Goal: Transaction & Acquisition: Purchase product/service

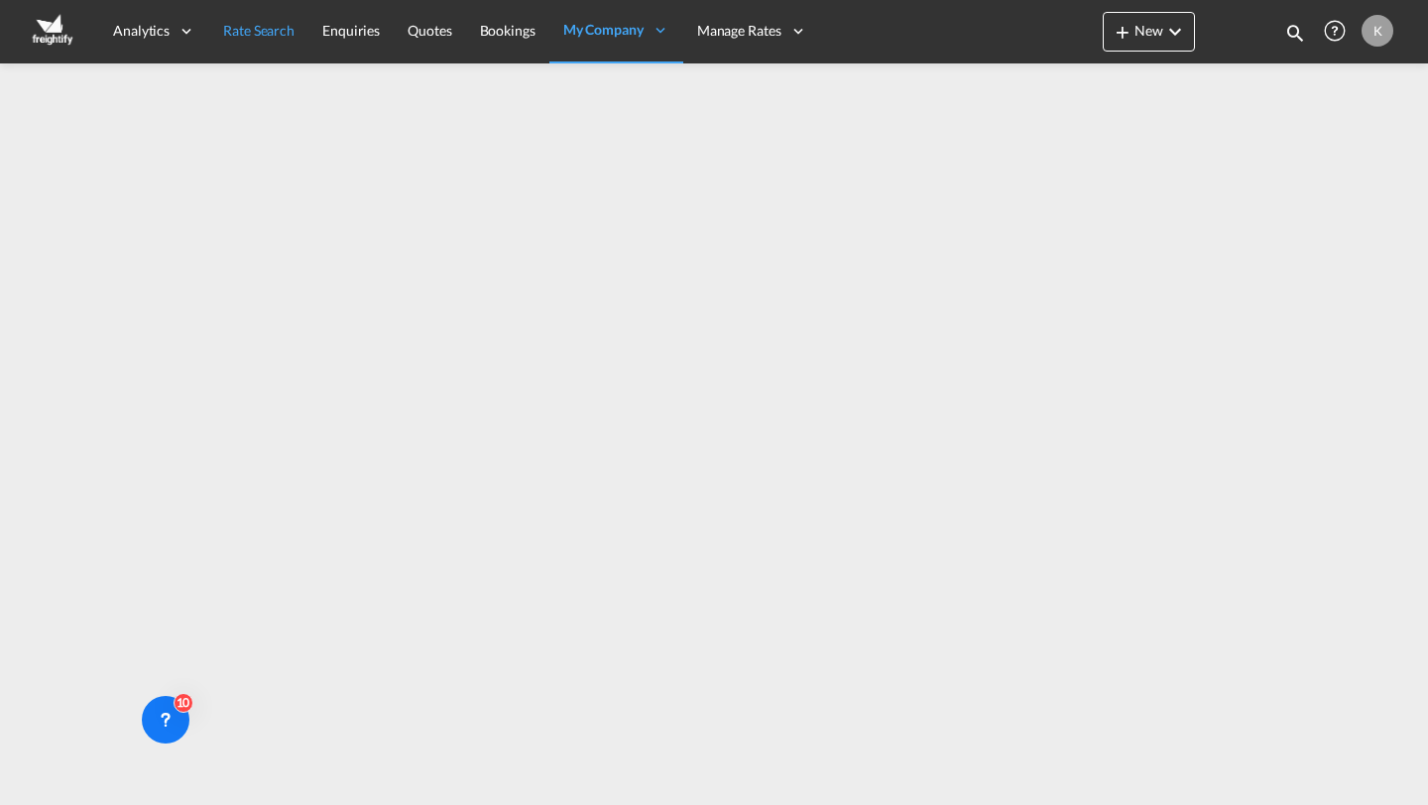
click at [274, 33] on span "Rate Search" at bounding box center [258, 30] width 71 height 17
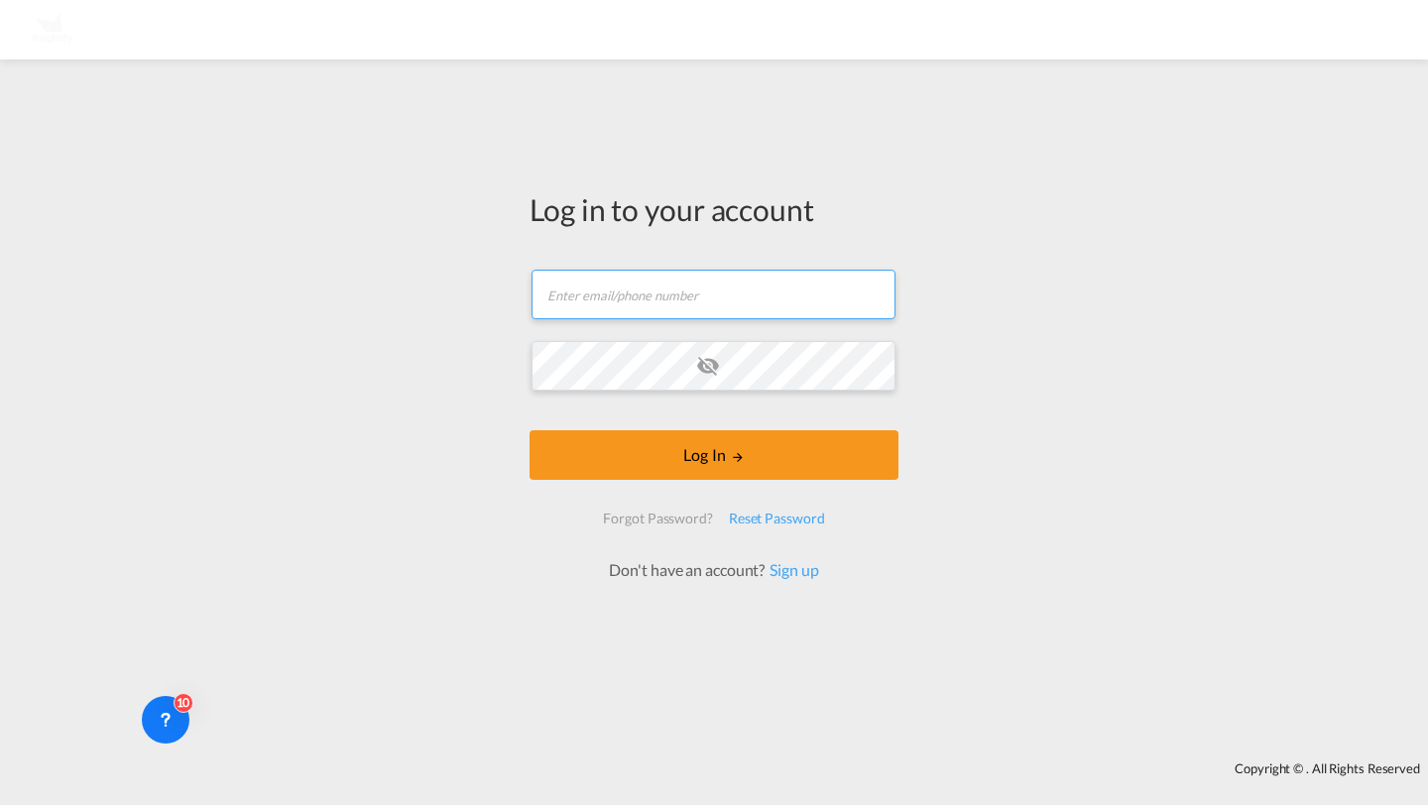
type input "[PERSON_NAME][EMAIL_ADDRESS][DOMAIN_NAME]"
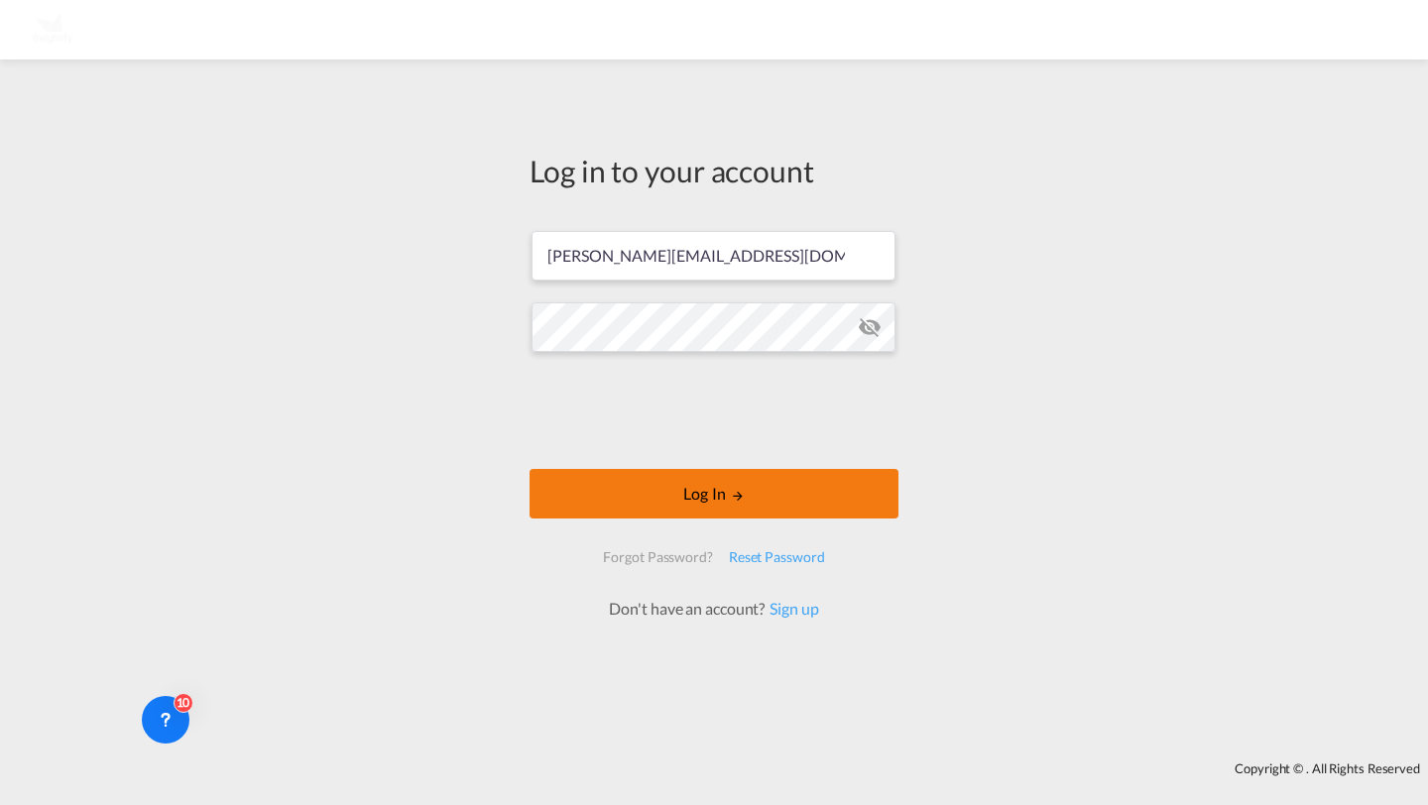
click at [656, 495] on button "Log In" at bounding box center [713, 494] width 369 height 50
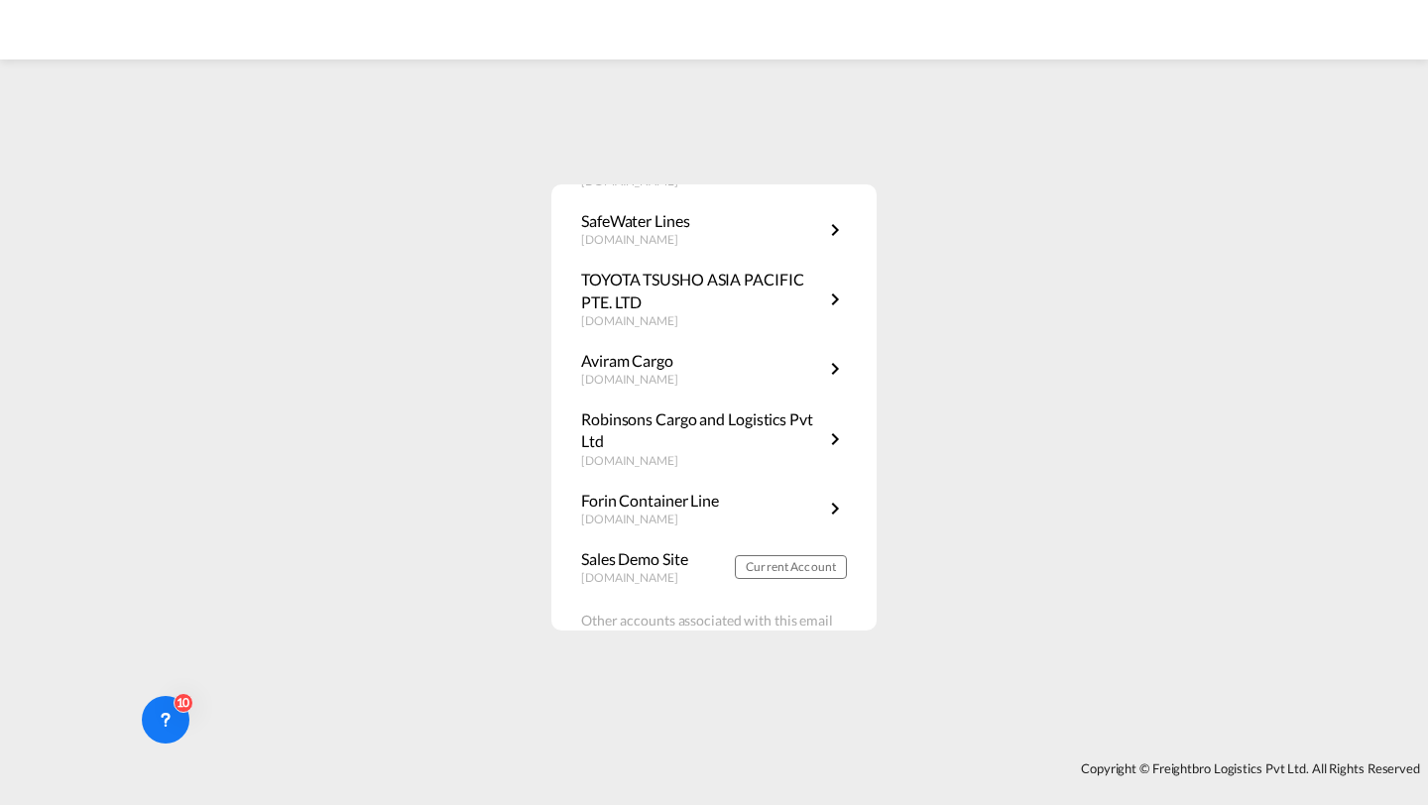
scroll to position [210, 0]
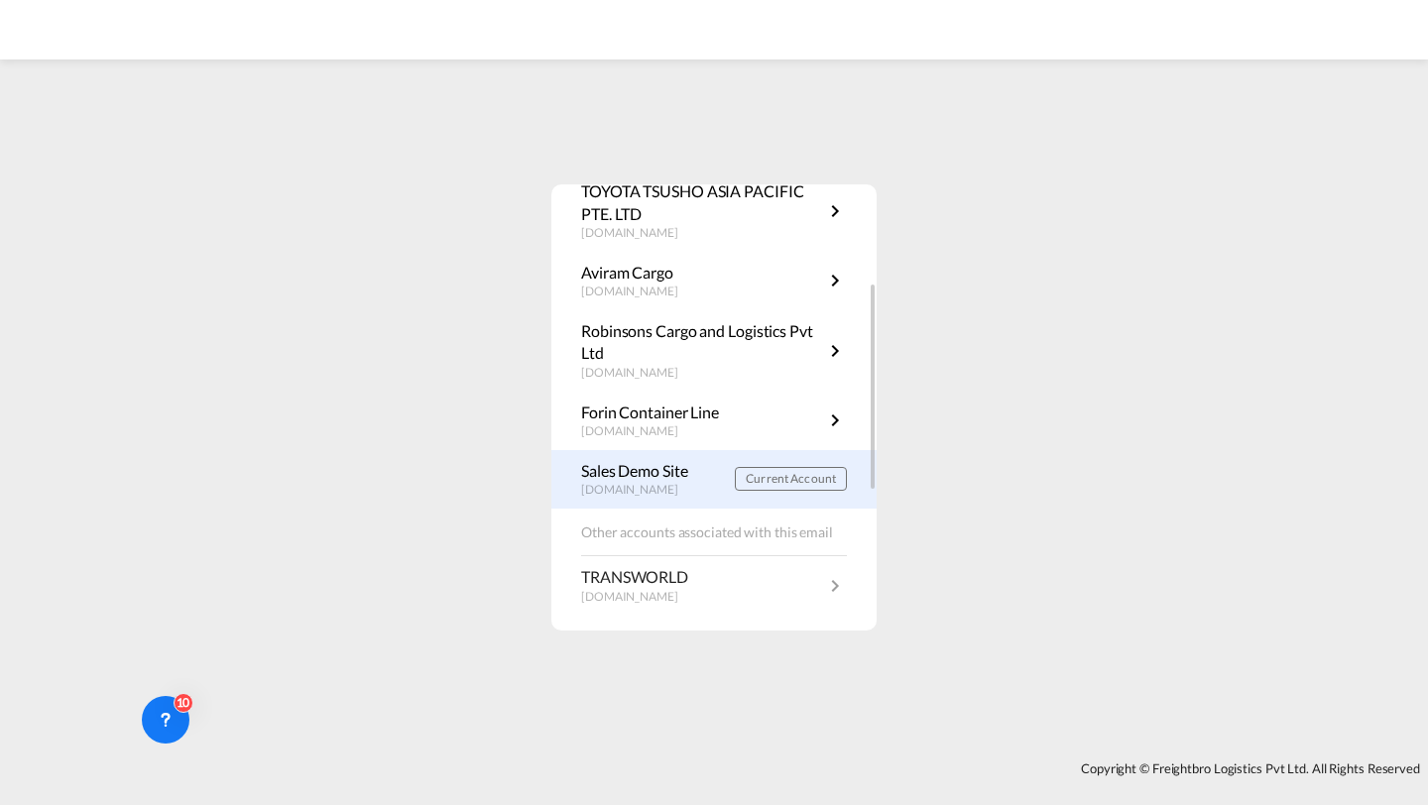
click at [656, 495] on p "[DOMAIN_NAME]" at bounding box center [639, 490] width 117 height 17
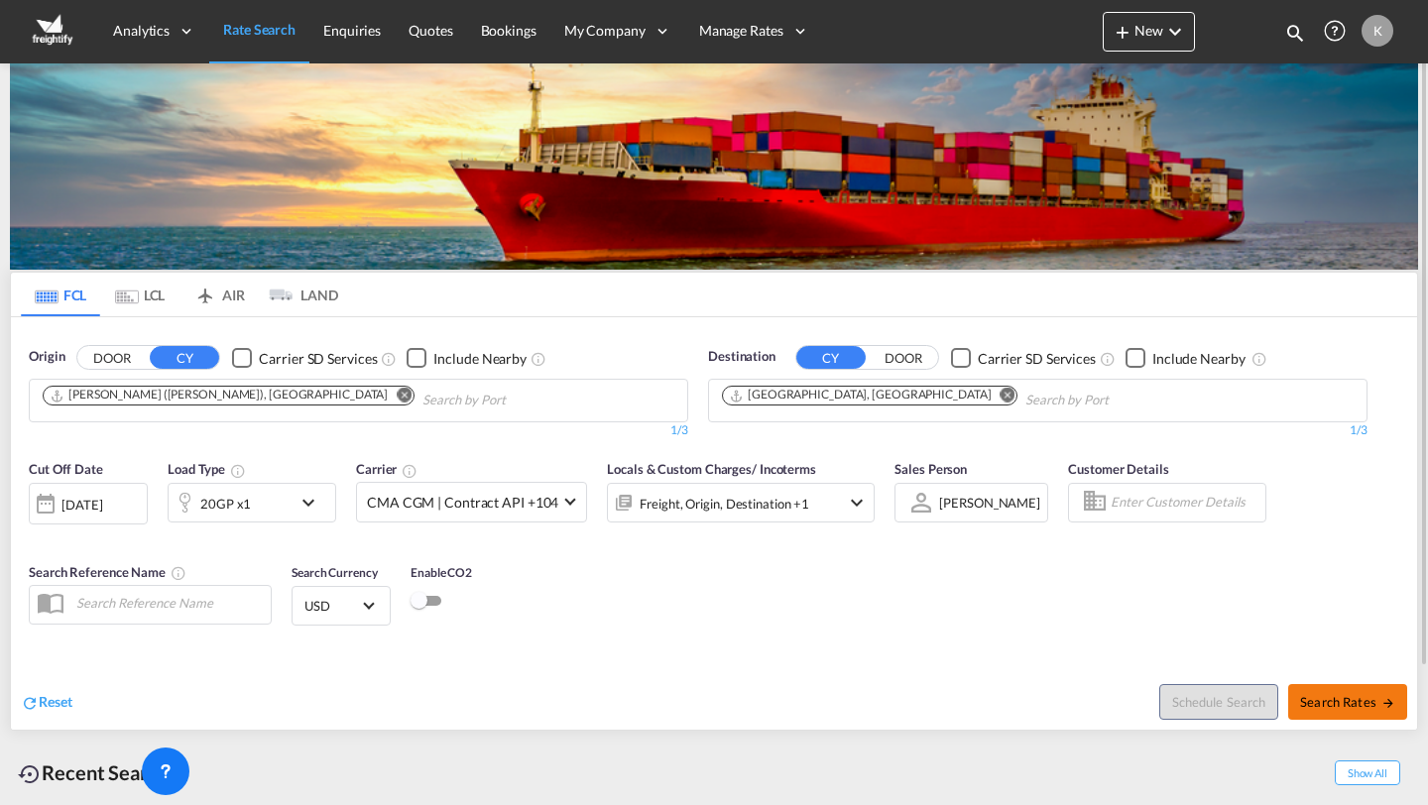
click at [1344, 713] on button "Search Rates" at bounding box center [1347, 702] width 119 height 36
type input "INNSA to DEHAM / [DATE]"
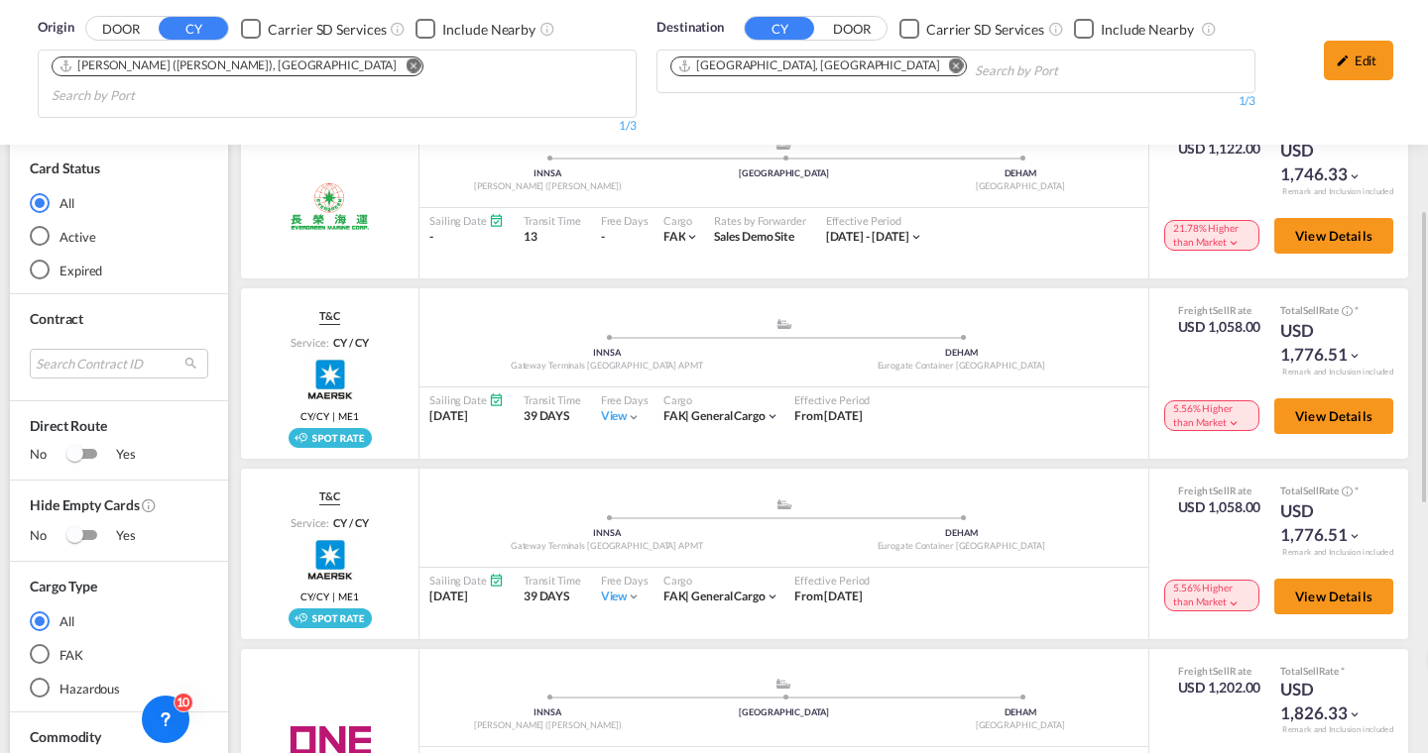
scroll to position [516, 0]
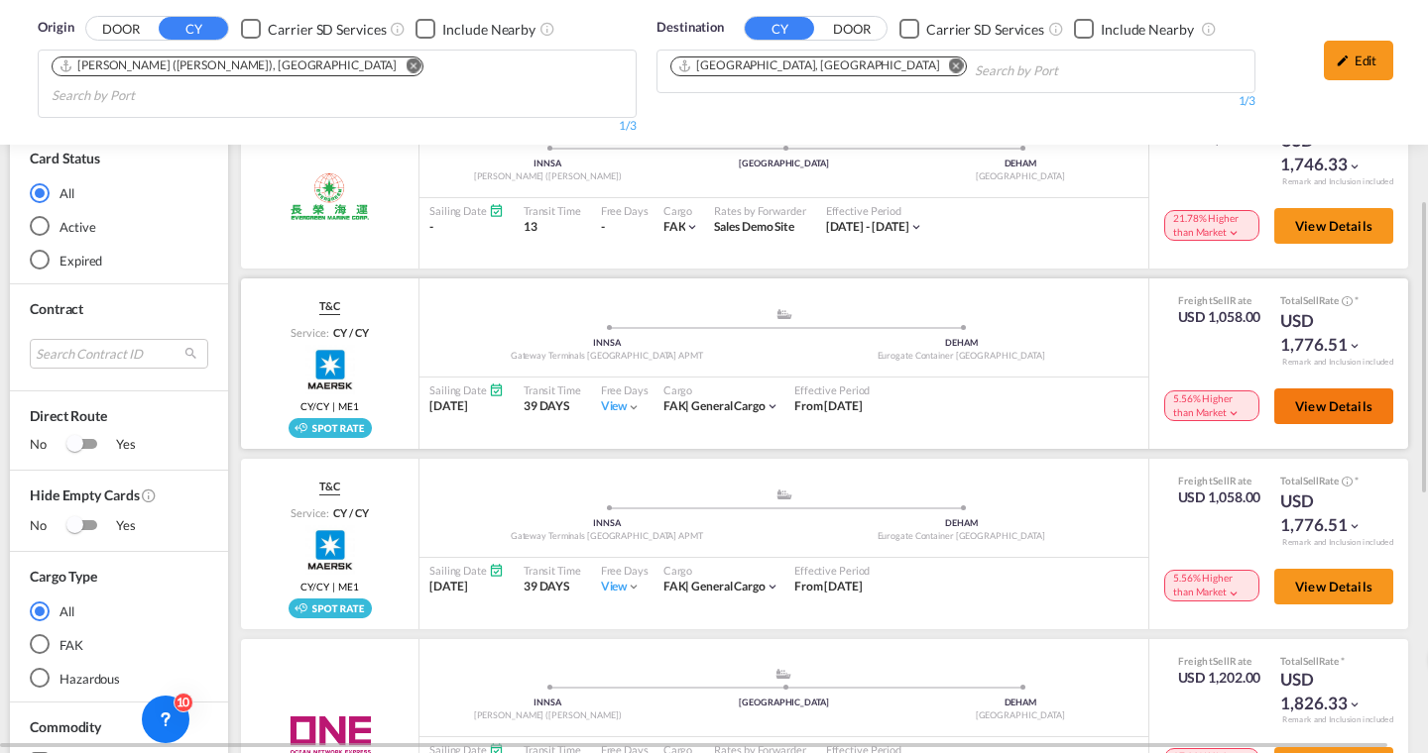
click at [1306, 399] on span "View Details" at bounding box center [1333, 407] width 77 height 16
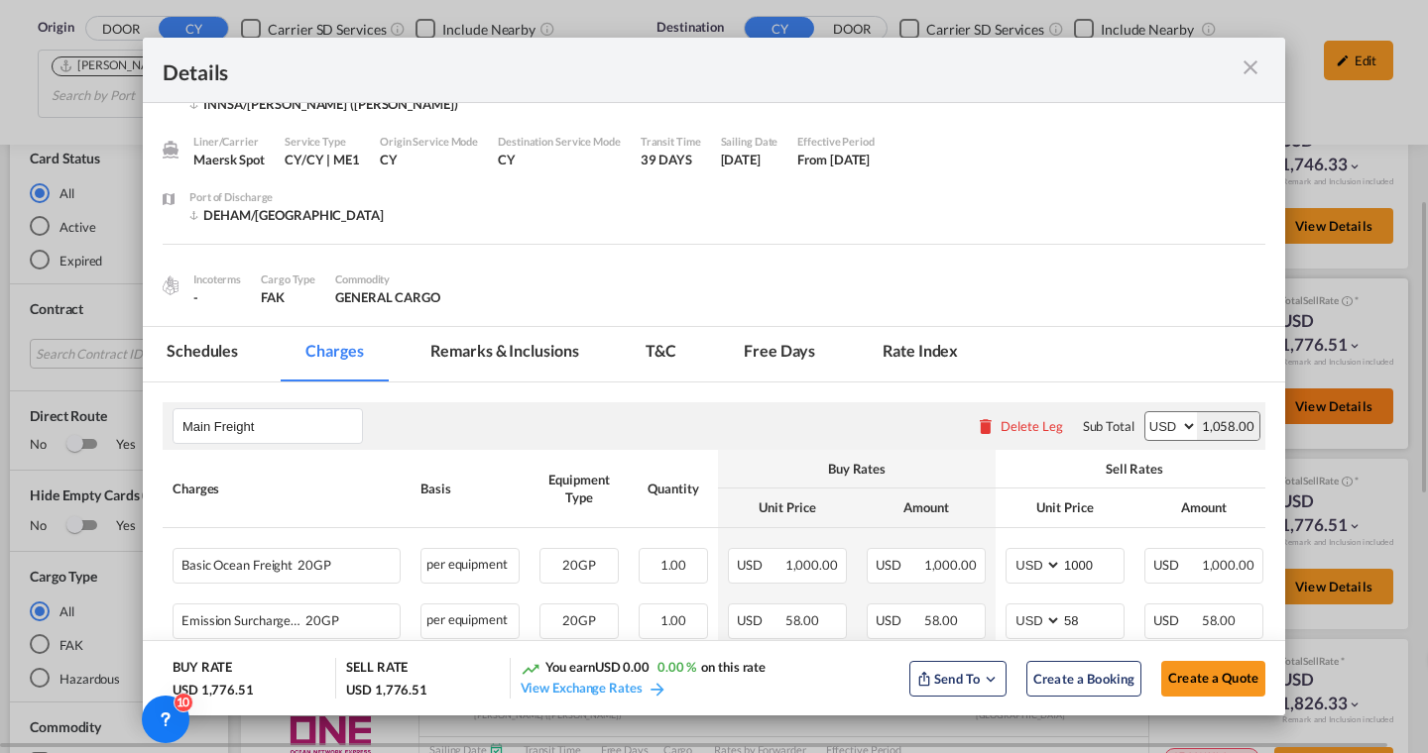
scroll to position [0, 0]
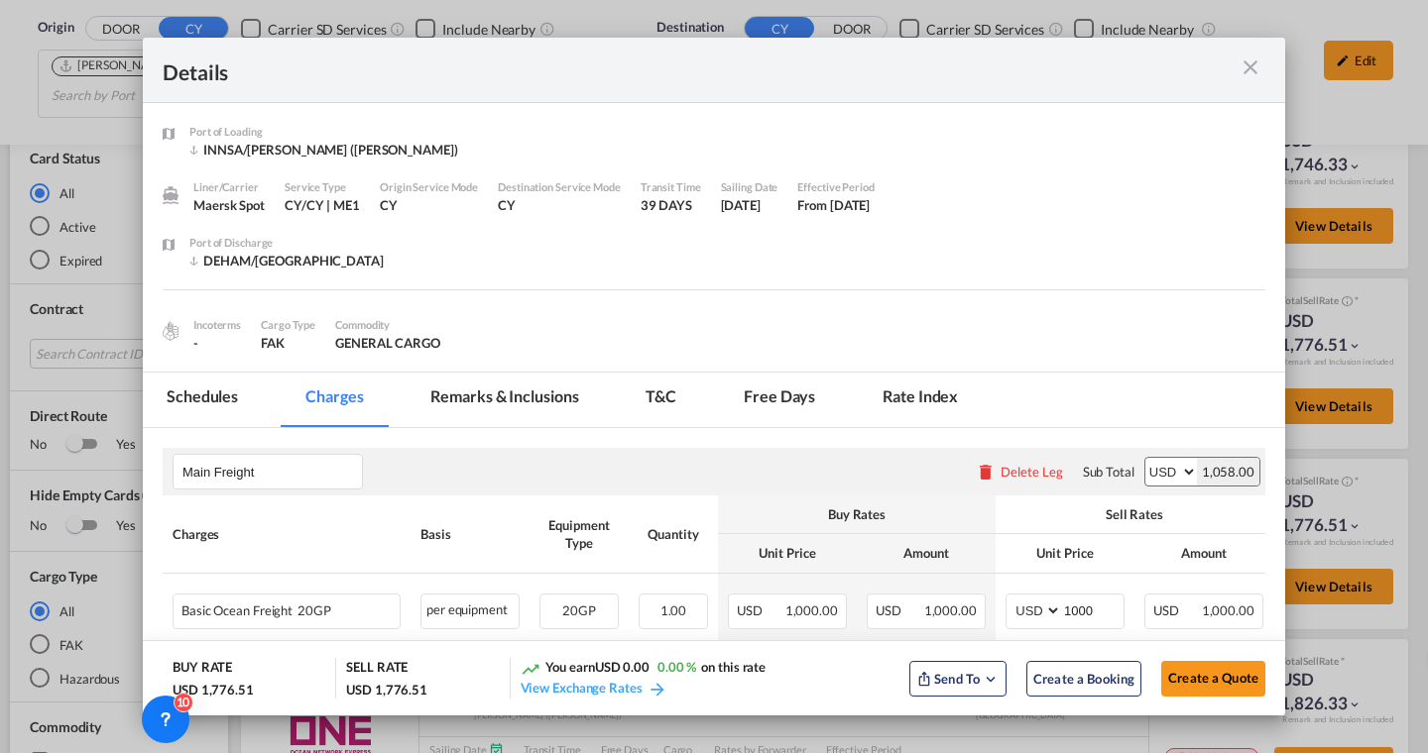
click at [198, 387] on md-tab-item "Schedules" at bounding box center [202, 400] width 119 height 55
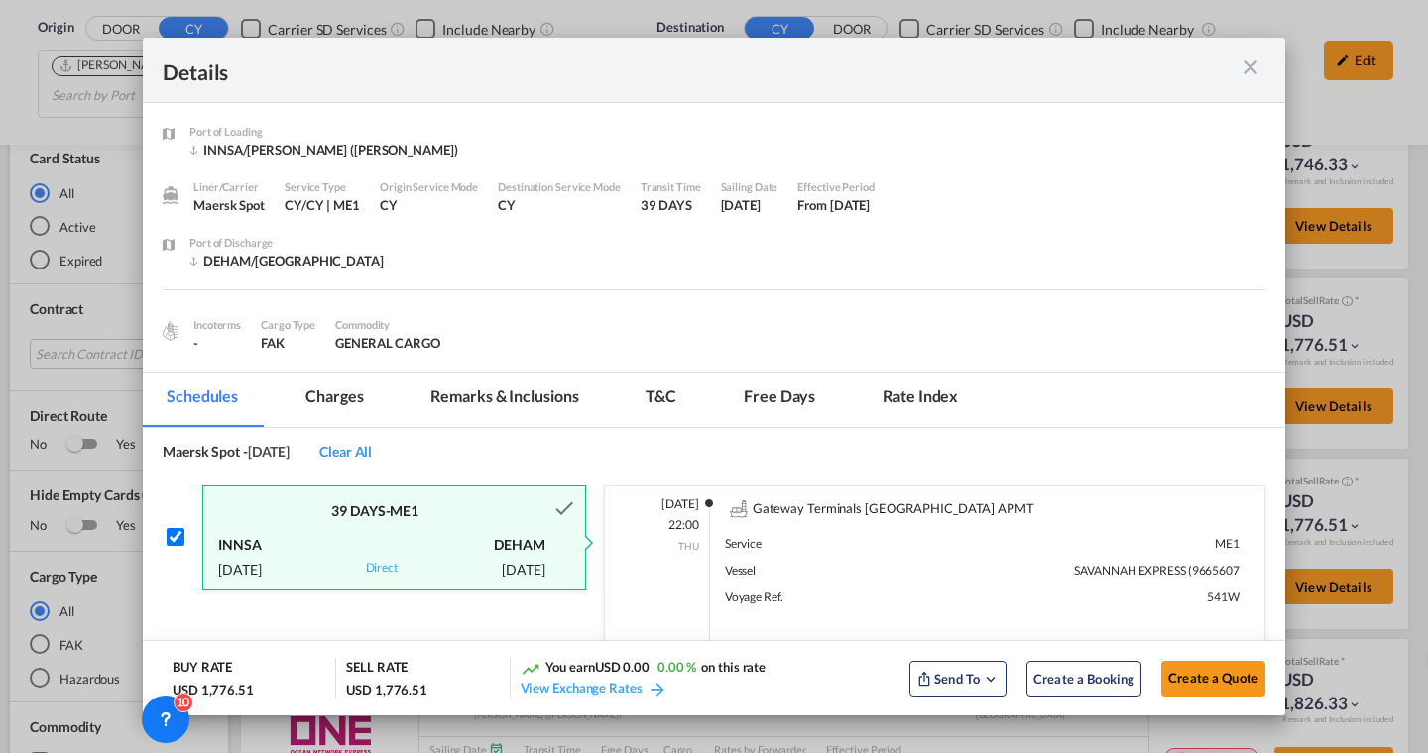
scroll to position [220, 0]
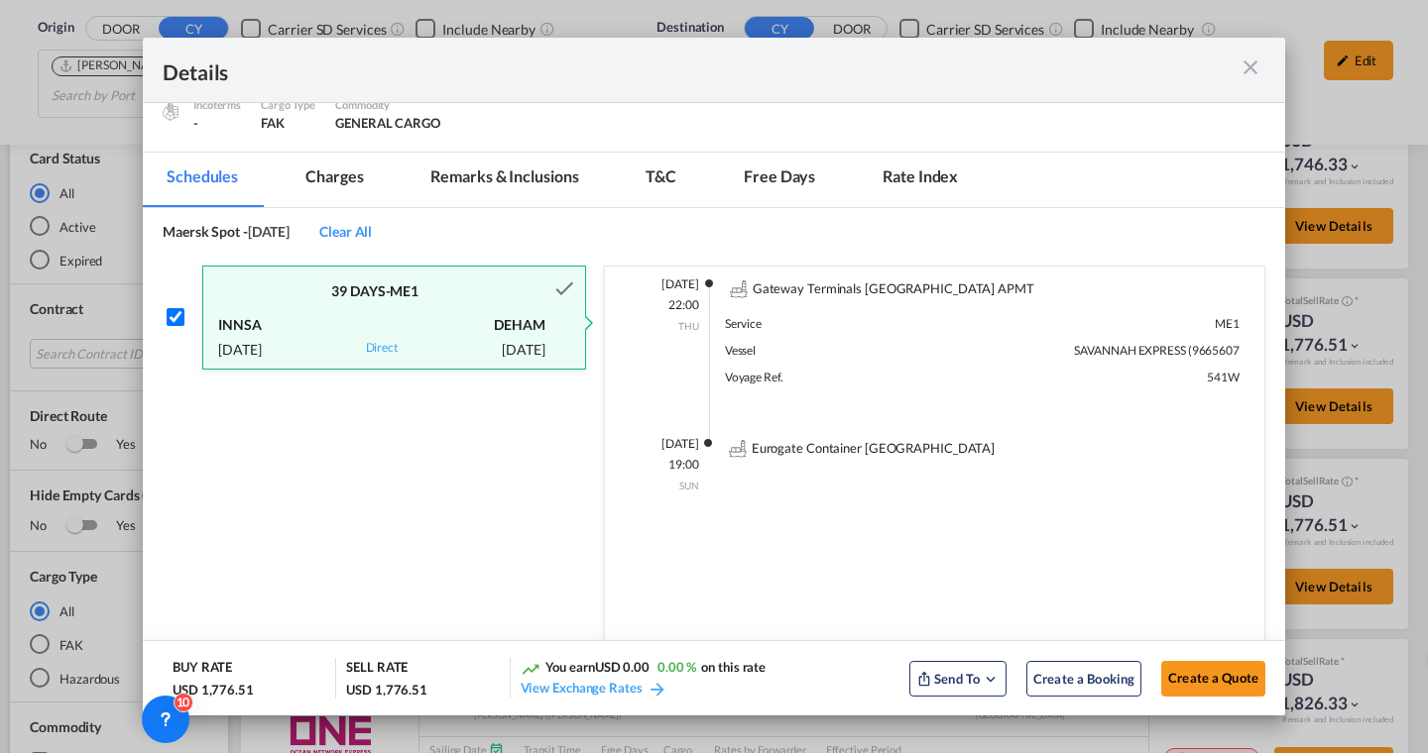
click at [757, 168] on md-tab-item "Free days" at bounding box center [779, 180] width 119 height 55
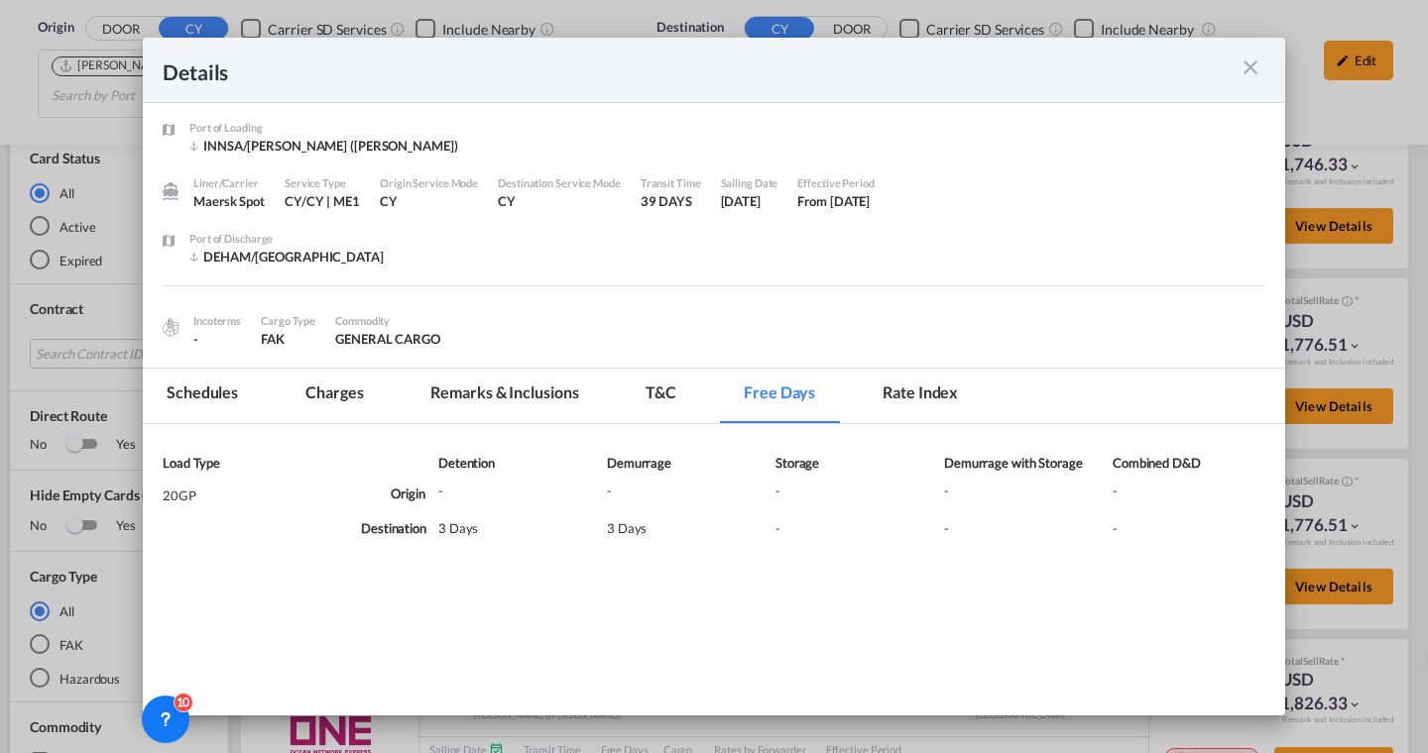
scroll to position [4, 0]
click at [1247, 62] on md-icon "icon-close m-3 fg-AAA8AD cursor" at bounding box center [1250, 68] width 24 height 24
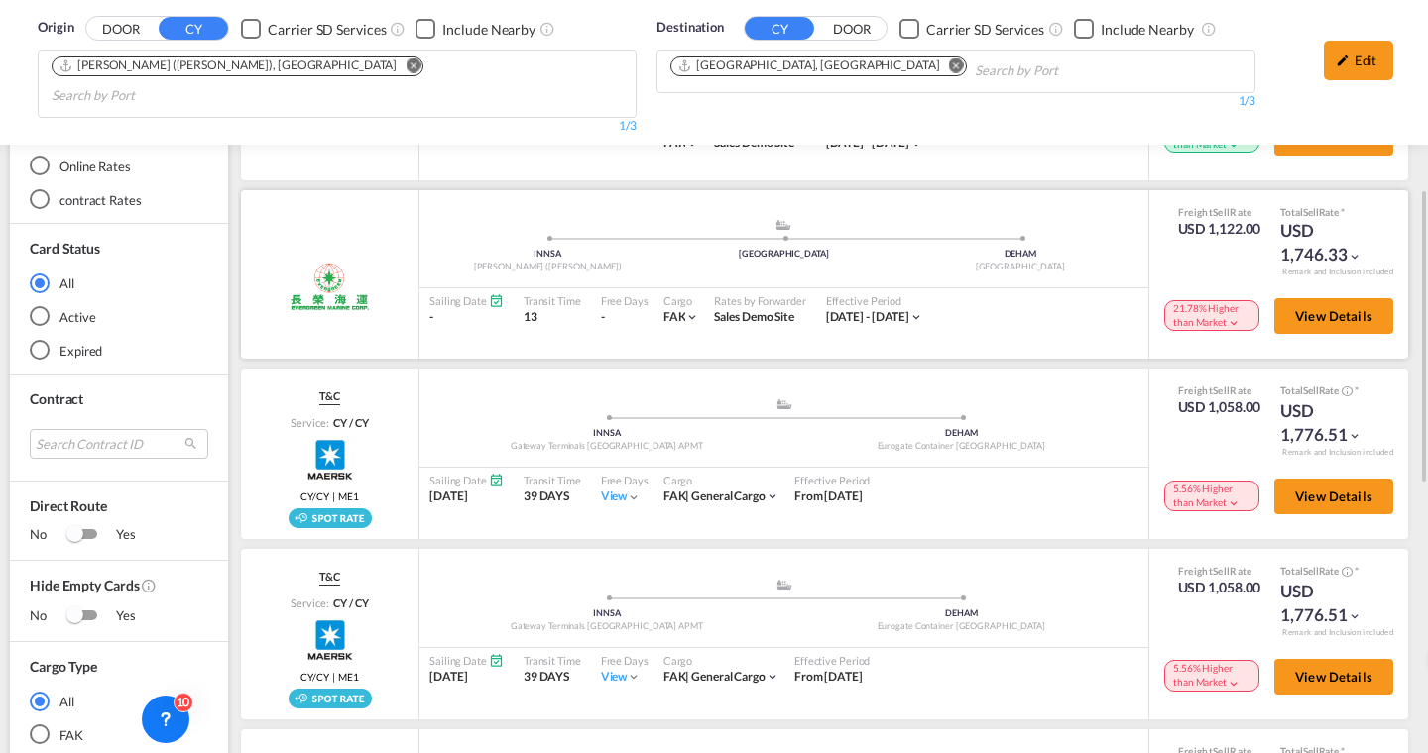
scroll to position [377, 0]
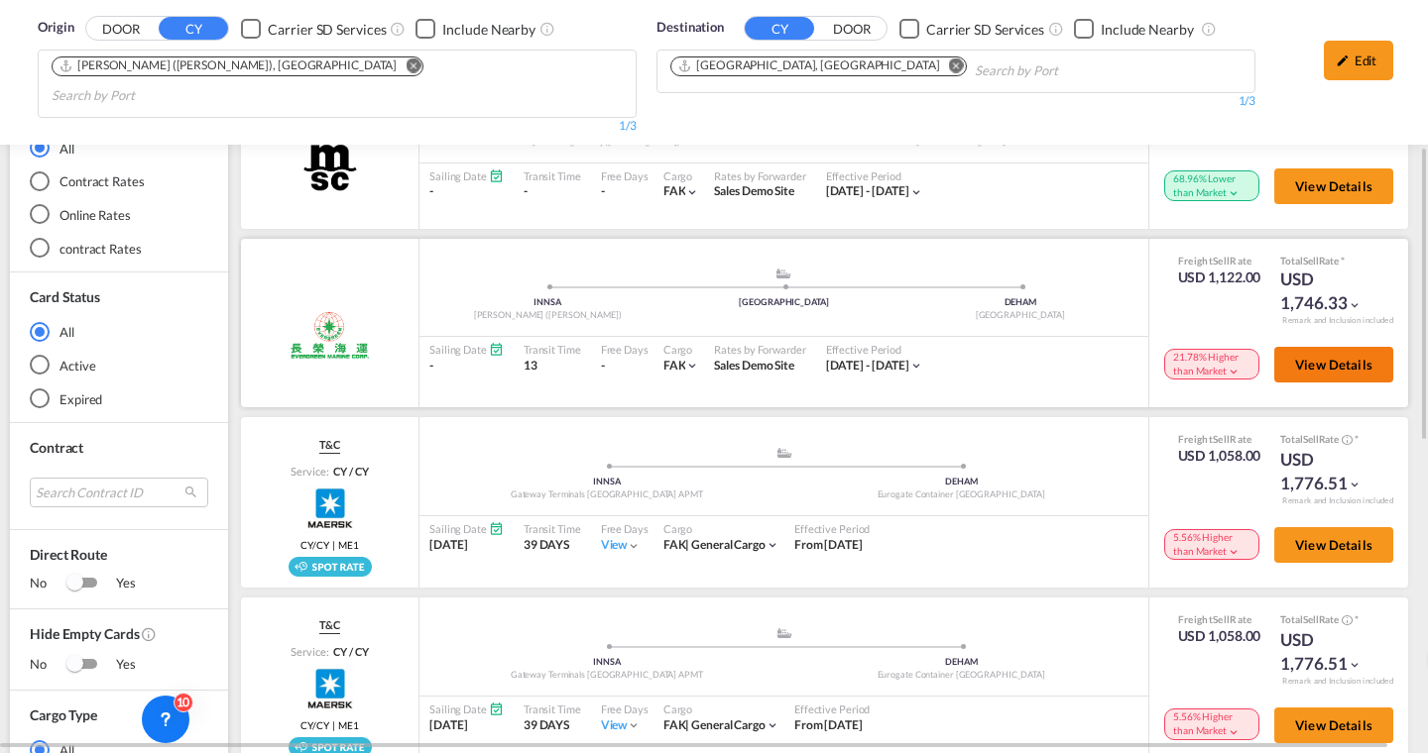
click at [1315, 357] on span "View Details" at bounding box center [1333, 365] width 77 height 16
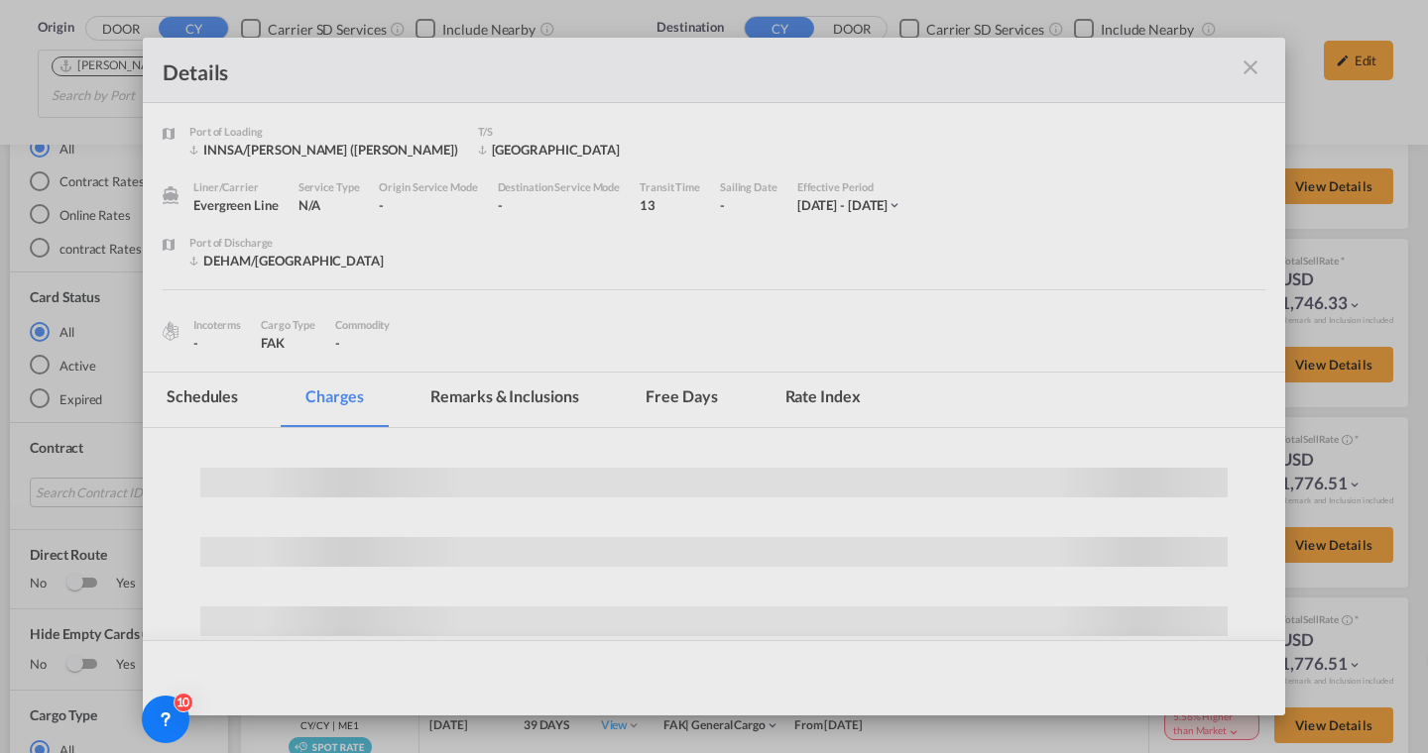
click at [227, 402] on md-tab-item "Schedules" at bounding box center [202, 400] width 119 height 55
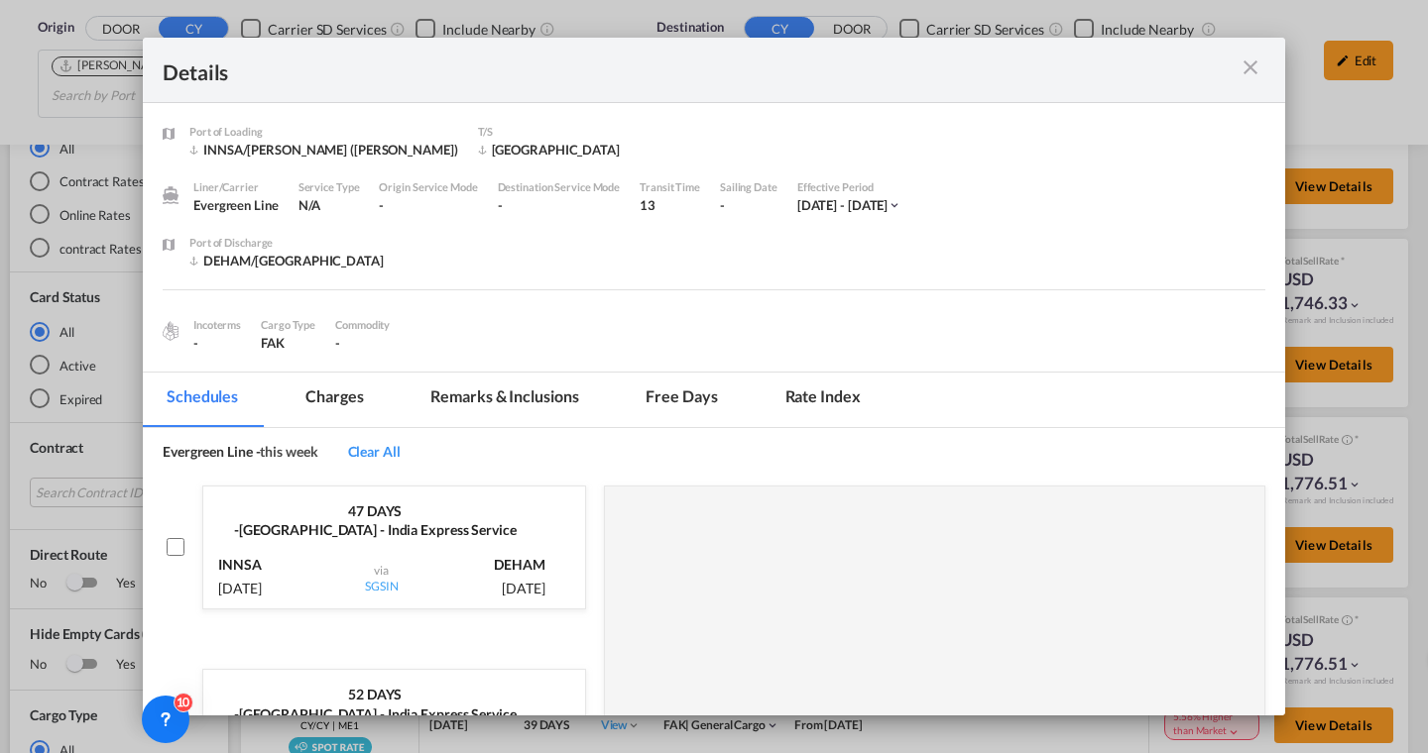
scroll to position [236, 0]
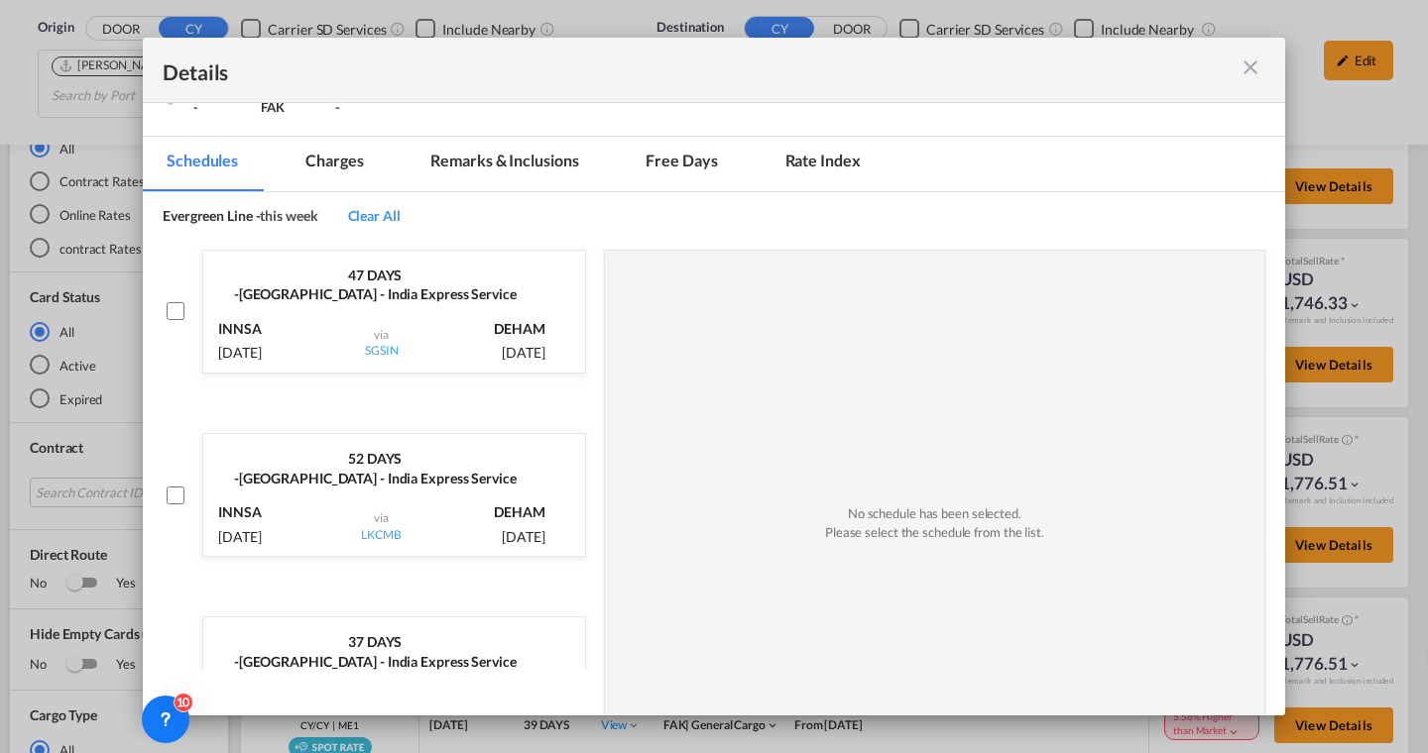
click at [432, 304] on div "INNSA 9 Oct, 2025 via SGSIN DEHAM 25 Nov, 2025" at bounding box center [394, 338] width 382 height 68
checkbox input "true"
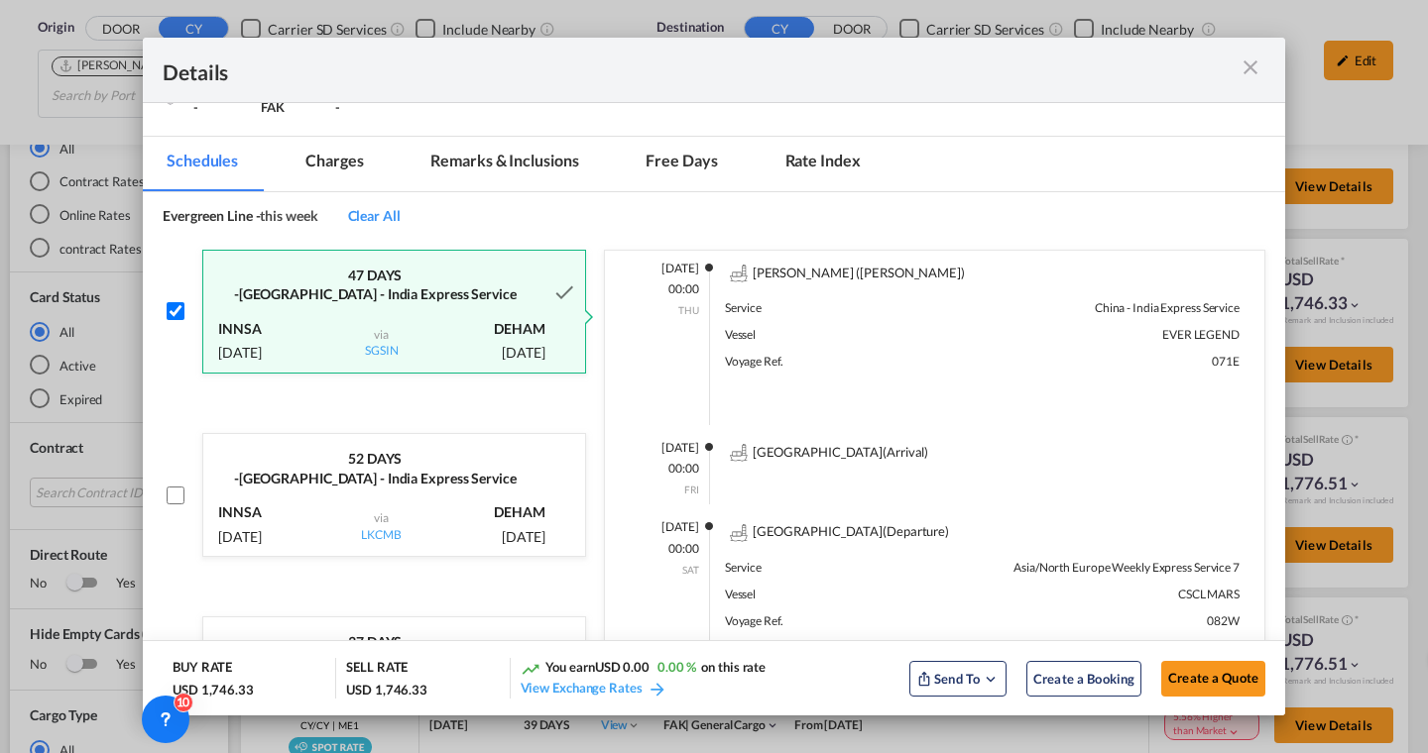
click at [487, 488] on div "INNSA 9 Oct, 2025 via LKCMB DEHAM 30 Nov, 2025" at bounding box center [394, 522] width 382 height 68
checkbox input "true"
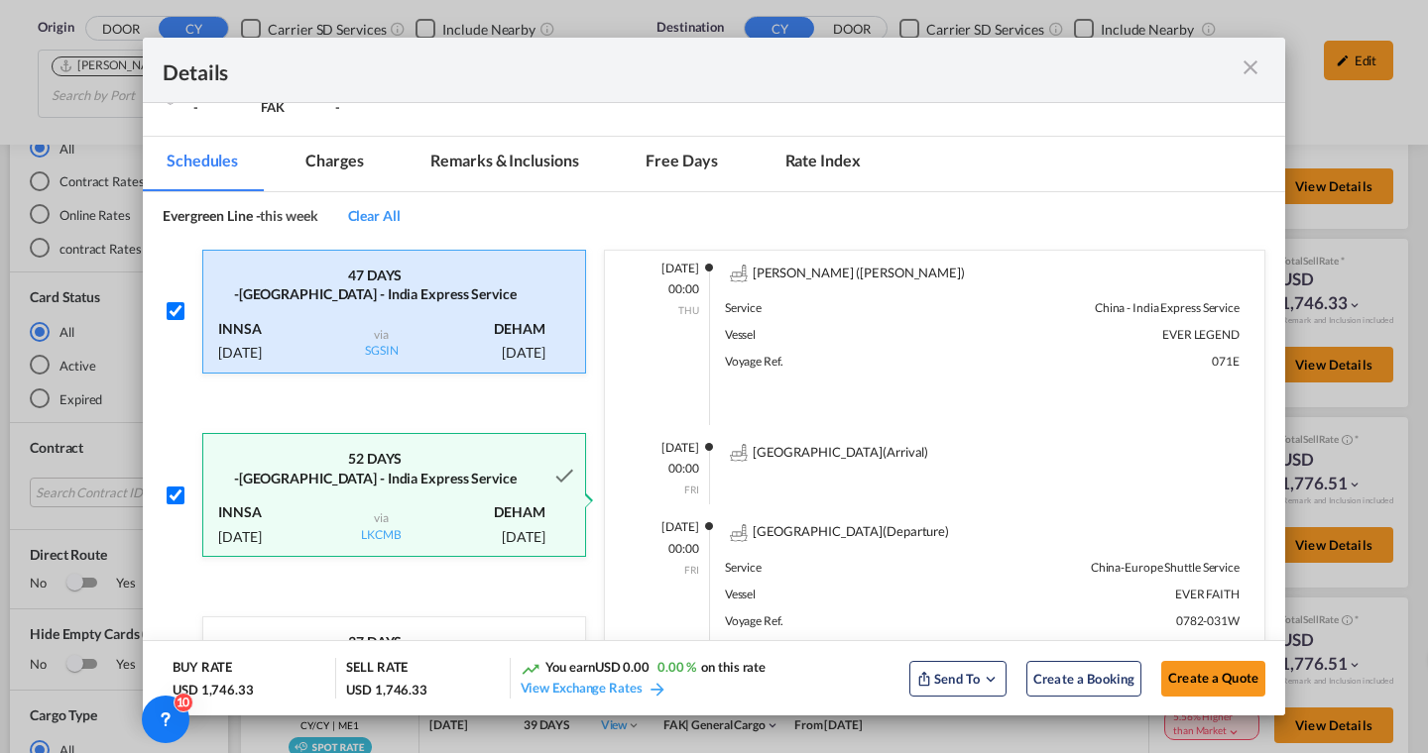
scroll to position [186, 0]
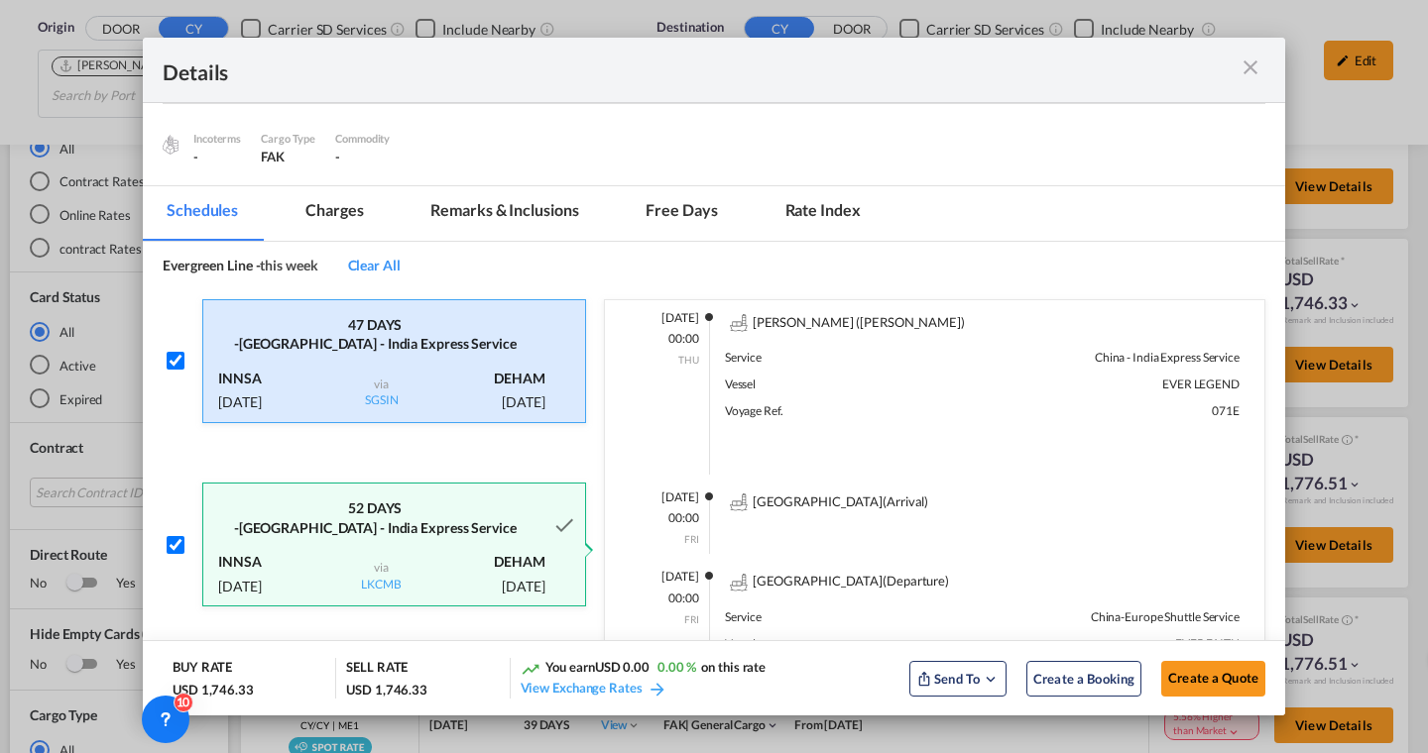
click at [342, 219] on md-tab-item "Charges" at bounding box center [334, 213] width 105 height 55
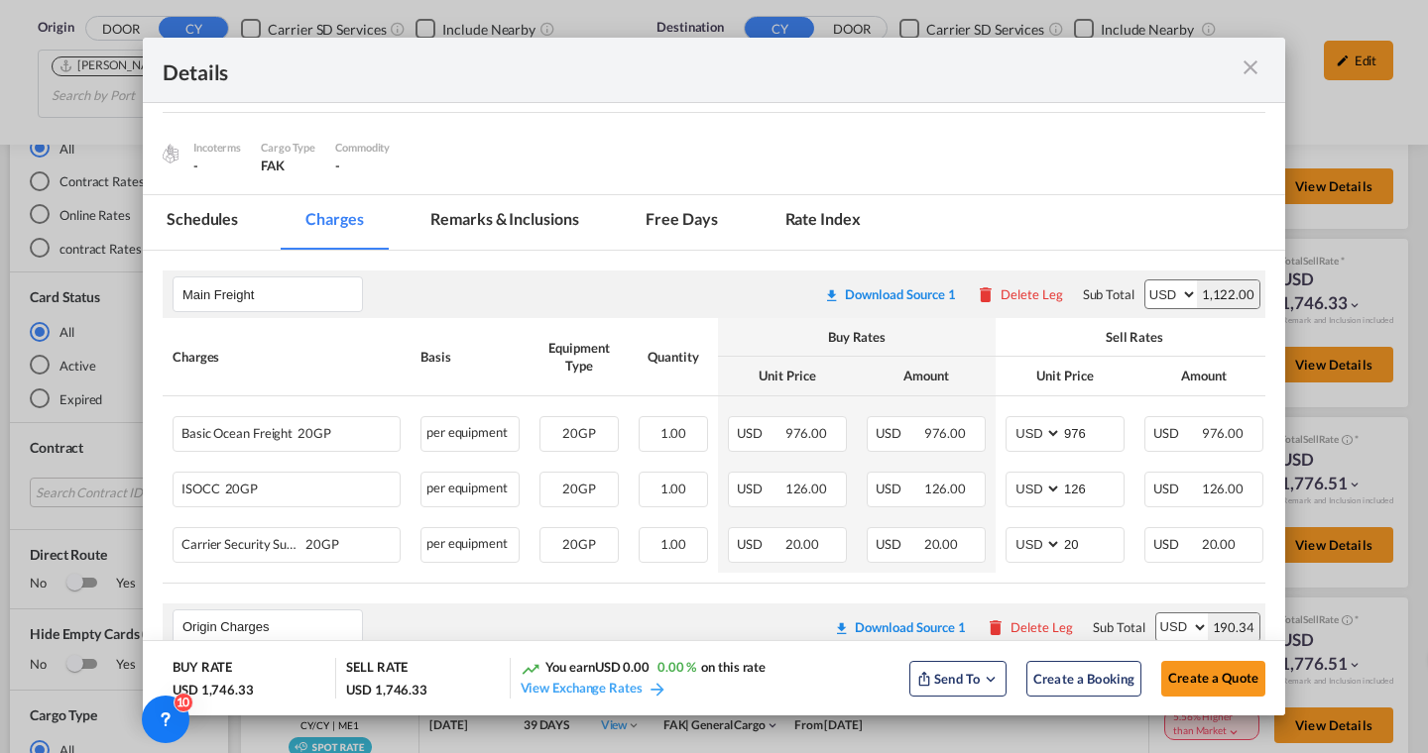
scroll to position [159, 0]
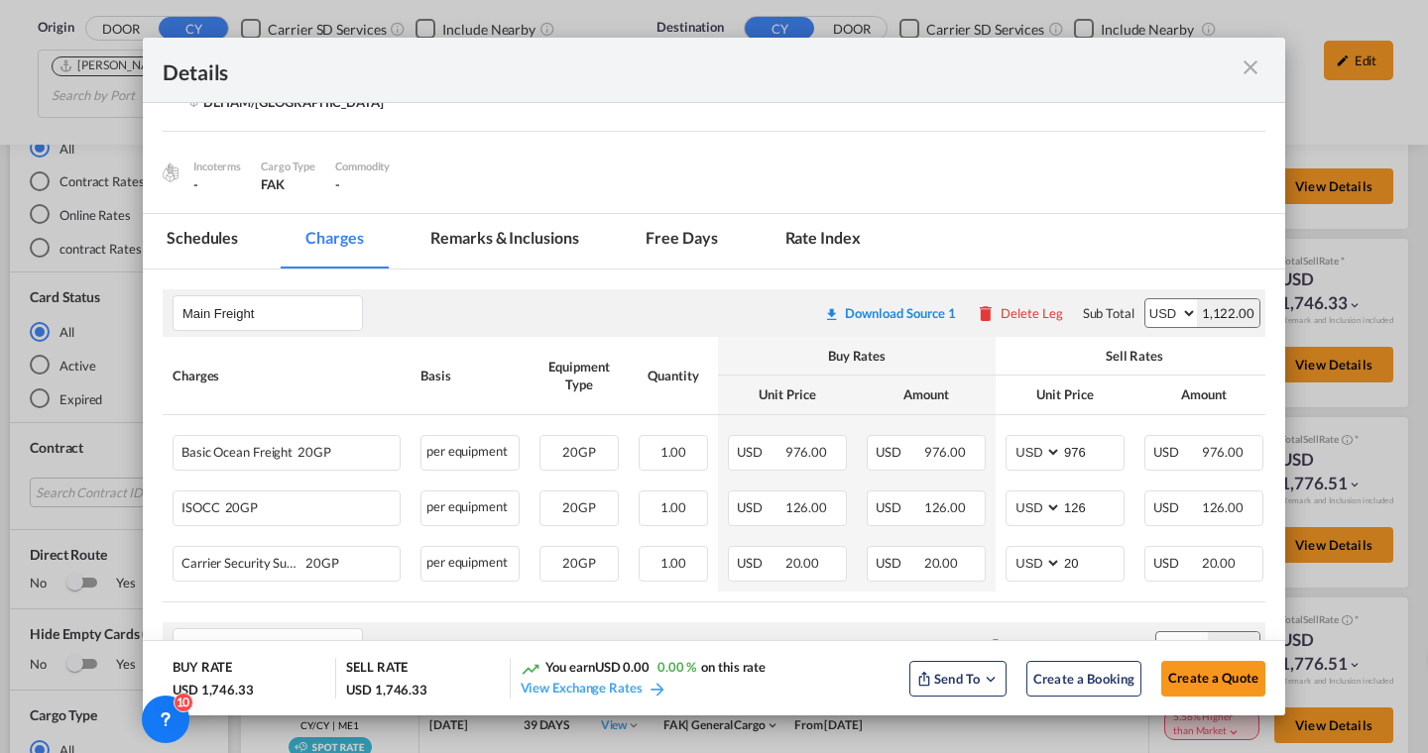
click at [186, 253] on md-tab-item "Schedules" at bounding box center [202, 241] width 119 height 55
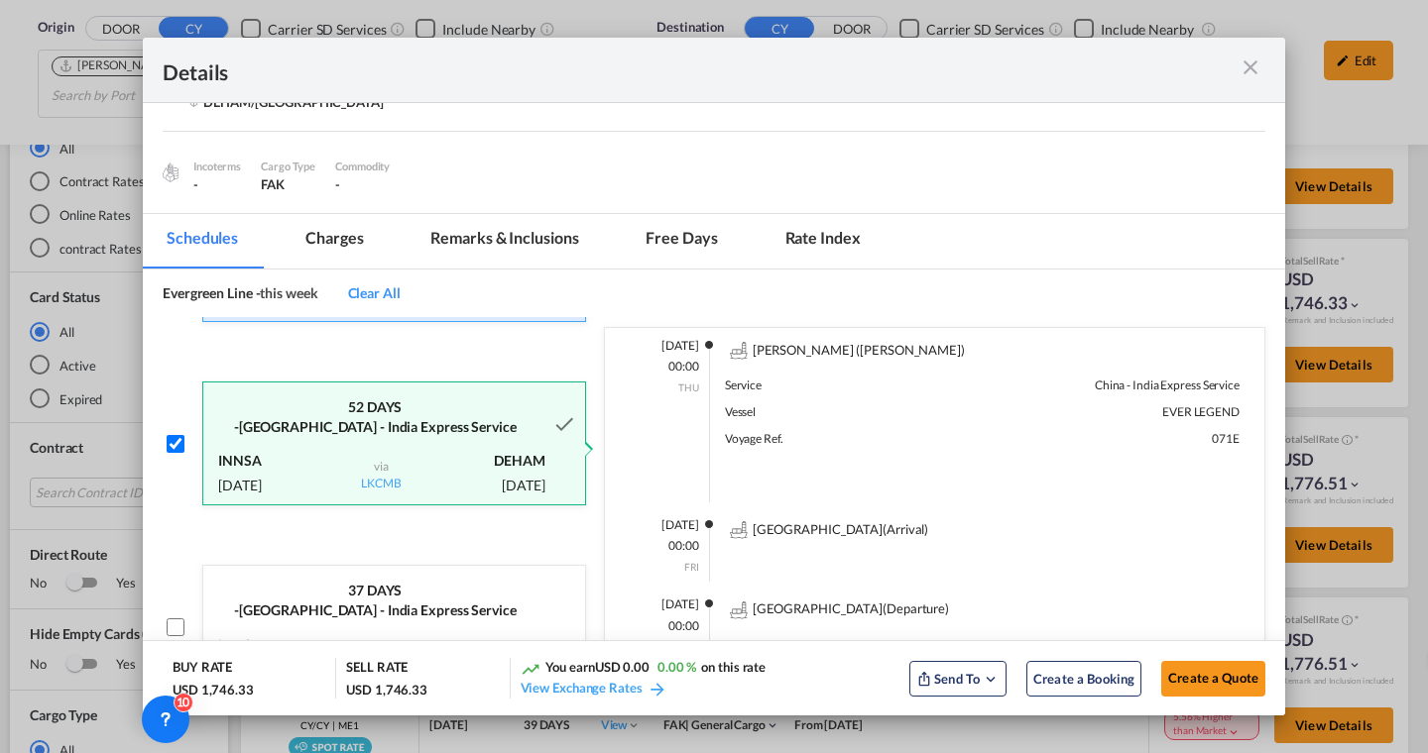
scroll to position [123, 0]
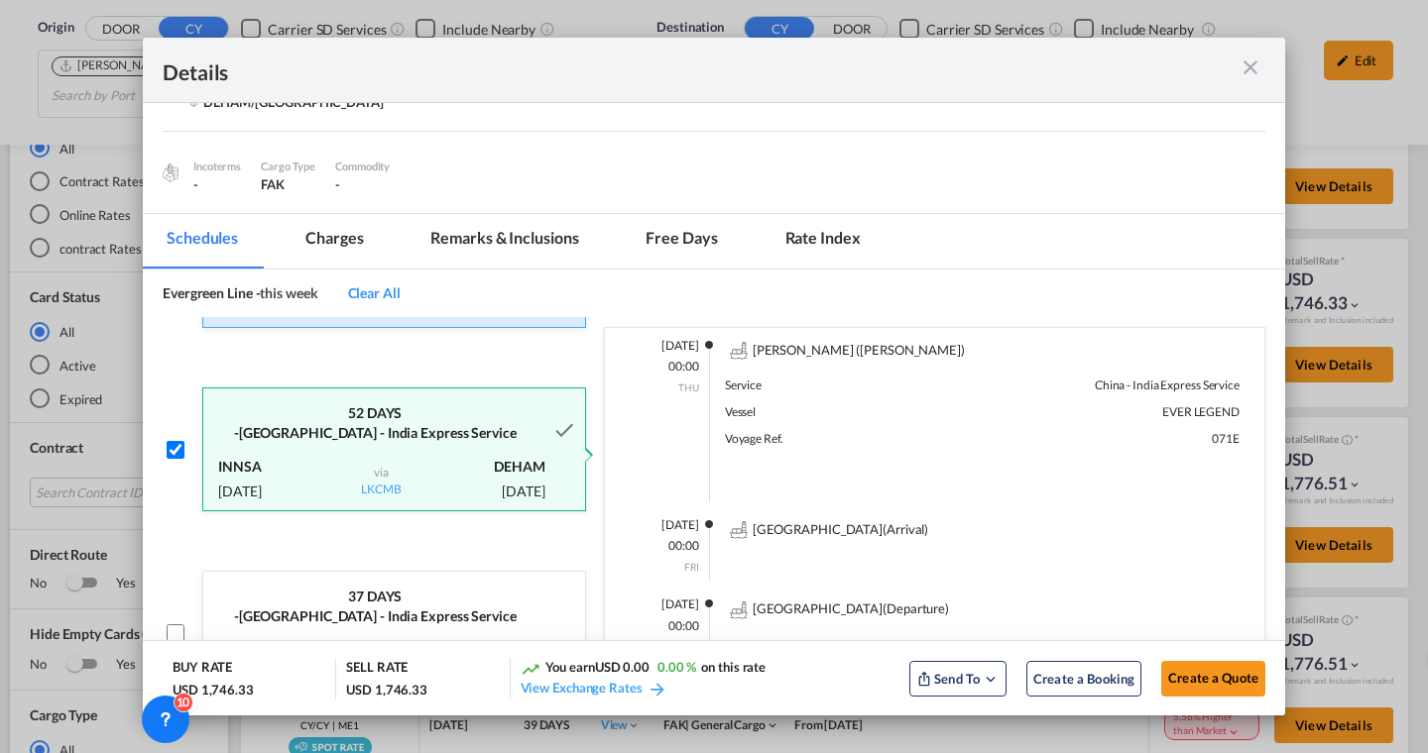
click at [179, 625] on input "Port of ..." at bounding box center [176, 634] width 18 height 18
checkbox input "true"
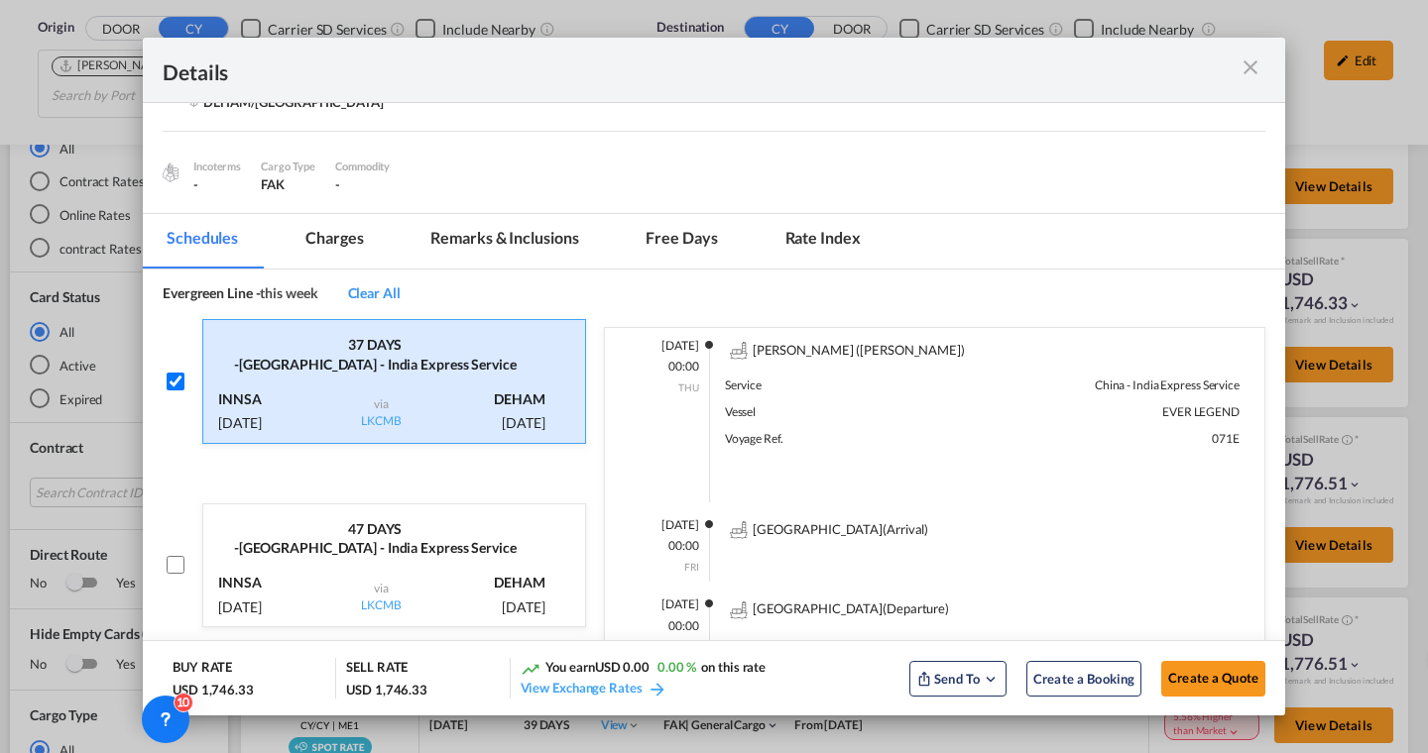
scroll to position [399, 0]
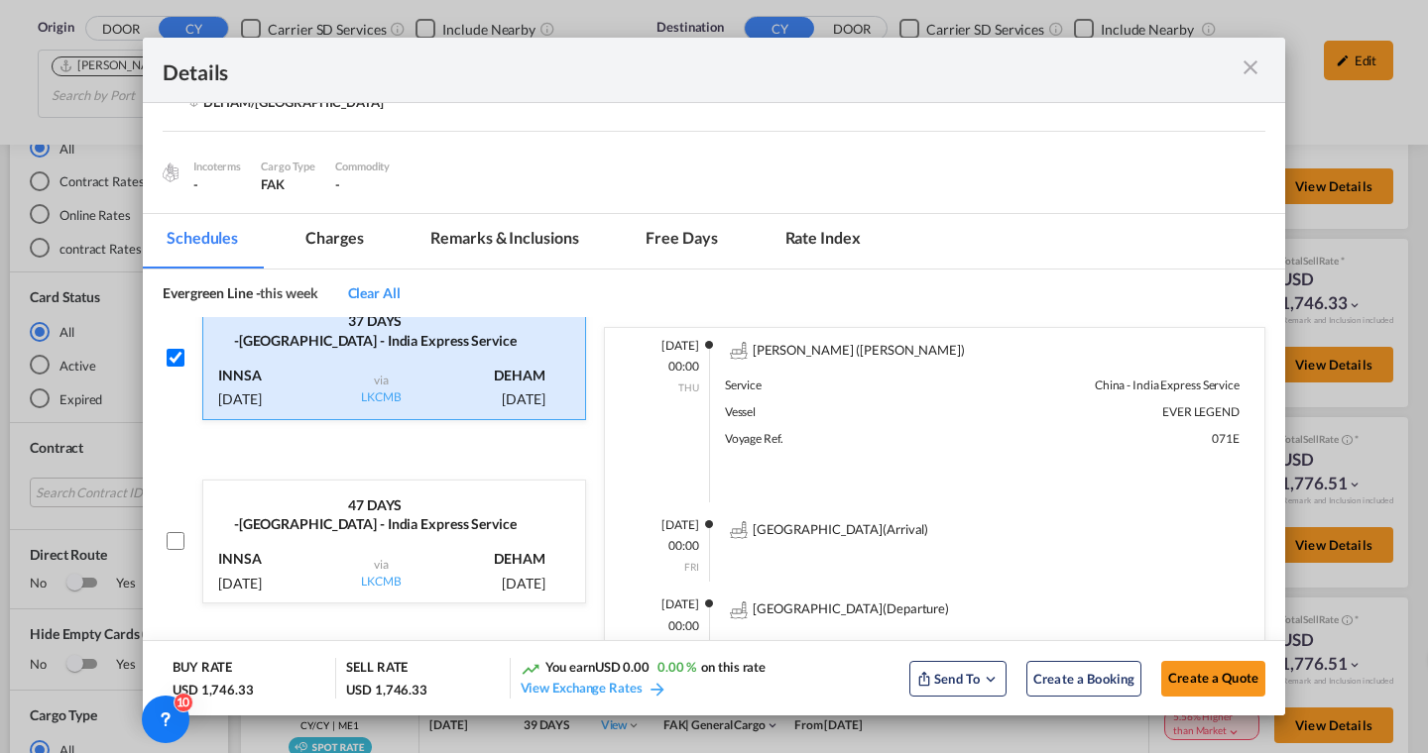
click at [1258, 64] on md-icon "icon-close m-3 fg-AAA8AD cursor" at bounding box center [1250, 68] width 24 height 24
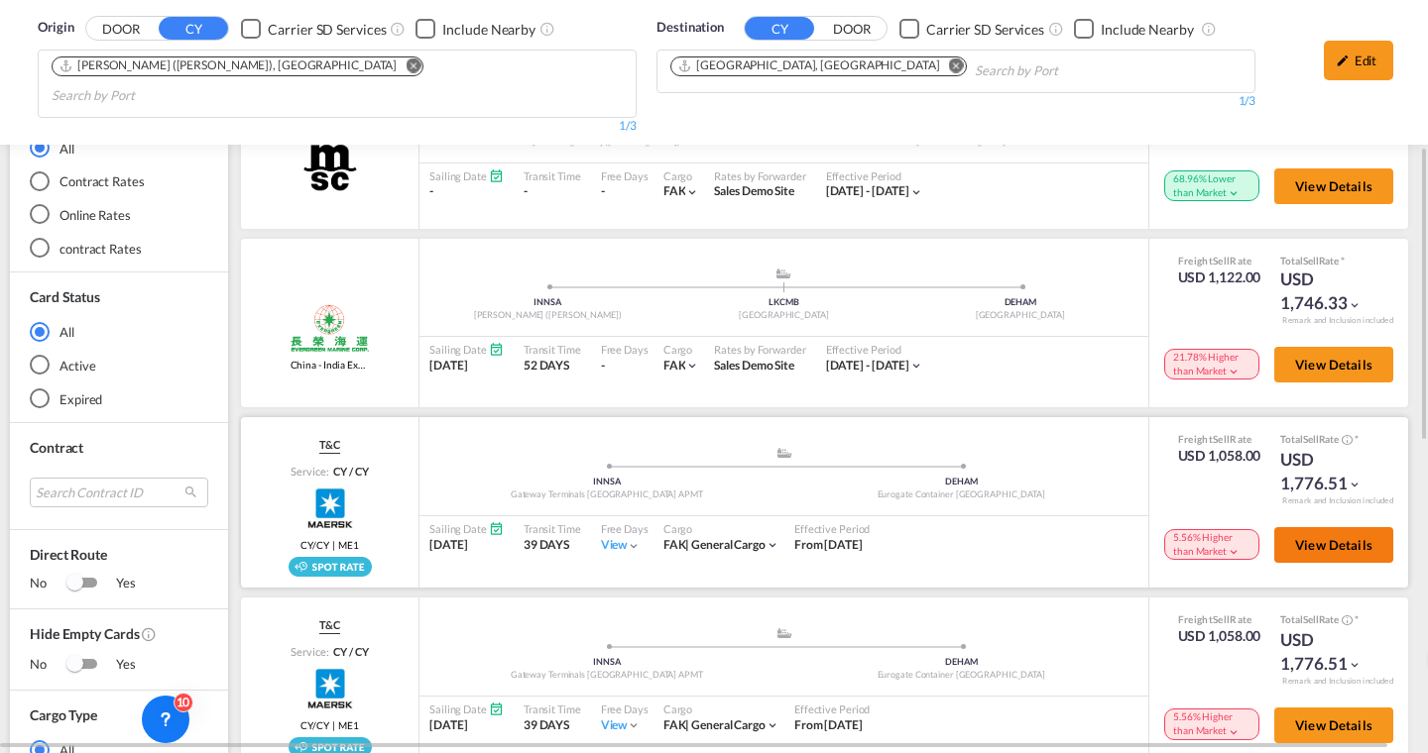
click at [1307, 537] on span "View Details" at bounding box center [1333, 545] width 77 height 16
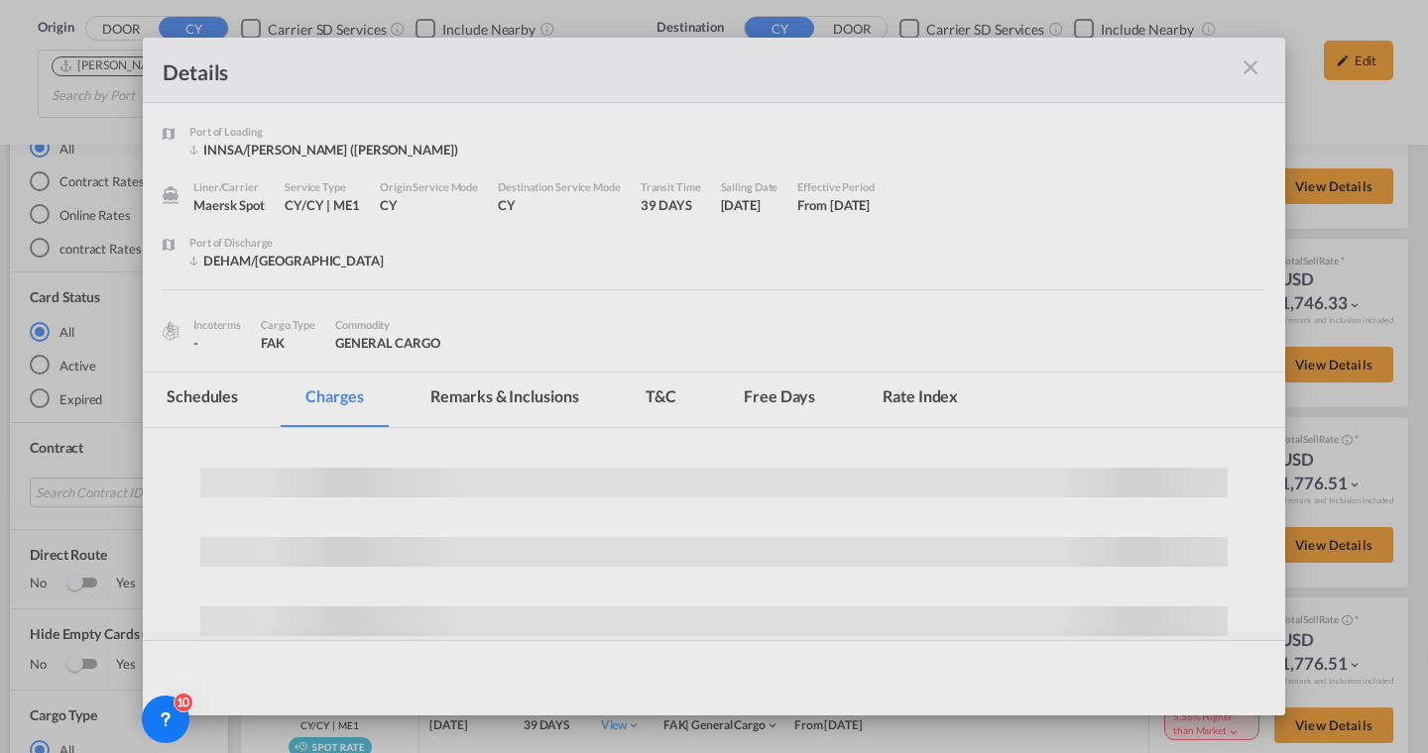
click at [198, 393] on md-tab-item "Schedules" at bounding box center [202, 400] width 119 height 55
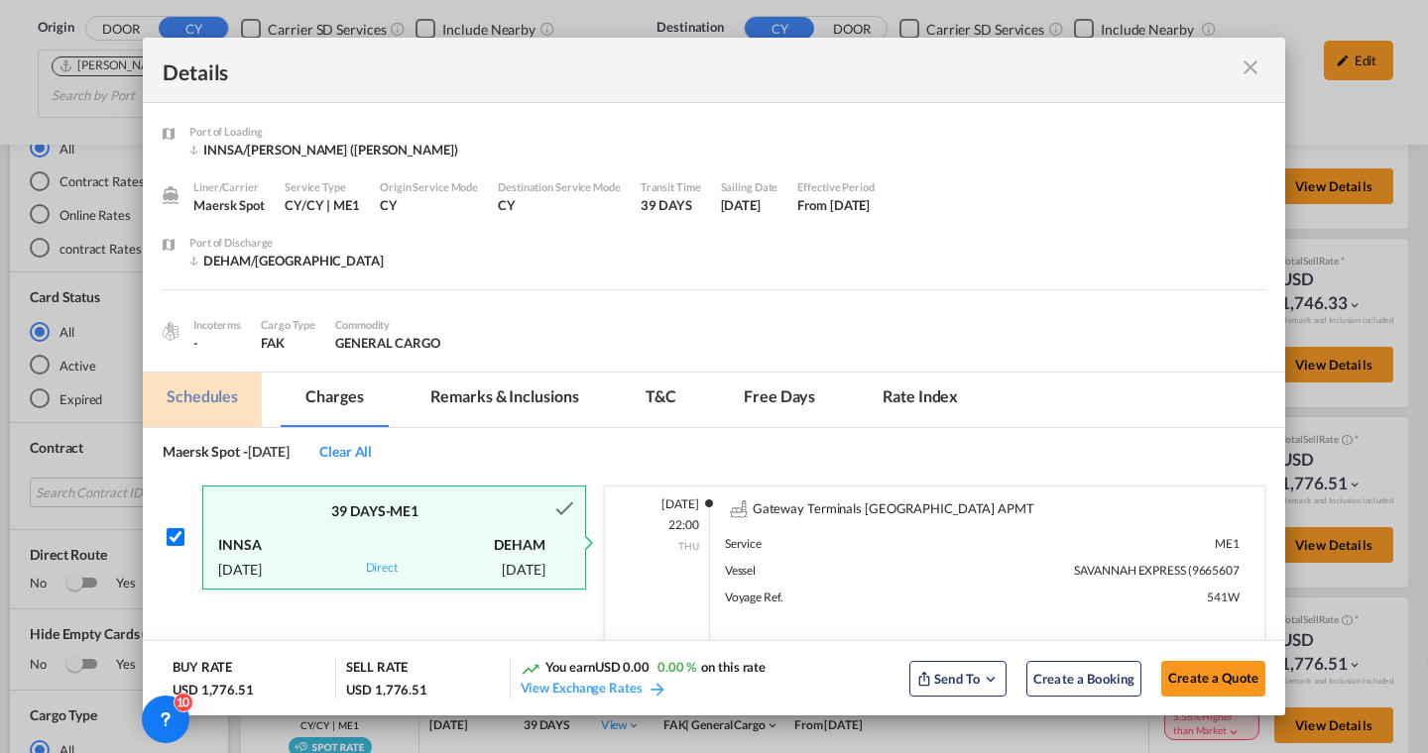
checkbox input "true"
click at [1245, 67] on md-icon "icon-close m-3 fg-AAA8AD cursor" at bounding box center [1250, 68] width 24 height 24
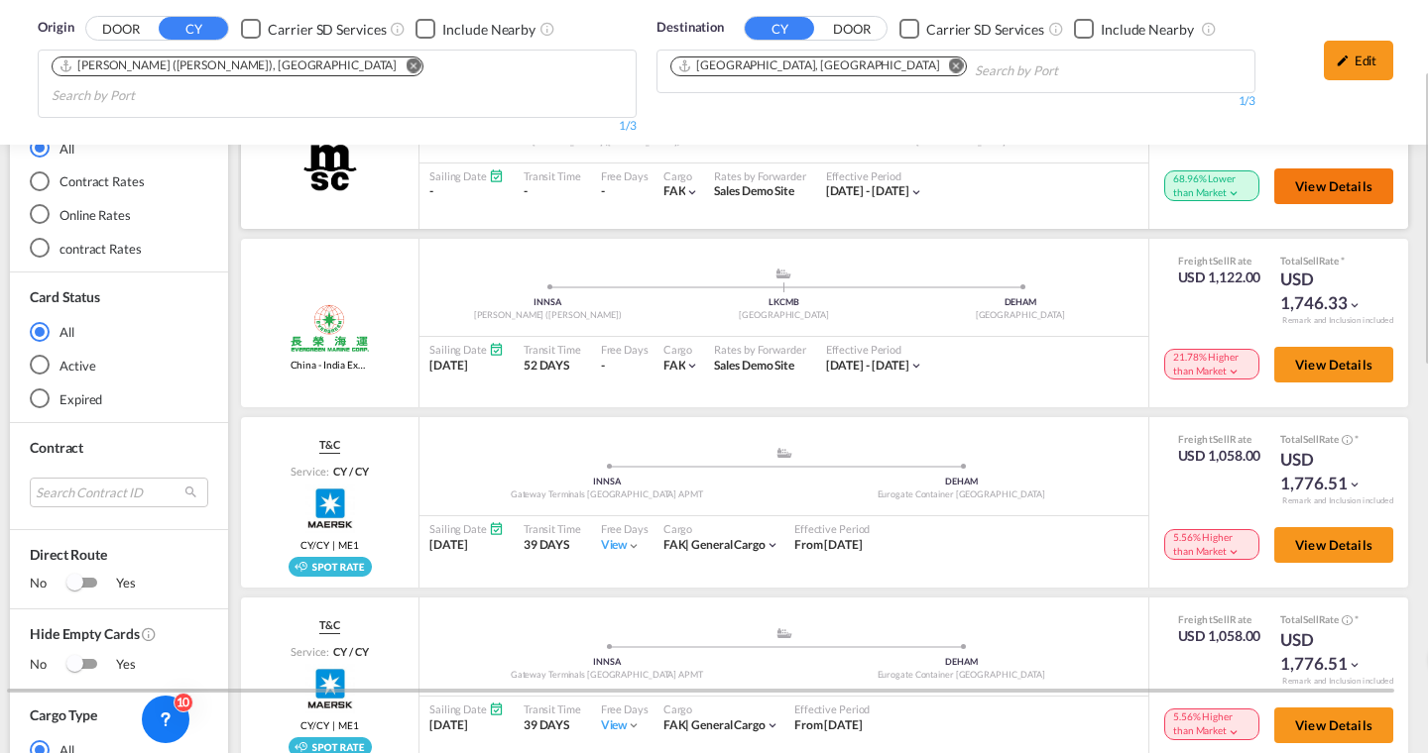
scroll to position [314, 4]
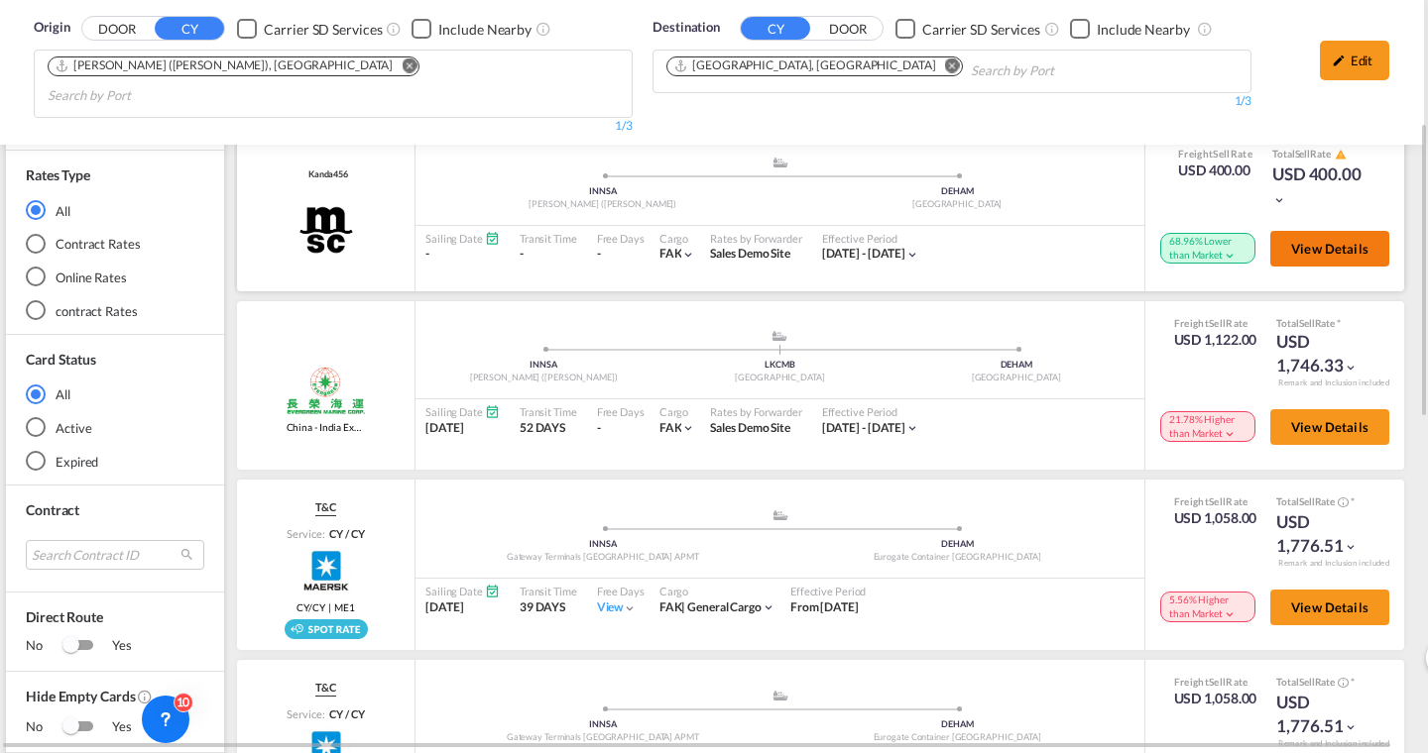
click at [1329, 241] on span "View Details" at bounding box center [1329, 249] width 77 height 16
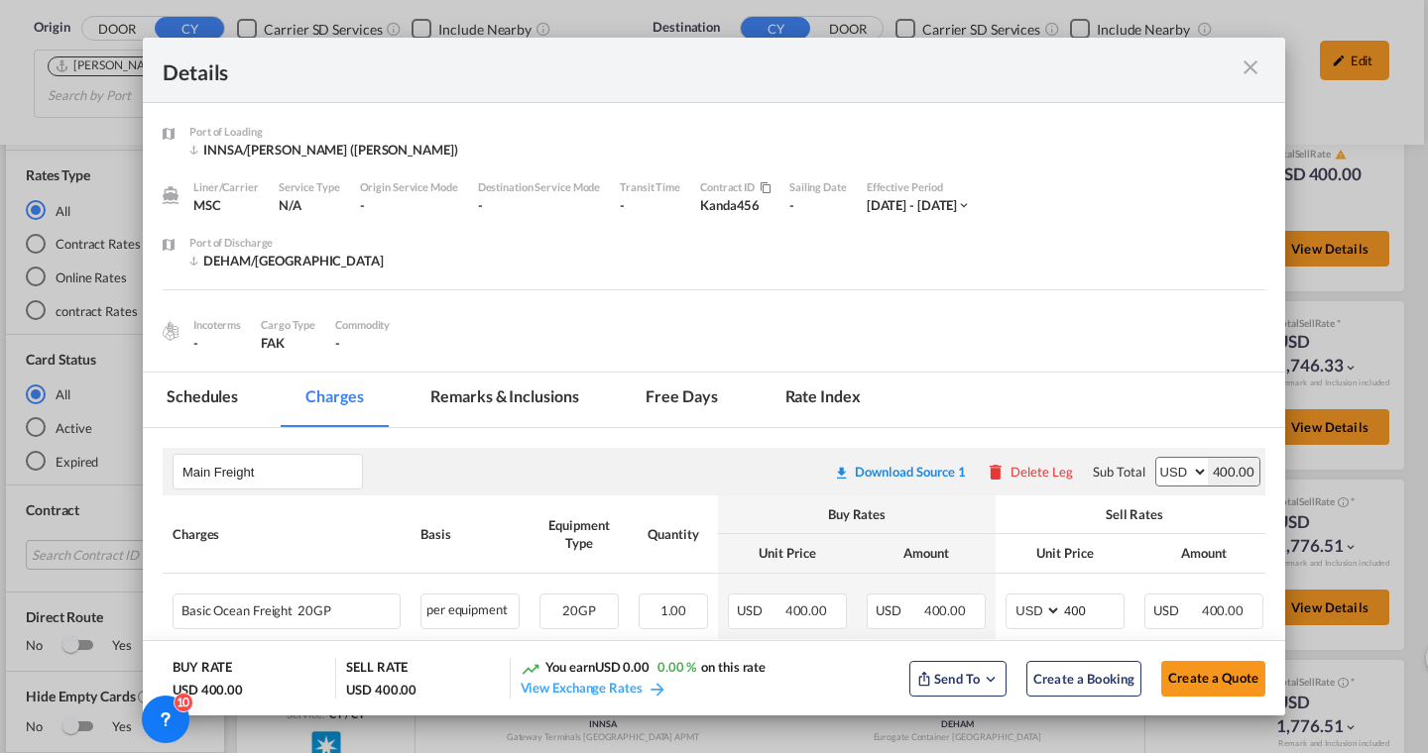
scroll to position [60, 0]
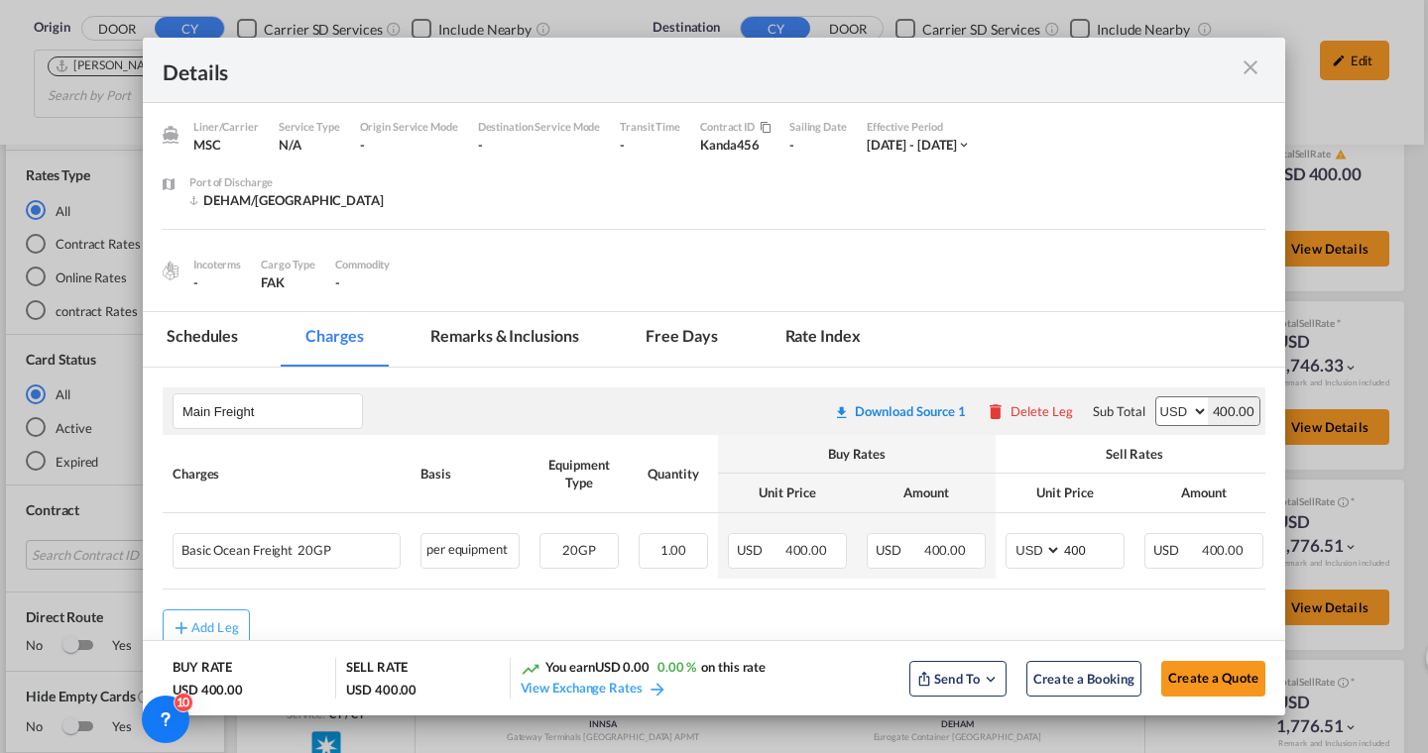
click at [209, 323] on md-tab-item "Schedules" at bounding box center [202, 339] width 119 height 55
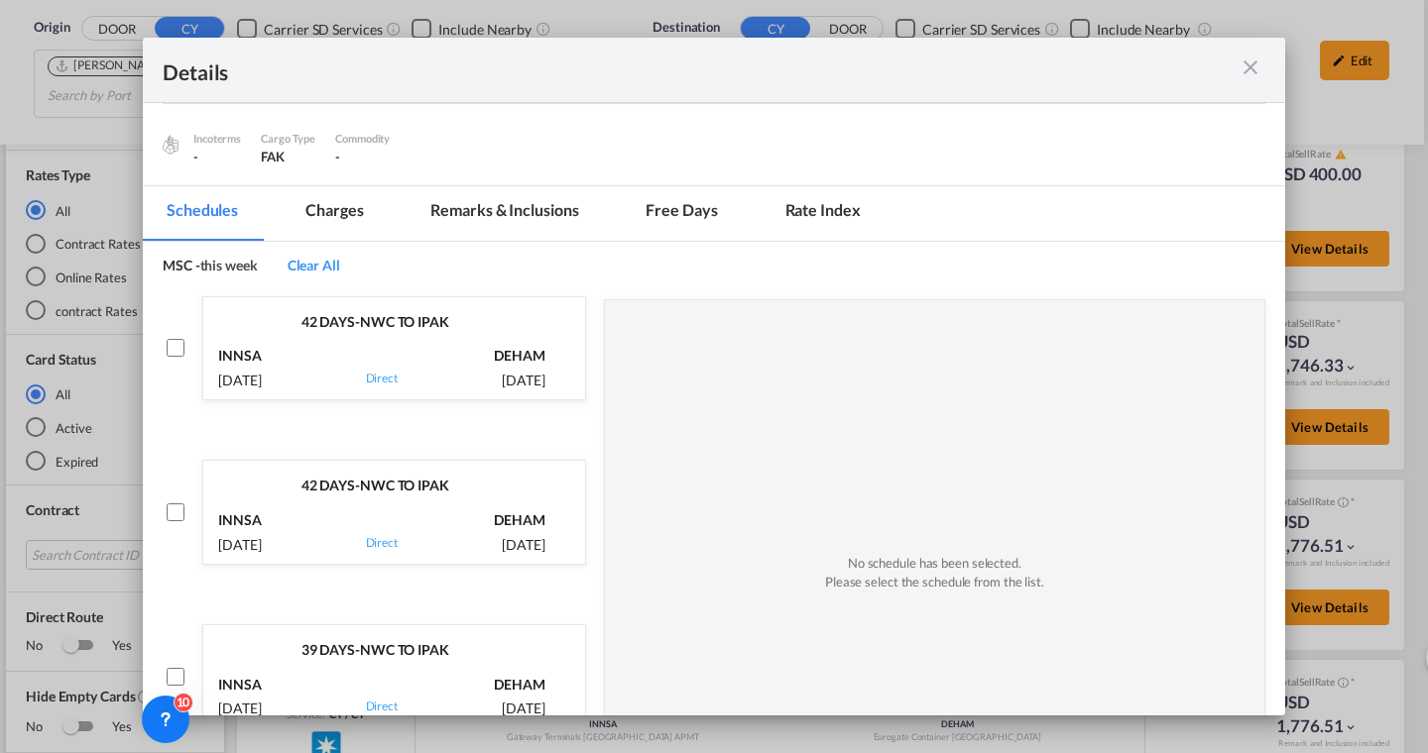
scroll to position [0, 0]
click at [411, 363] on div "via Direct" at bounding box center [382, 368] width 106 height 49
checkbox input "true"
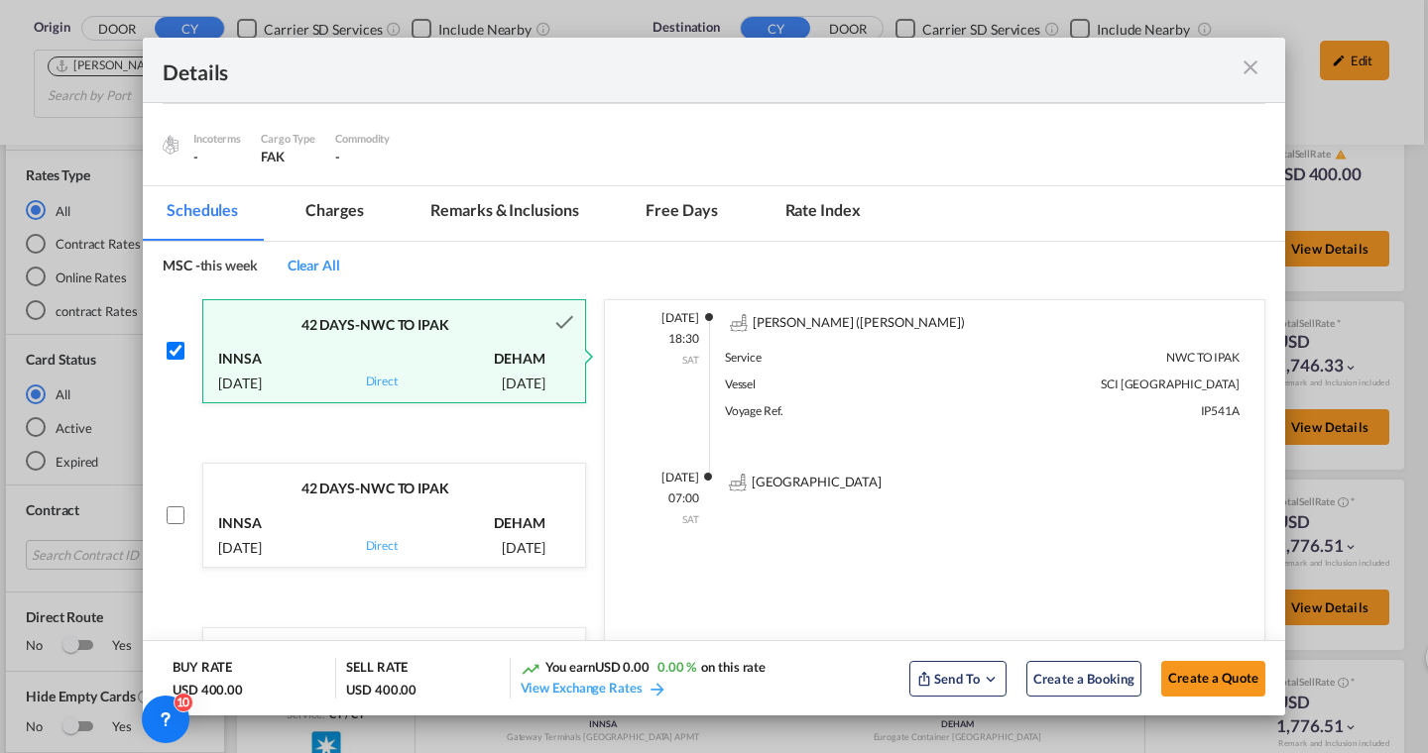
click at [341, 494] on div "42 DAYS -NWC TO IPAK" at bounding box center [375, 481] width 344 height 35
checkbox input "true"
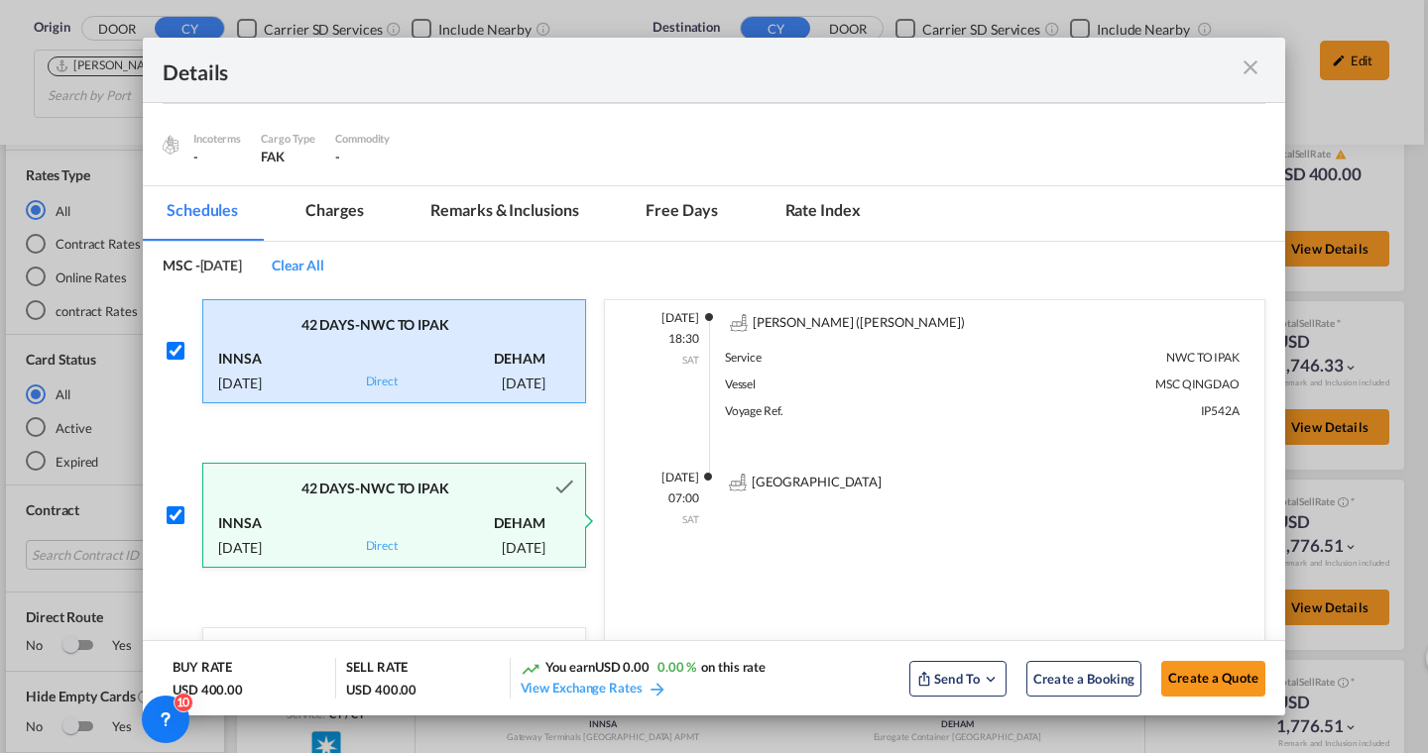
click at [1253, 63] on md-icon "icon-close m-3 fg-AAA8AD cursor" at bounding box center [1250, 68] width 24 height 24
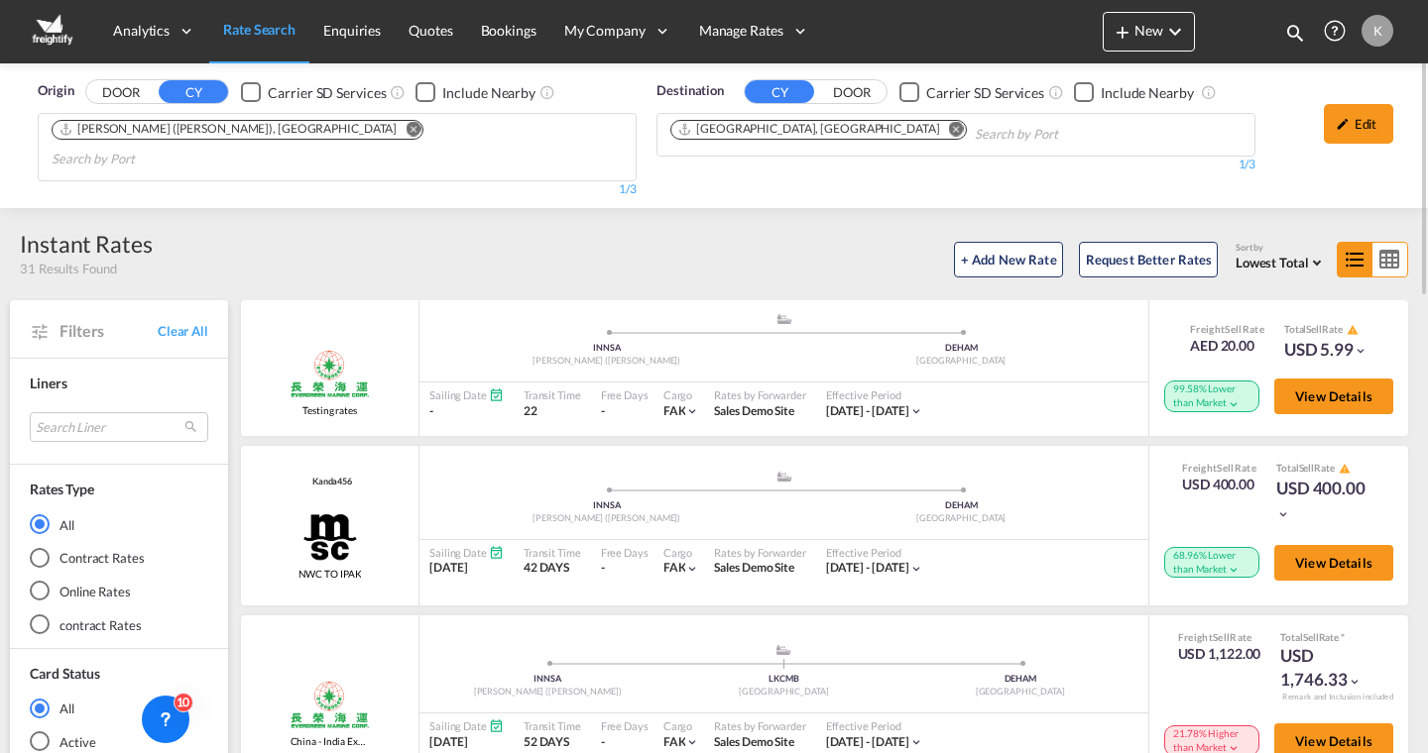
click at [1267, 255] on span "Lowest Total" at bounding box center [1271, 263] width 73 height 16
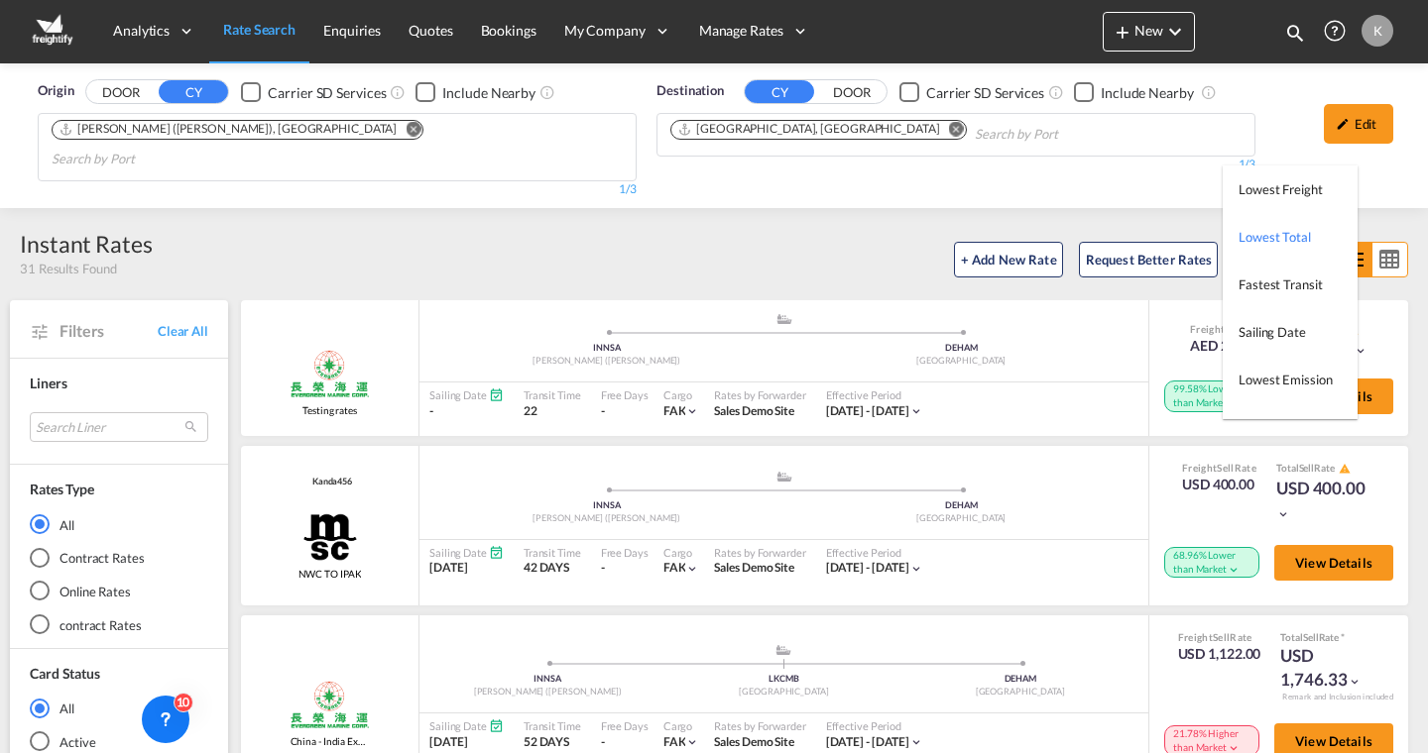
click at [769, 326] on md-backdrop at bounding box center [714, 376] width 1428 height 753
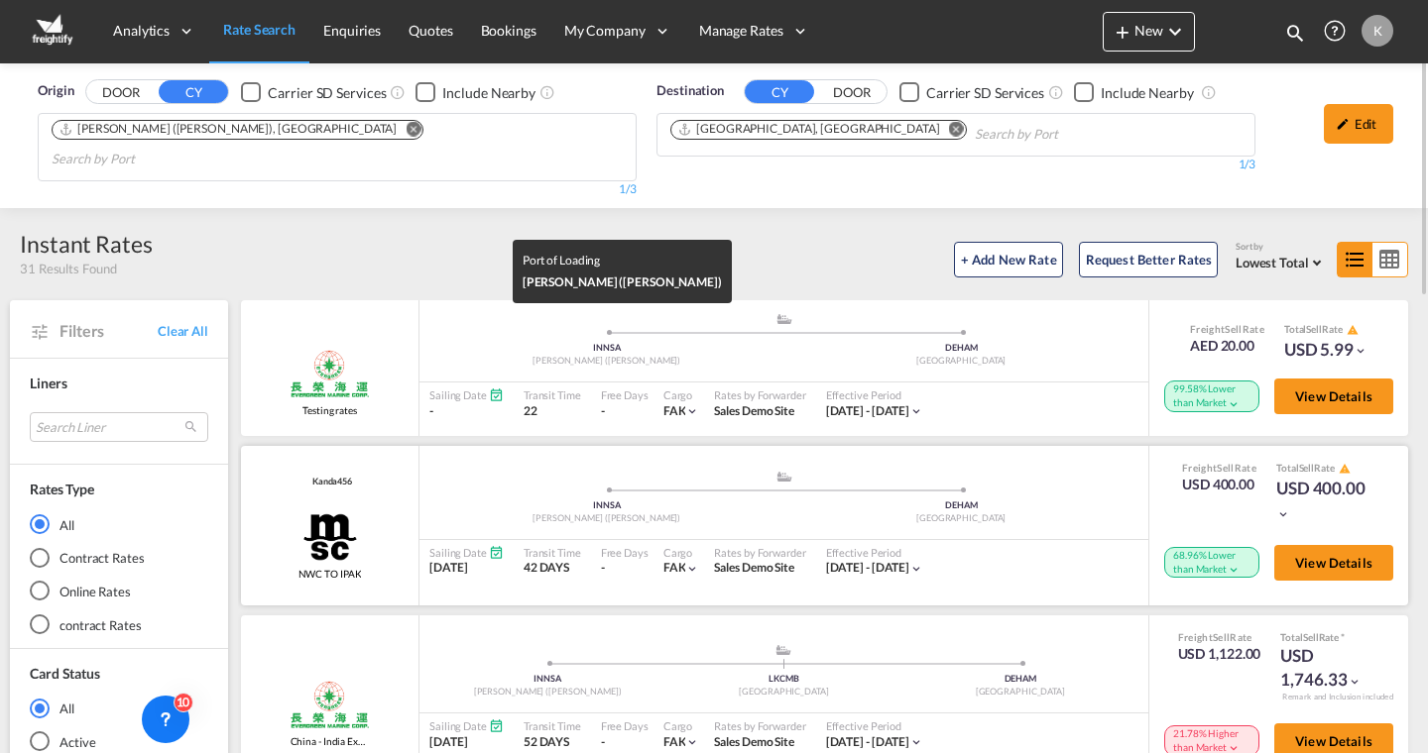
scroll to position [264, 0]
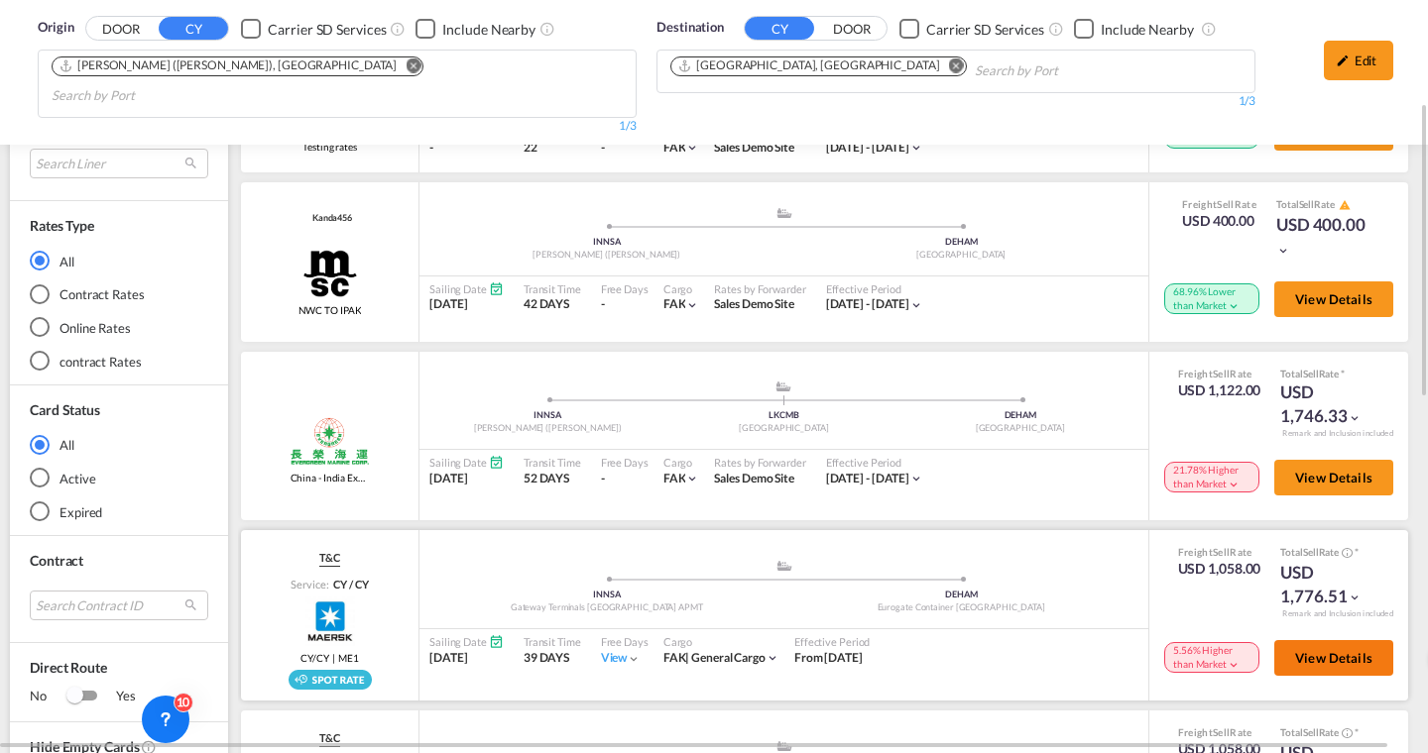
click at [1304, 650] on span "View Details" at bounding box center [1333, 658] width 77 height 16
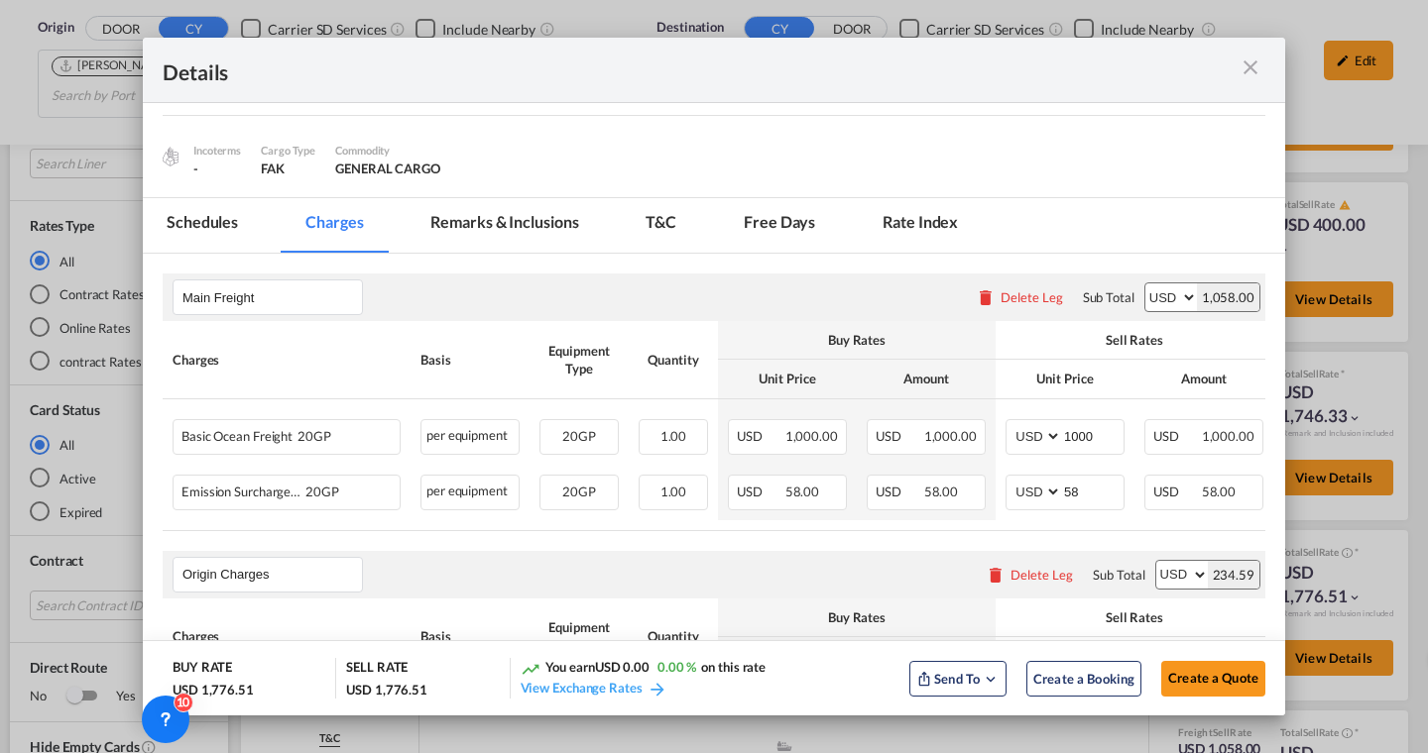
scroll to position [178, 0]
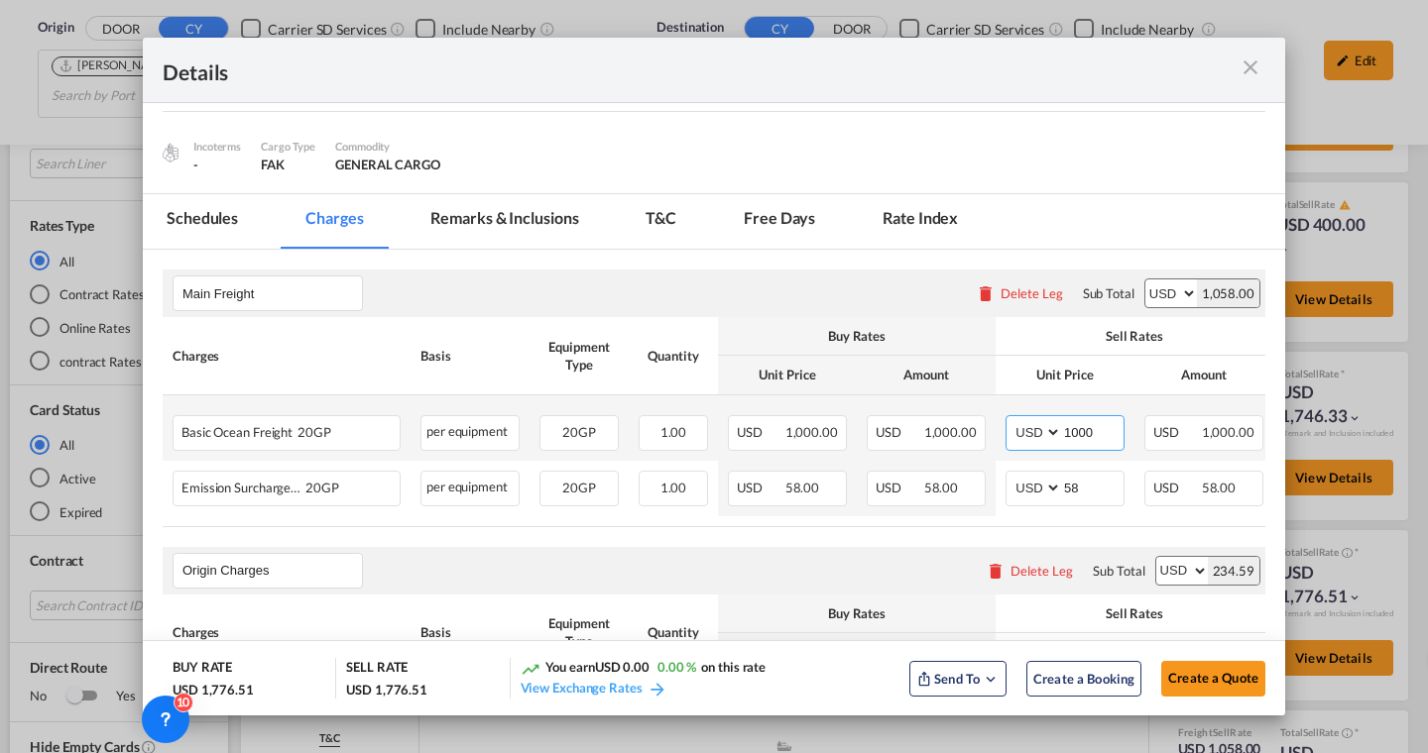
click at [1091, 438] on input "1000" at bounding box center [1092, 431] width 61 height 30
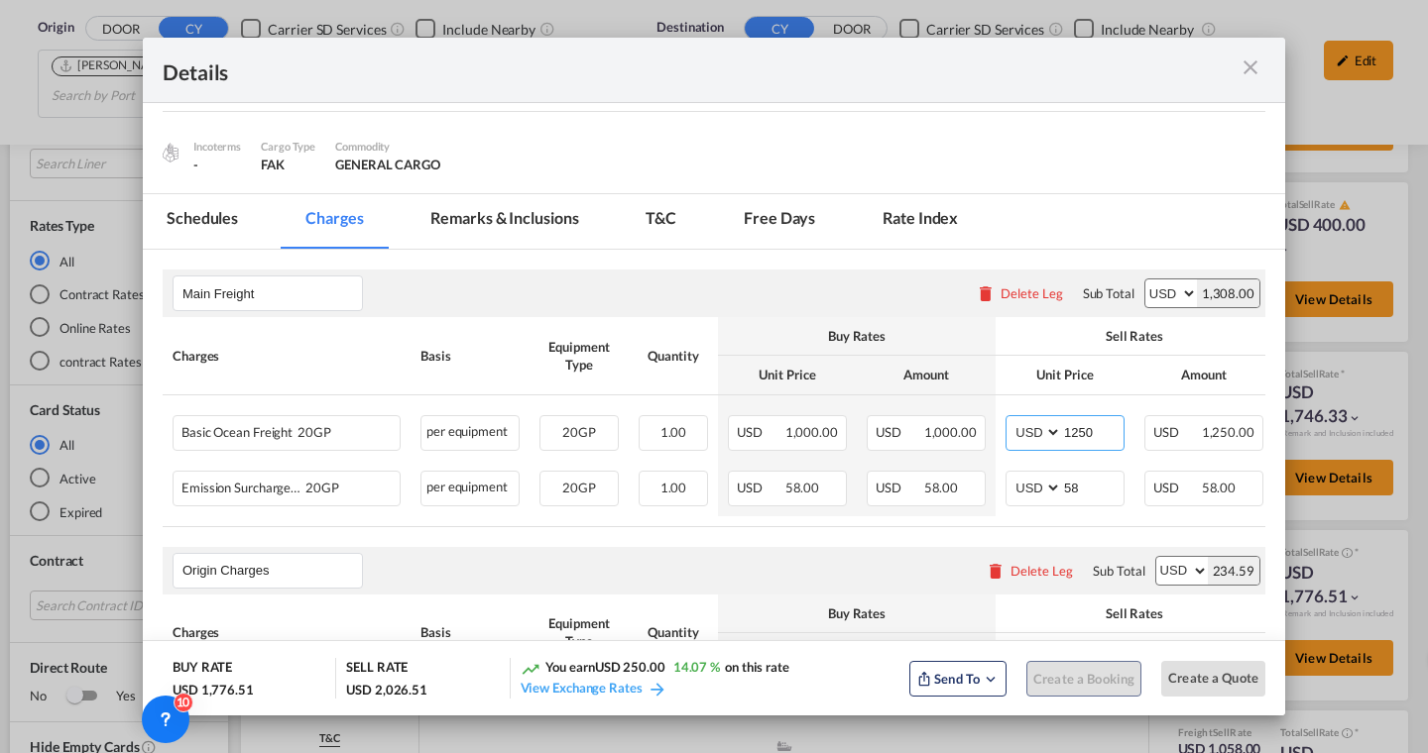
type input "1250"
click at [1030, 379] on th "Unit Price" at bounding box center [1064, 375] width 139 height 39
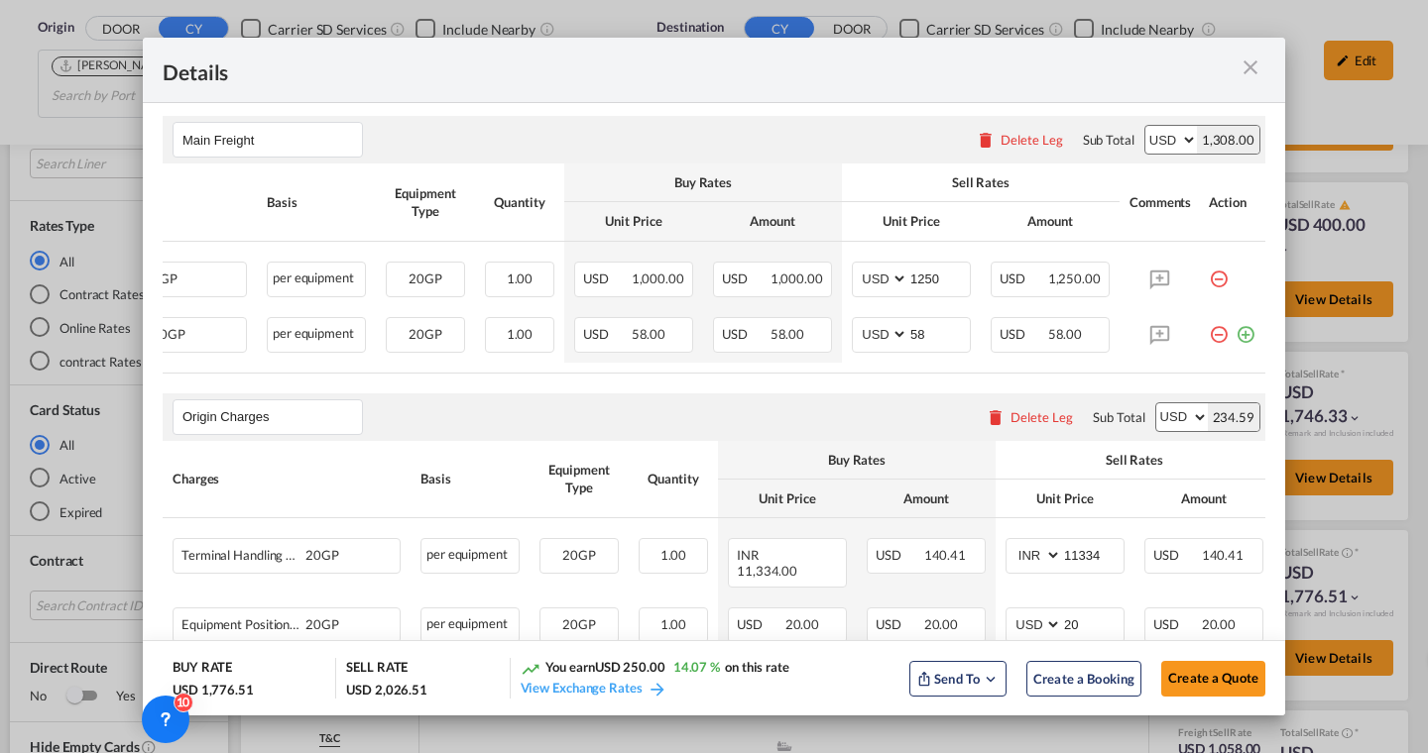
scroll to position [327, 0]
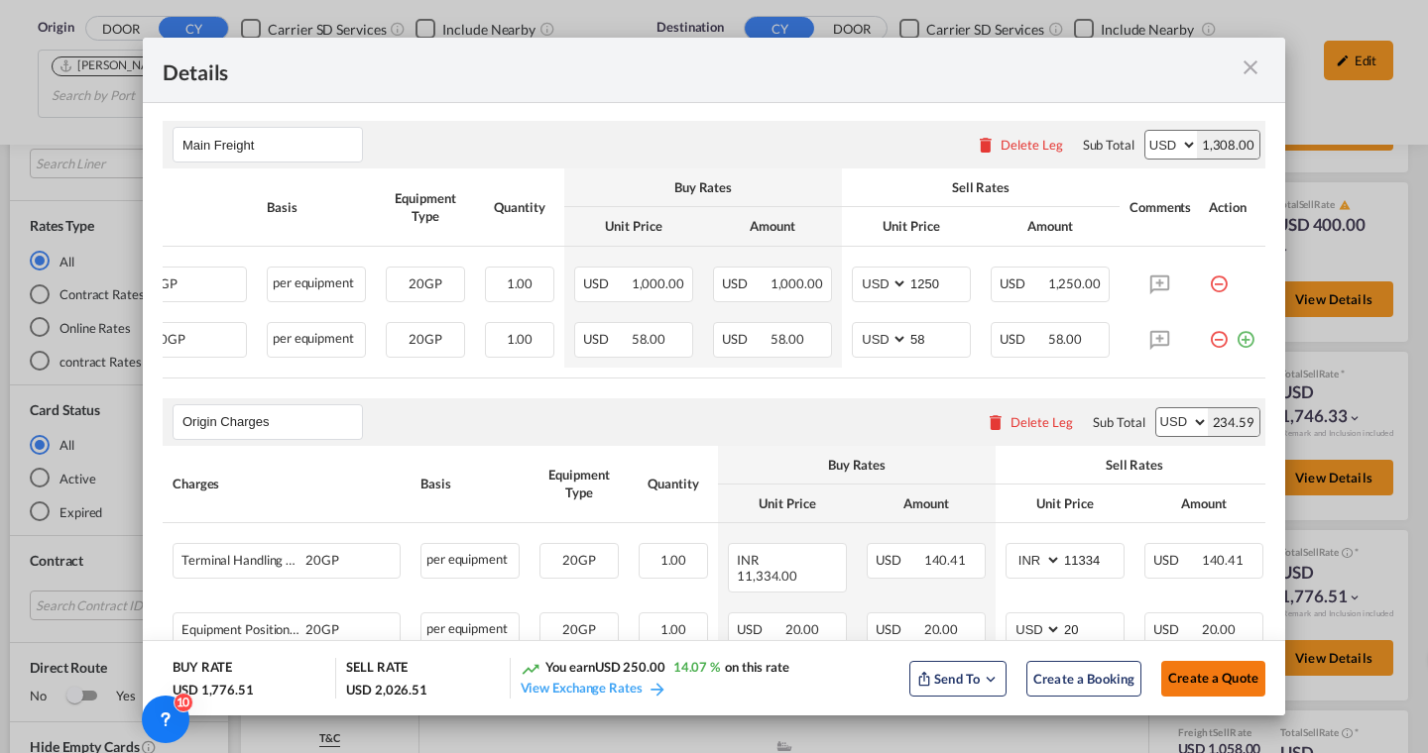
click at [1187, 668] on button "Create a Quote" at bounding box center [1213, 679] width 104 height 36
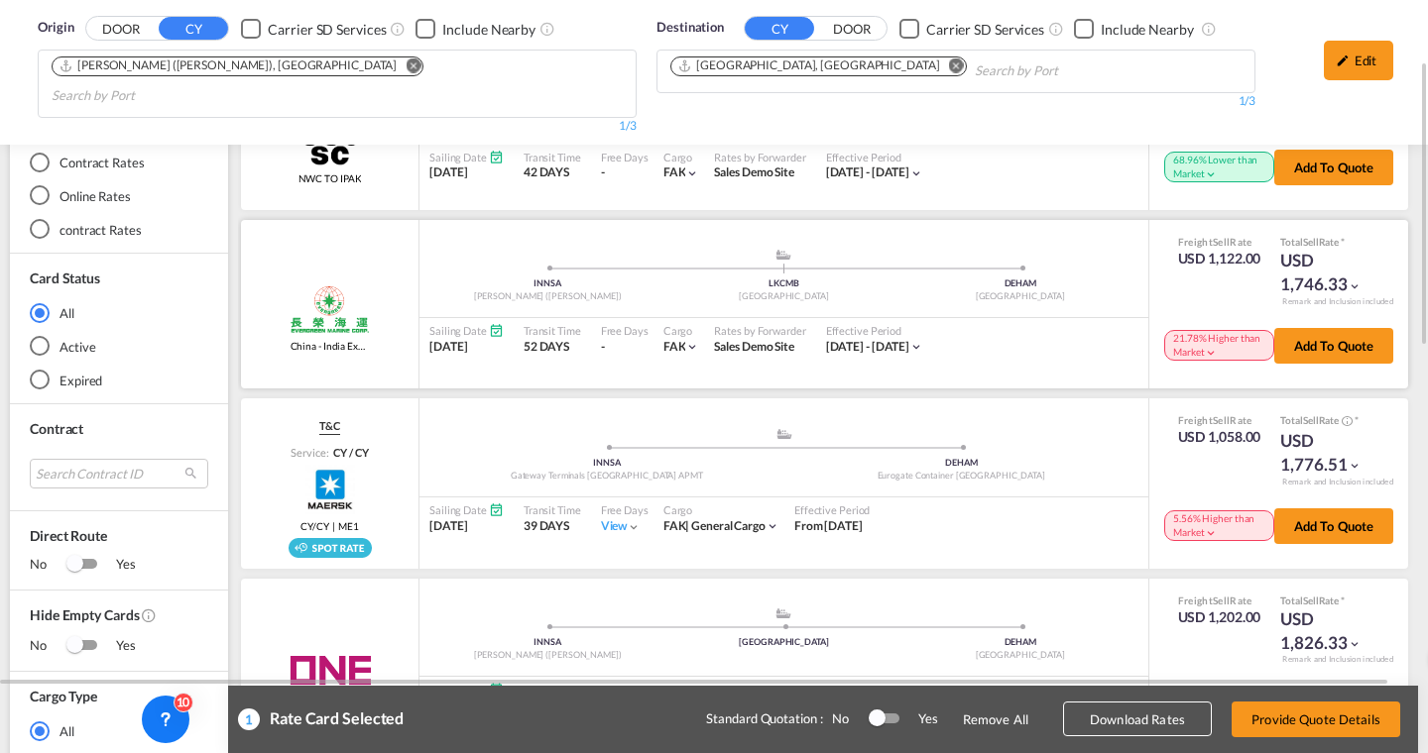
scroll to position [313, 0]
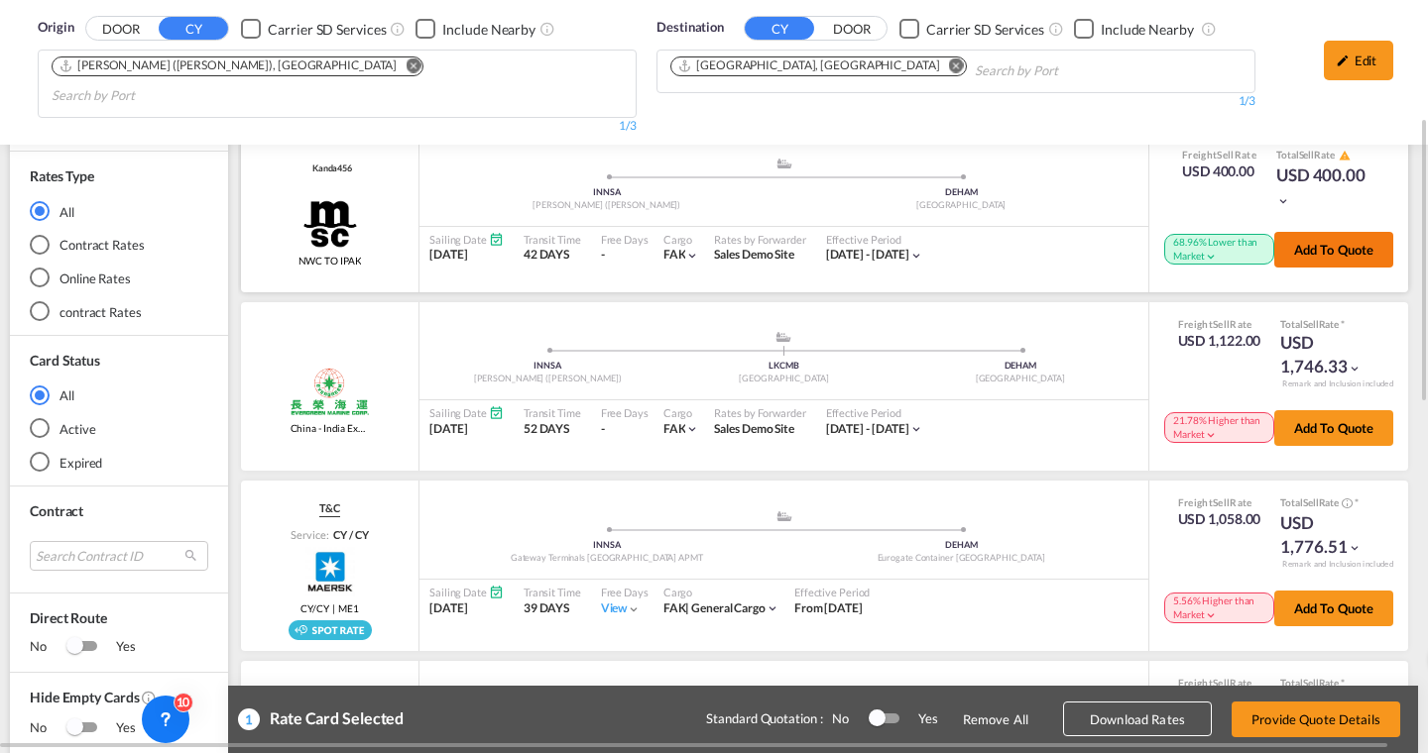
click at [1324, 242] on button "Add to quote" at bounding box center [1333, 250] width 119 height 36
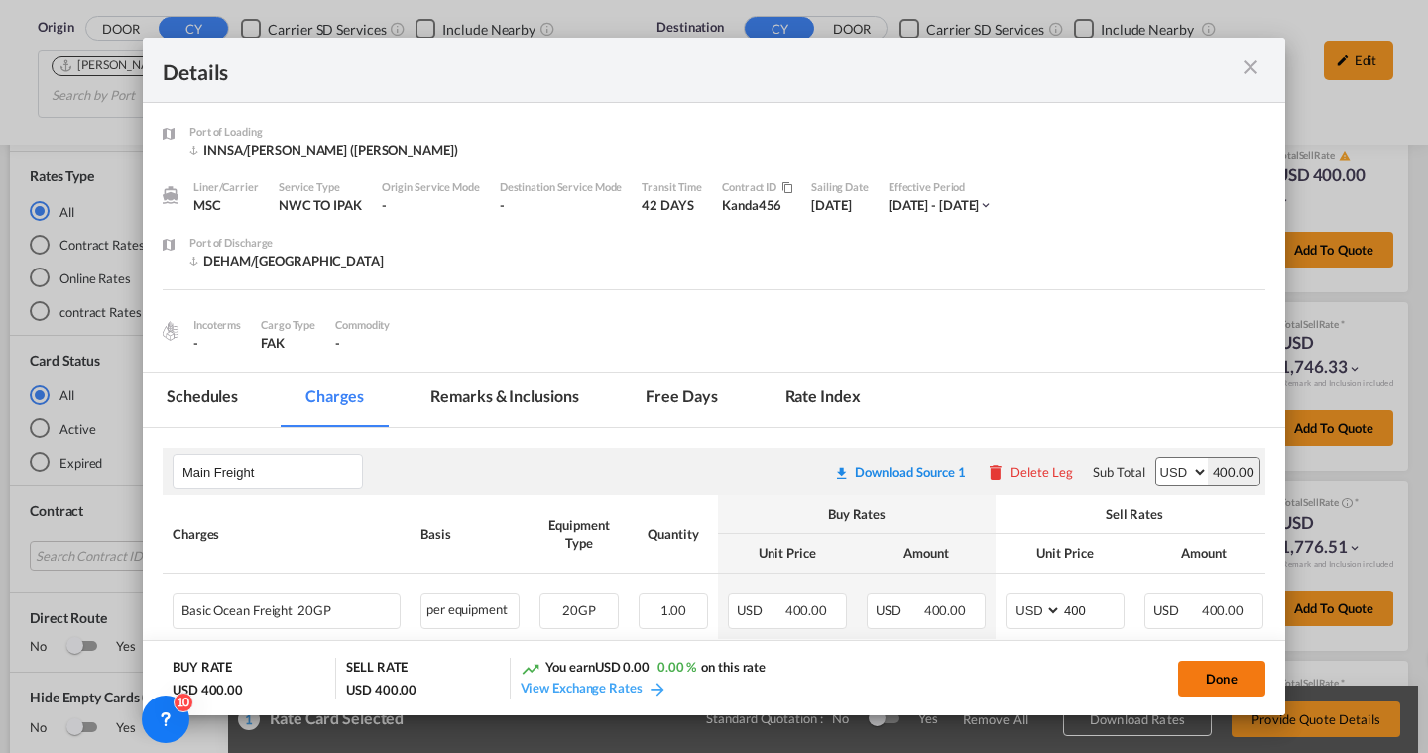
click at [1201, 671] on button "Done" at bounding box center [1221, 679] width 87 height 36
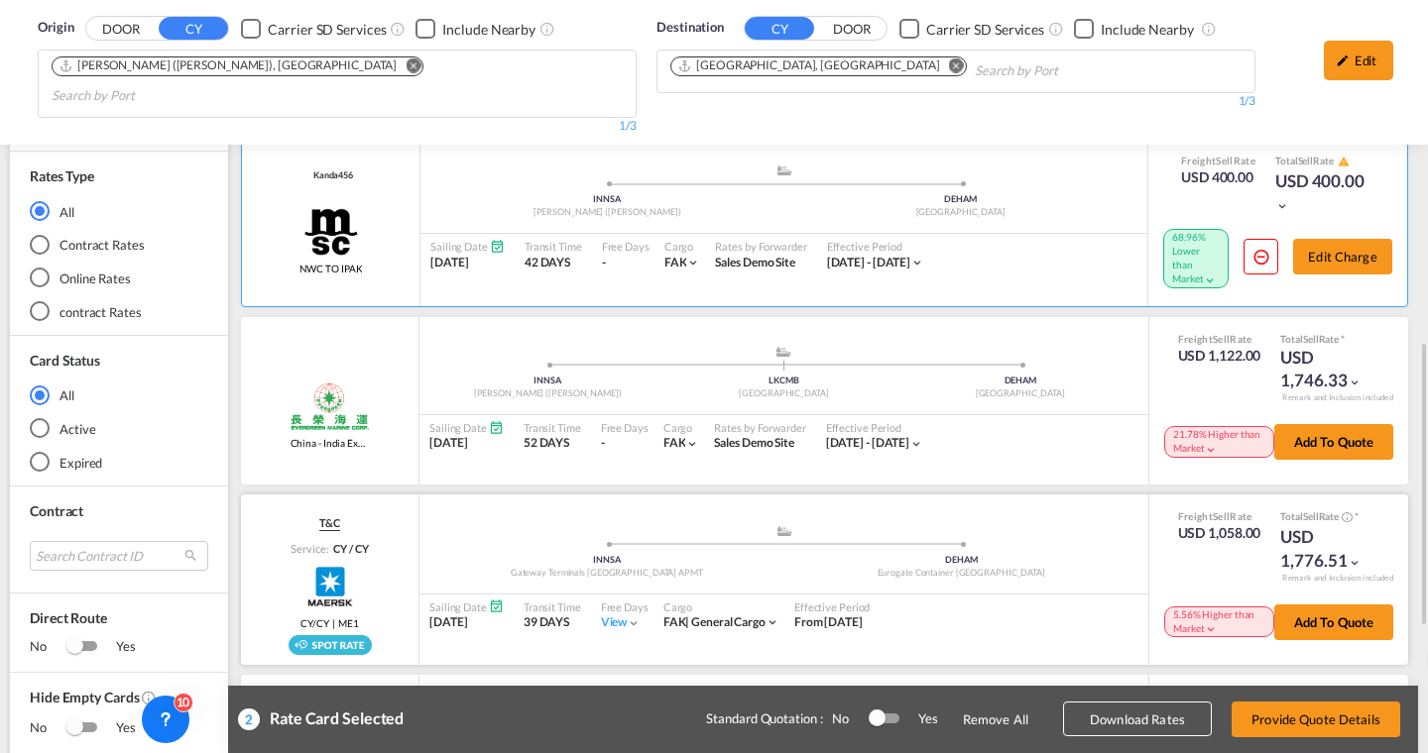
scroll to position [483, 0]
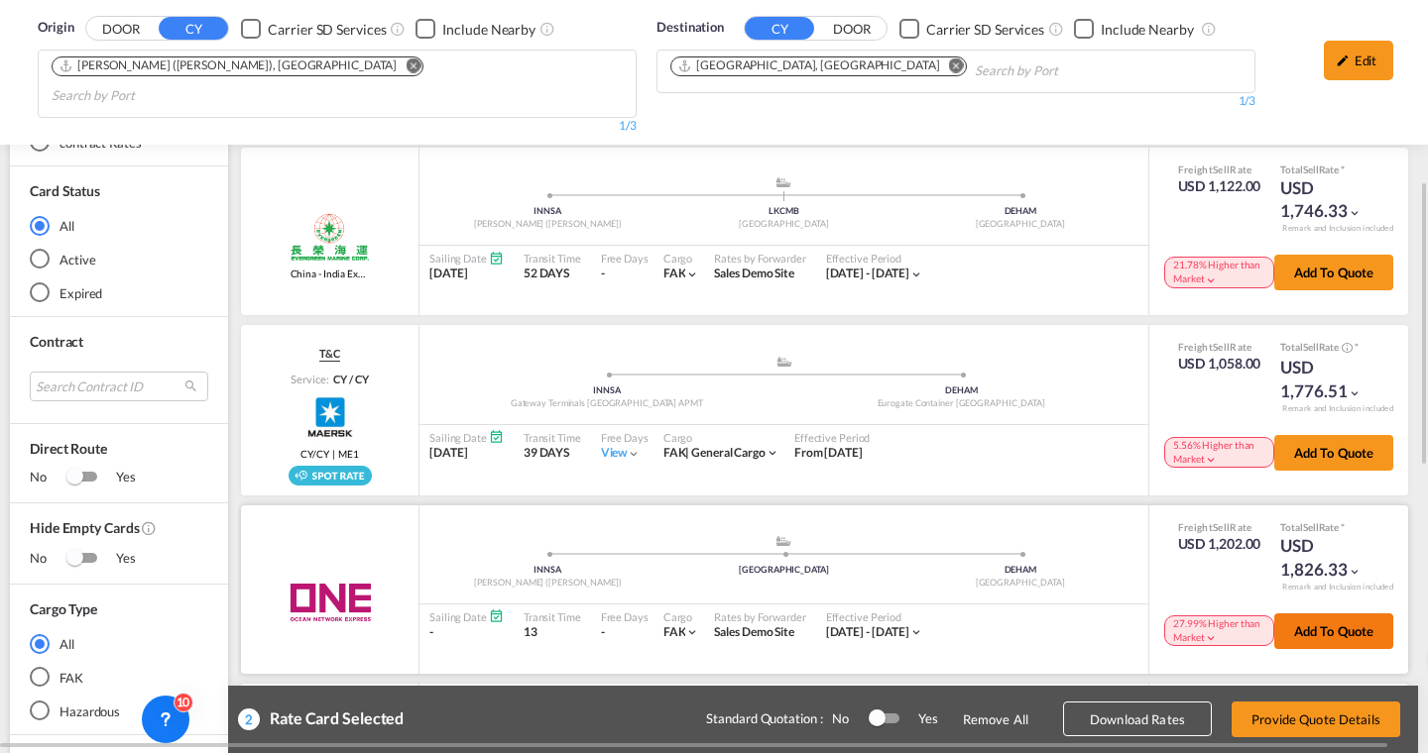
click at [1278, 614] on button "Add to quote" at bounding box center [1333, 632] width 119 height 36
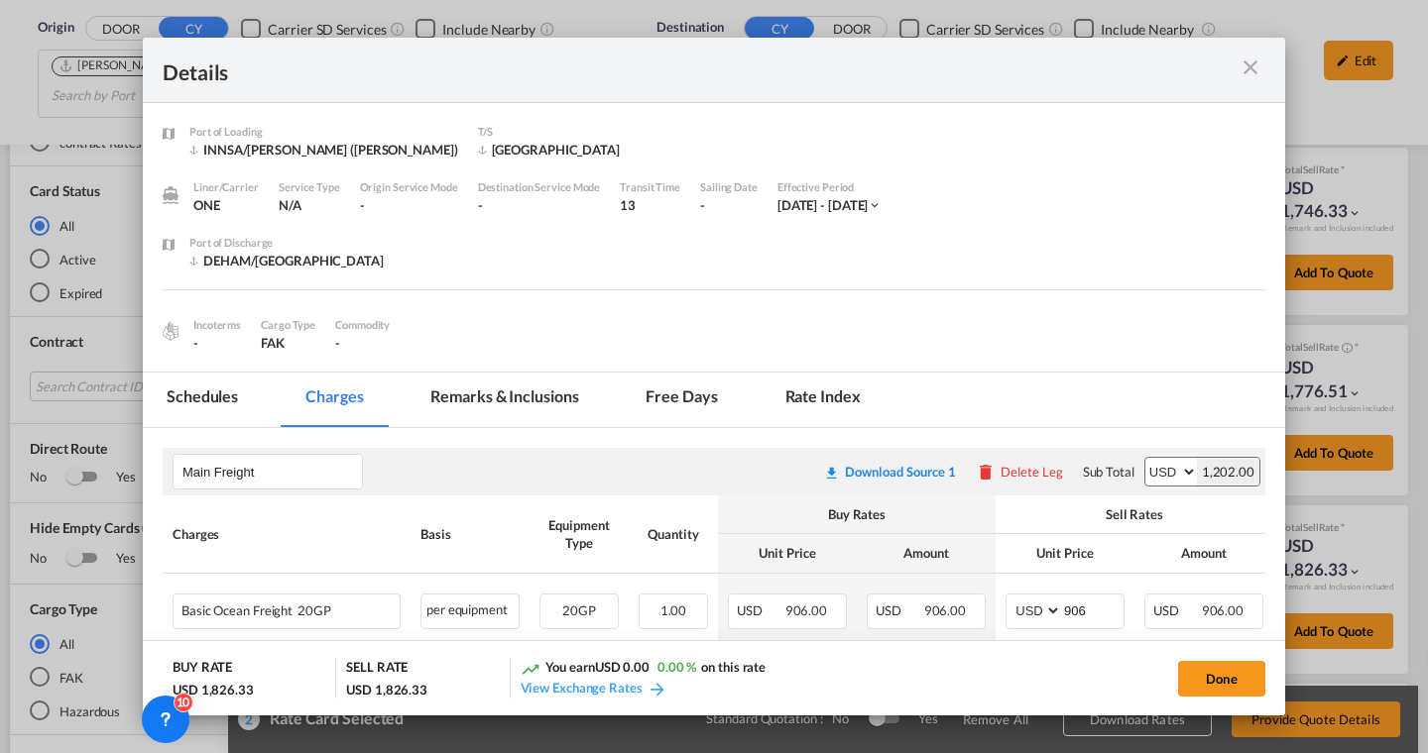
click at [1217, 677] on button "Done" at bounding box center [1221, 679] width 87 height 36
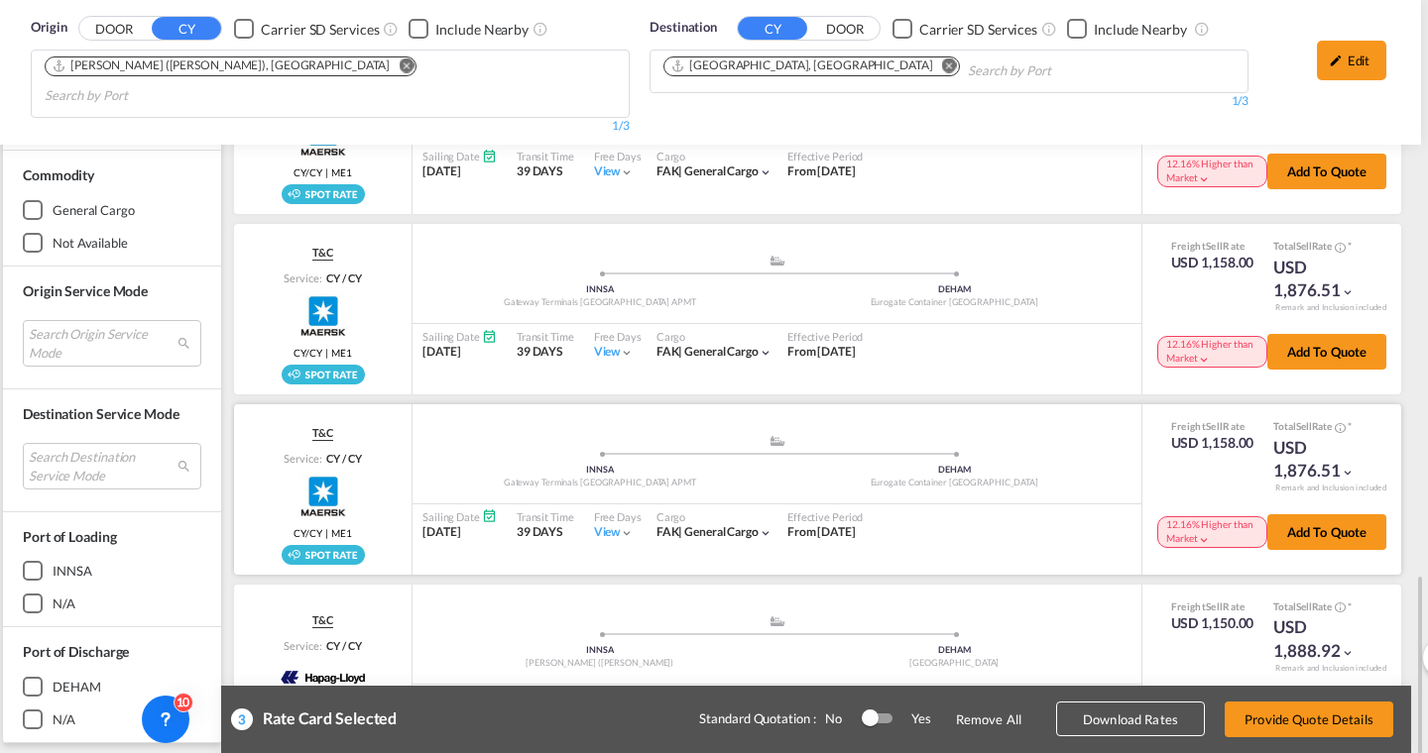
scroll to position [1245, 3]
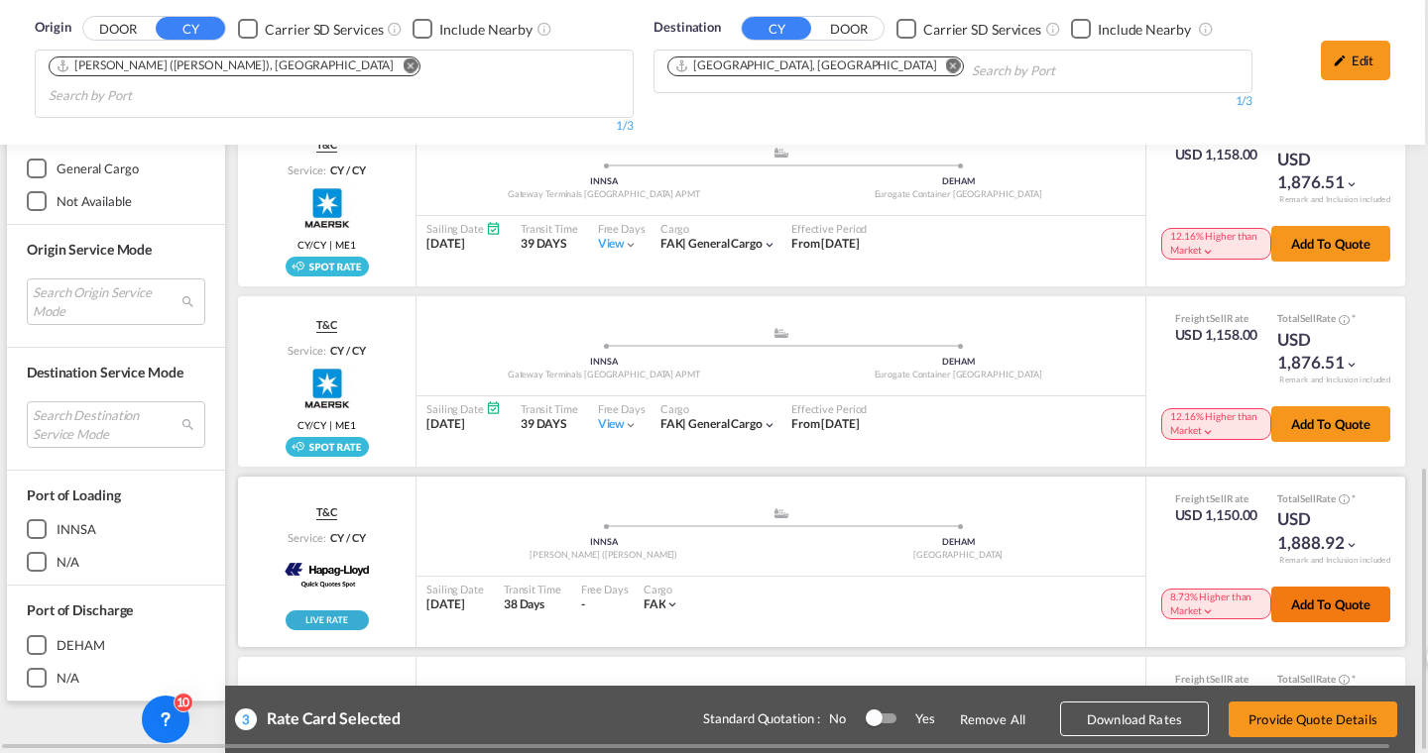
click at [1347, 587] on button "Add to quote" at bounding box center [1330, 605] width 119 height 36
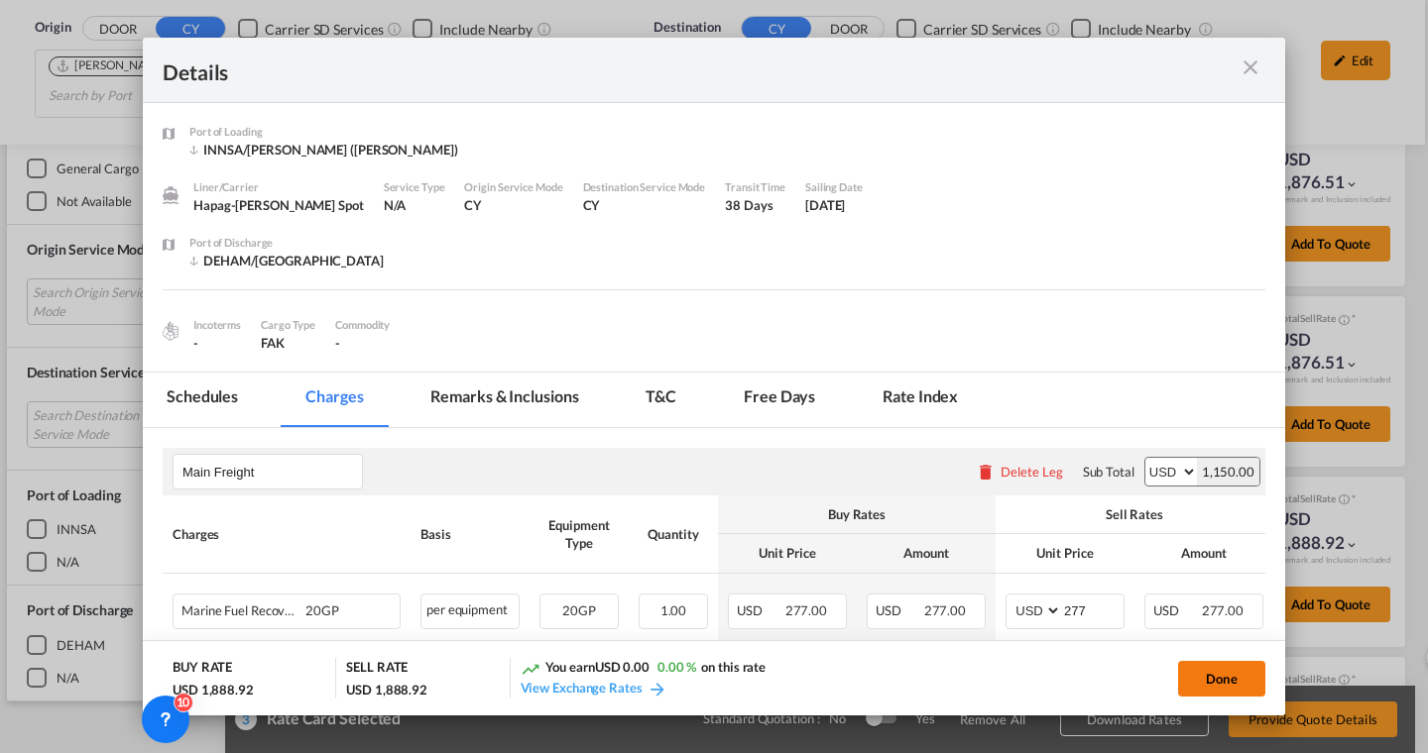
click at [1200, 687] on button "Done" at bounding box center [1221, 679] width 87 height 36
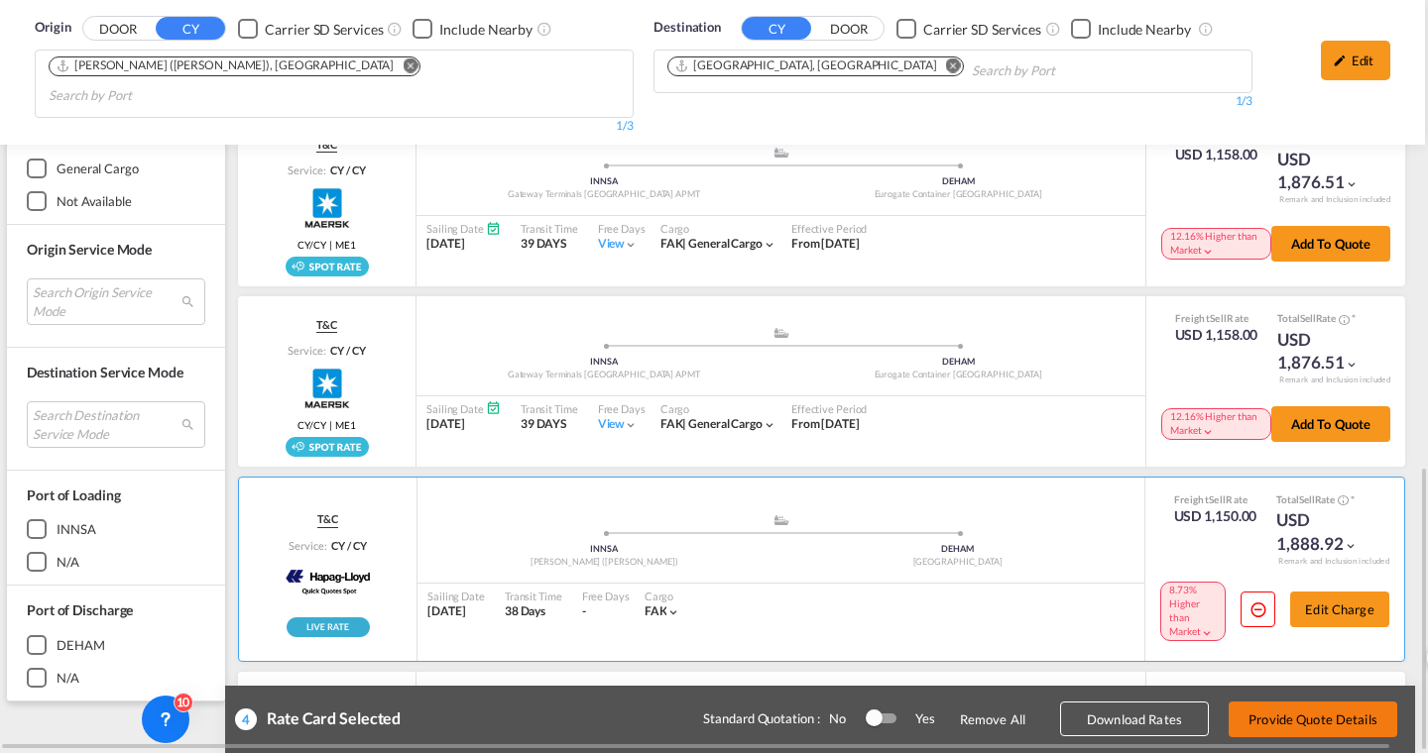
click at [1291, 714] on button "Provide Quote Details" at bounding box center [1312, 720] width 169 height 36
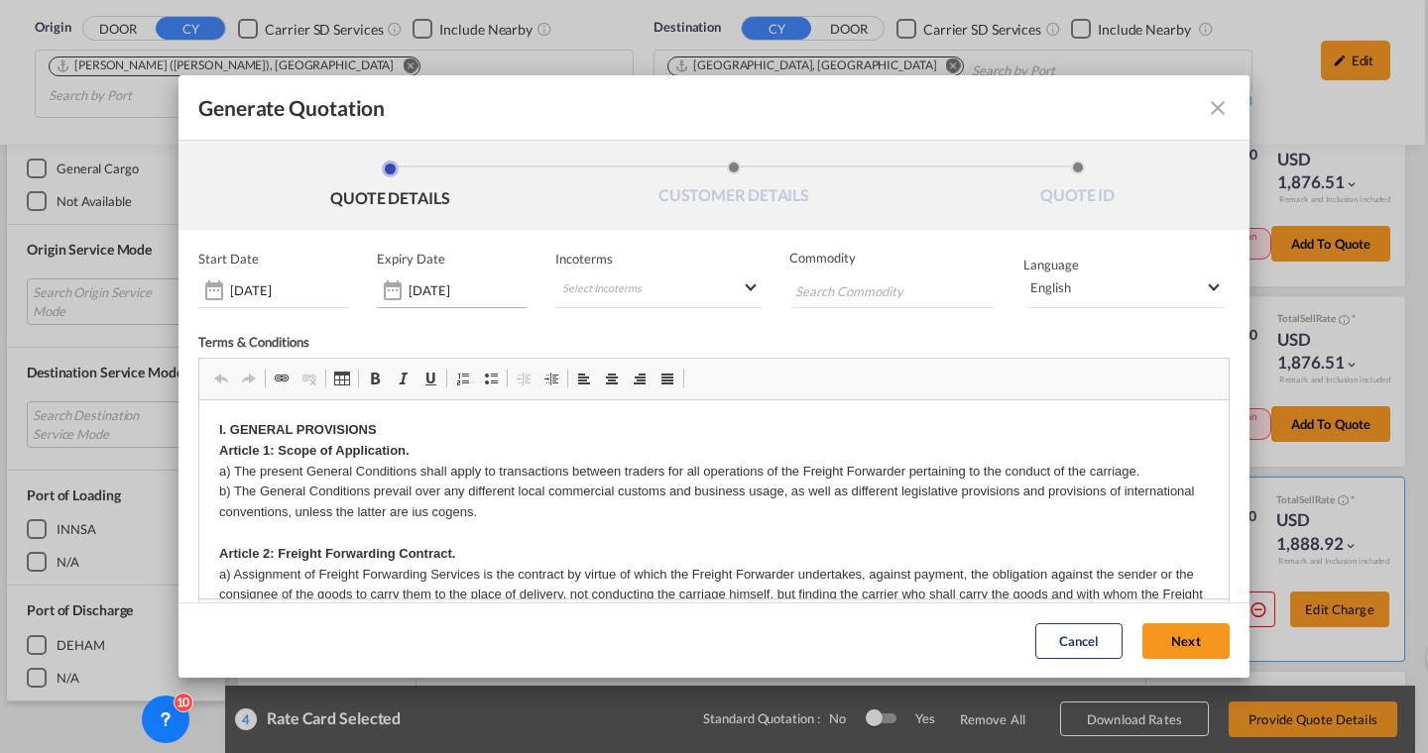
scroll to position [0, 0]
click at [1035, 290] on div "English" at bounding box center [1050, 288] width 41 height 16
click at [986, 243] on md-backdrop at bounding box center [714, 376] width 1428 height 753
click at [1175, 631] on button "Next" at bounding box center [1185, 642] width 87 height 36
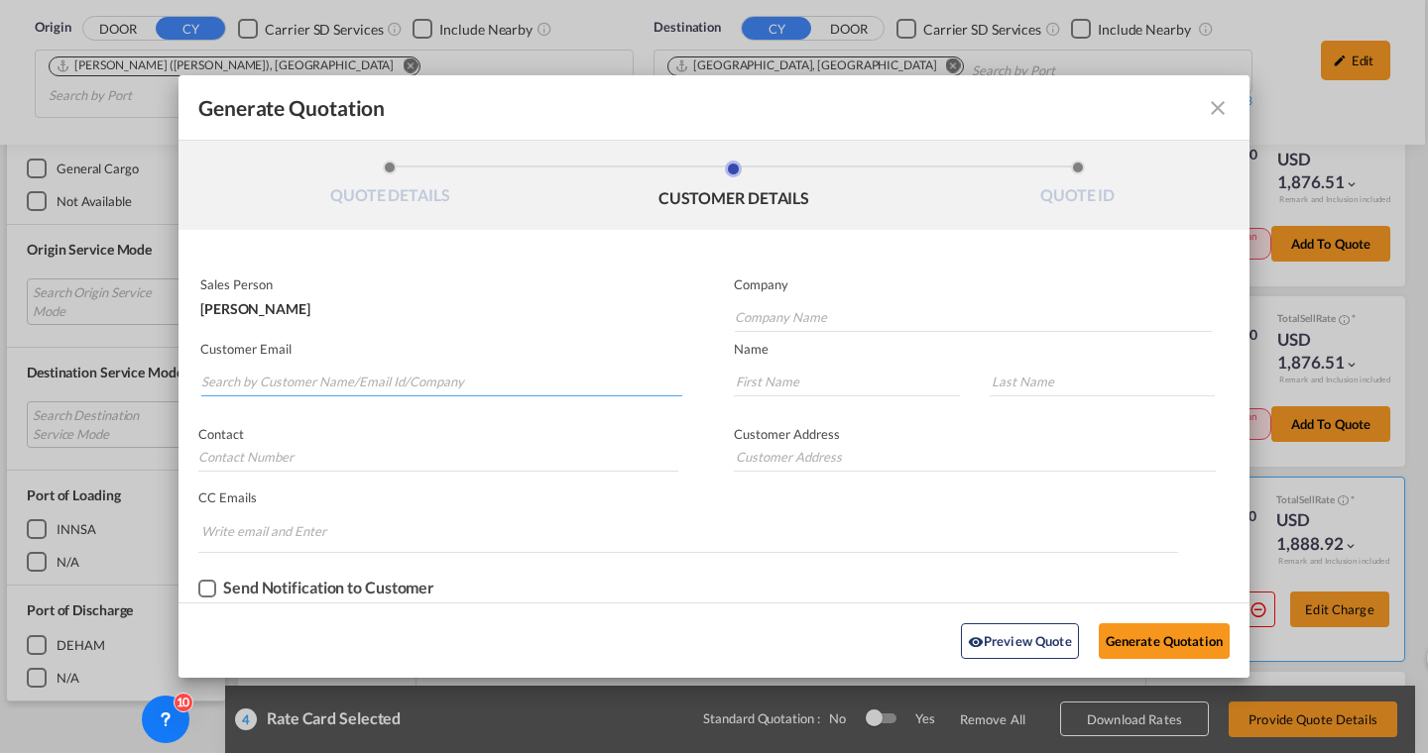
click at [269, 388] on input "Search by Customer Name/Email Id/Company" at bounding box center [441, 382] width 481 height 30
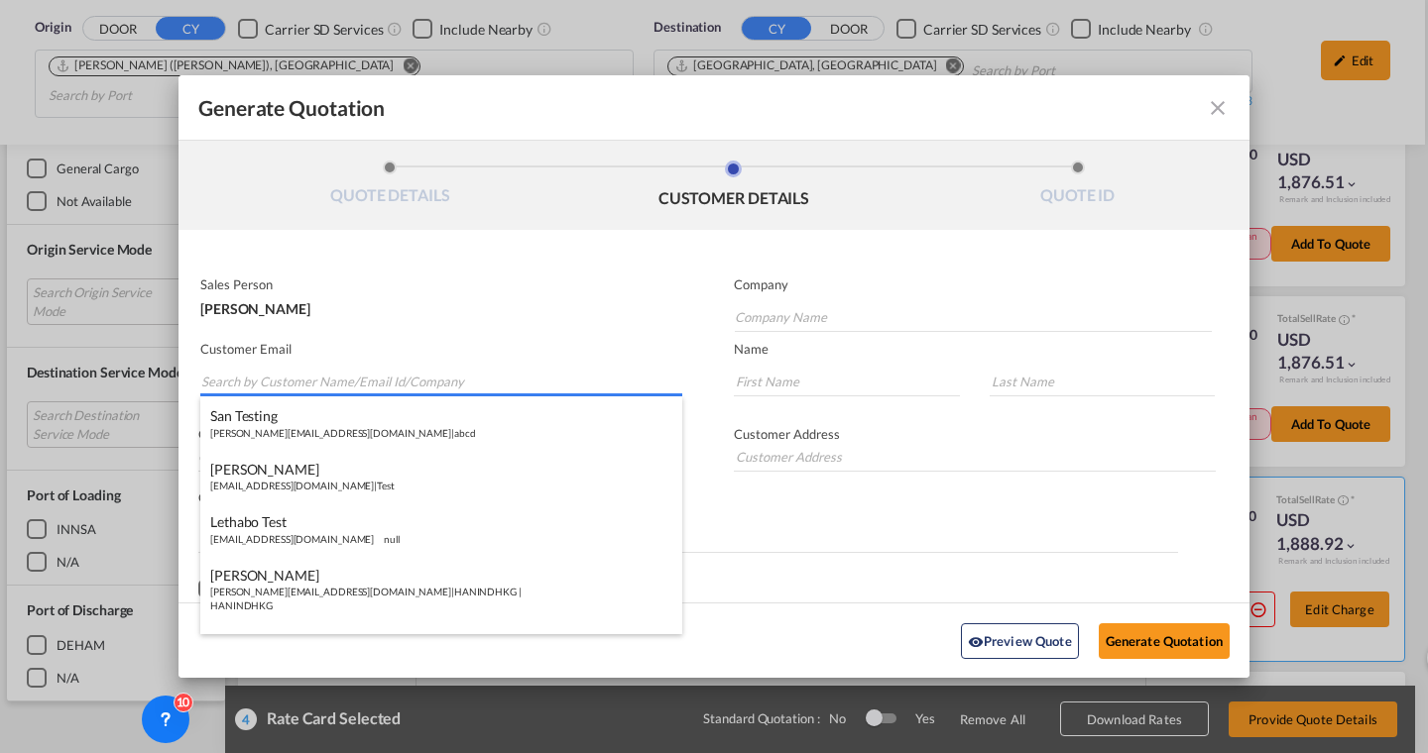
paste input "omanrique@interwf.com"
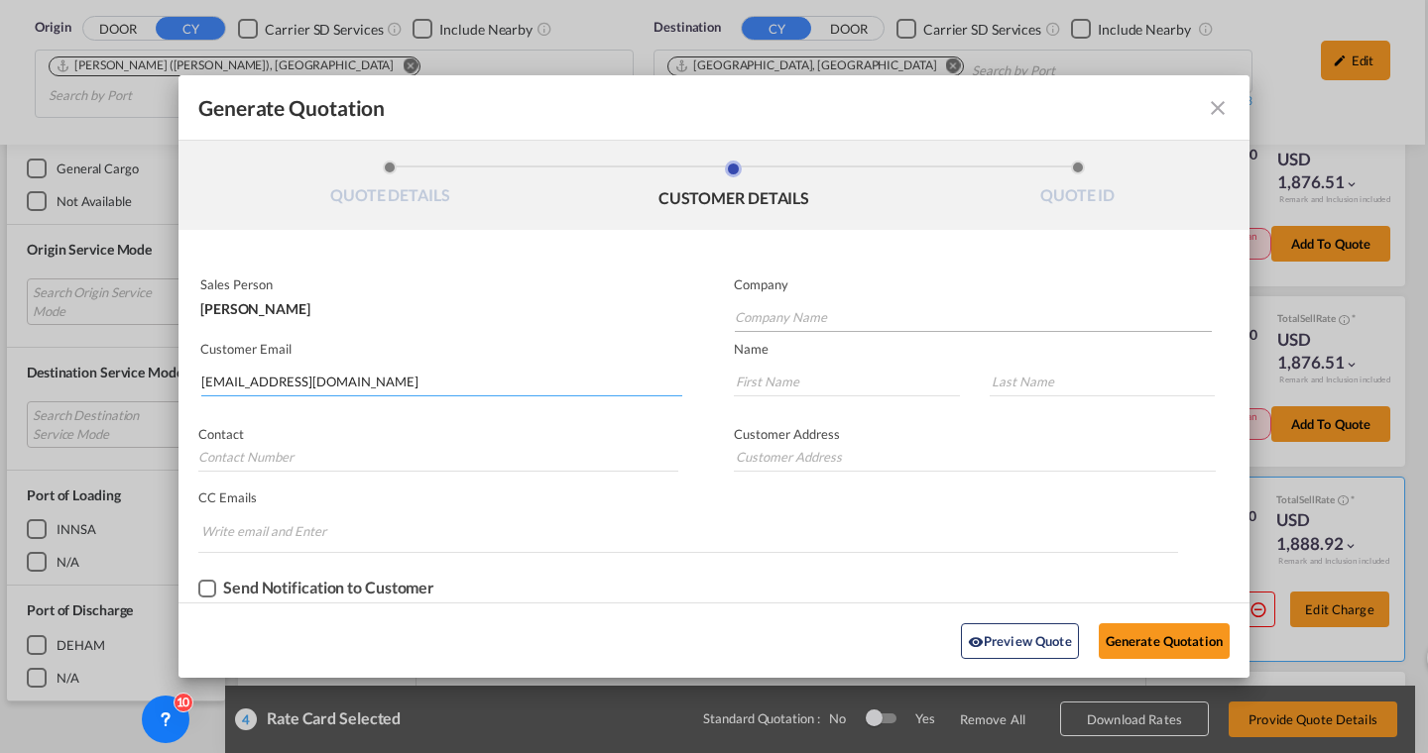
type input "omanrique@interwf.com"
click at [834, 317] on input "Company Name" at bounding box center [973, 317] width 477 height 30
type input "InterWF"
click at [847, 381] on input "Generate QuotationQUOTE ..." at bounding box center [847, 382] width 226 height 30
type input "Oriol"
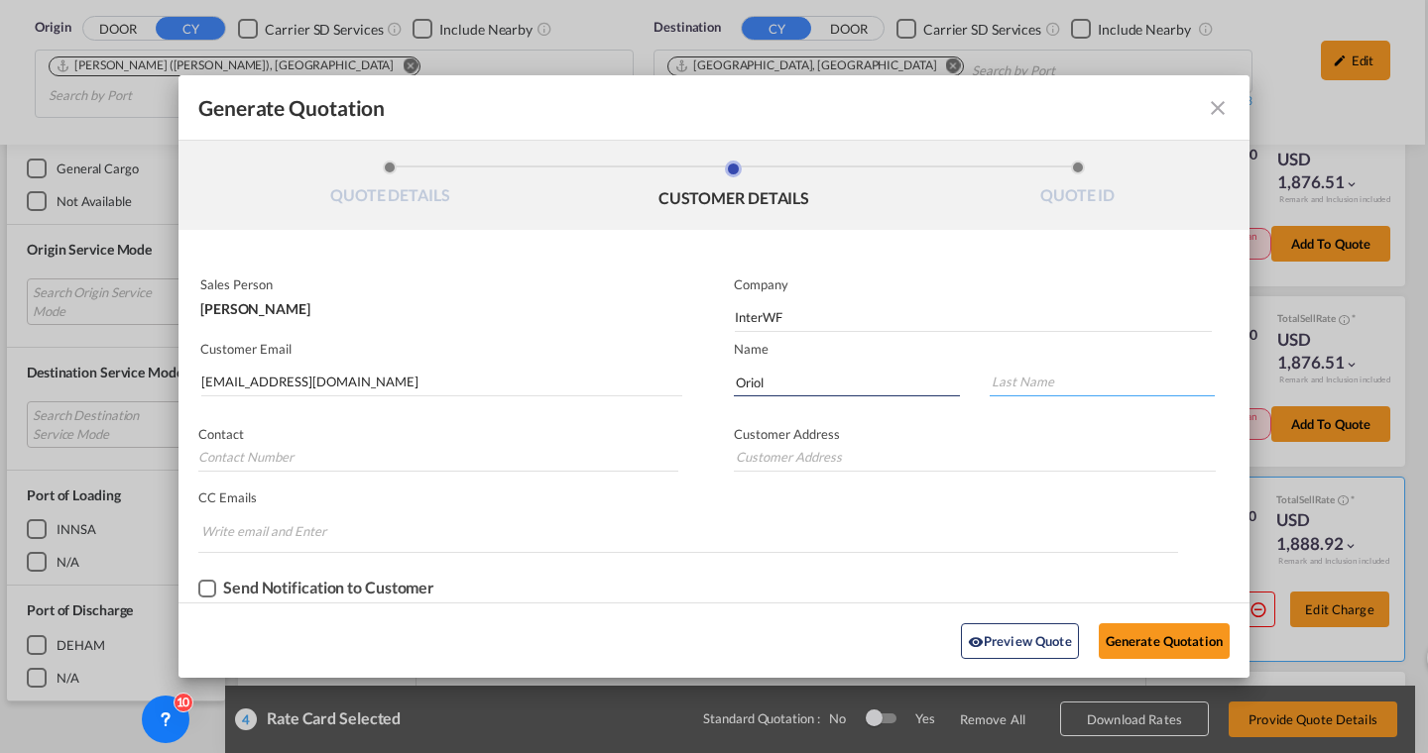
click at [1004, 379] on input "Generate QuotationQUOTE ..." at bounding box center [1102, 382] width 226 height 30
type input "M"
click at [285, 522] on input "Chips input." at bounding box center [275, 532] width 149 height 32
paste input "cpelaez@interwf.com"
type input "cpelaez@interwf.com"
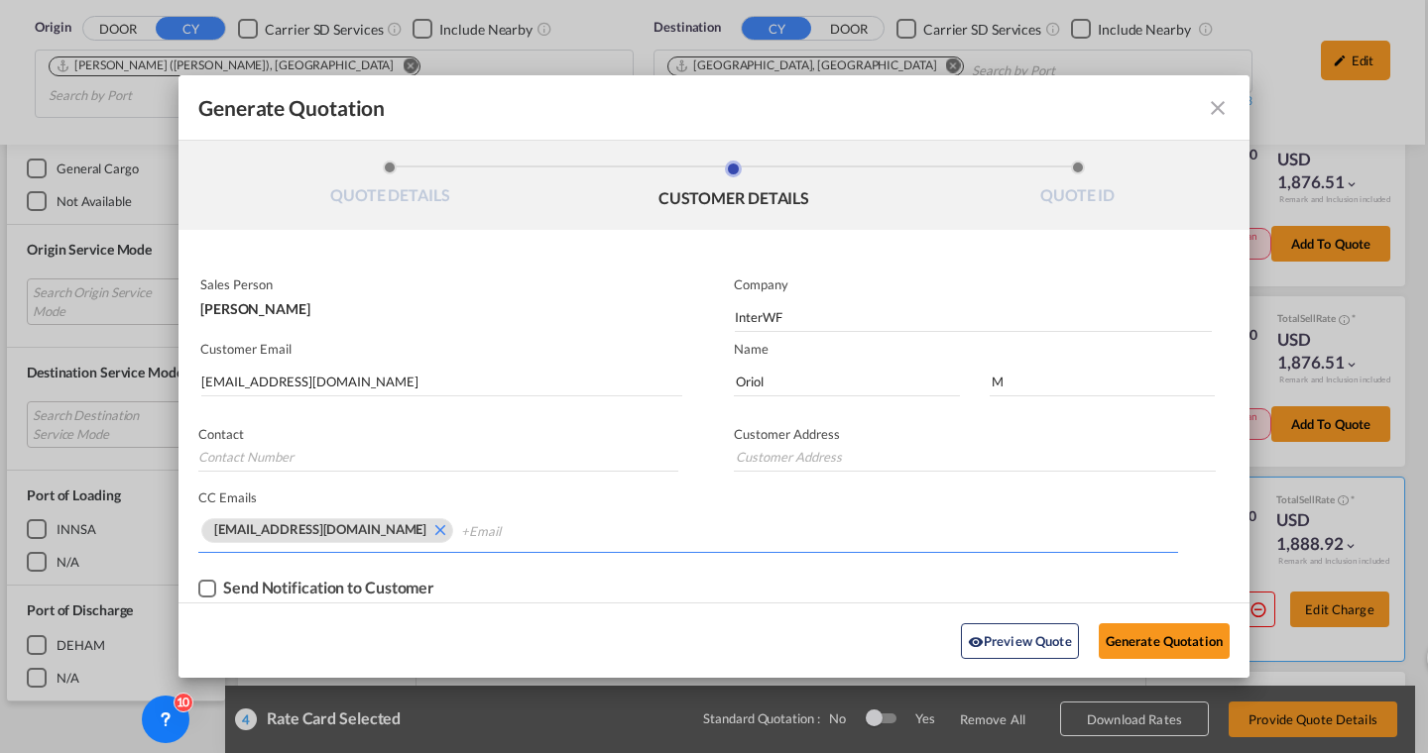
paste input "srodriguez@interwf.com"
type input "srodriguez@interwf.com"
click at [1219, 108] on md-icon "icon-close fg-AAA8AD cursor m-0" at bounding box center [1217, 108] width 24 height 24
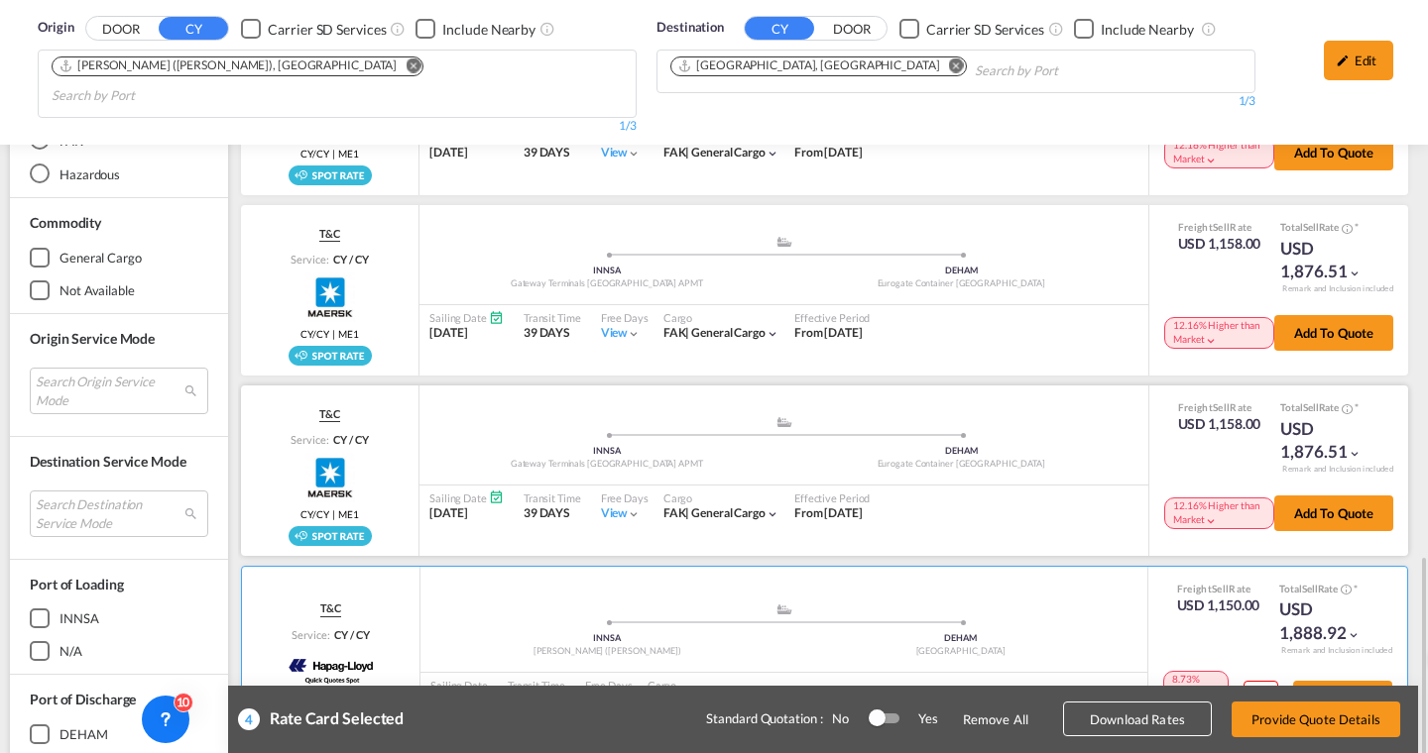
scroll to position [1245, 0]
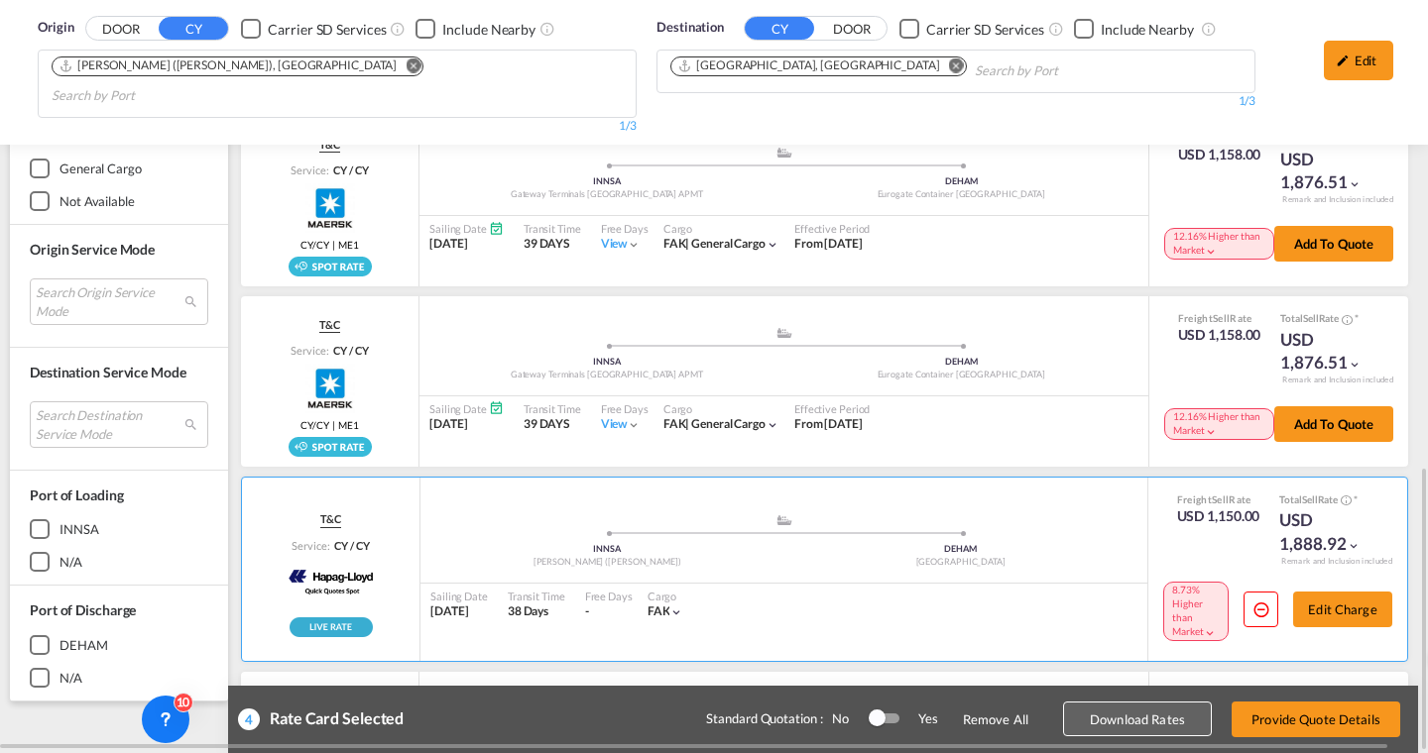
click at [1086, 717] on button "Download Rates" at bounding box center [1137, 720] width 149 height 35
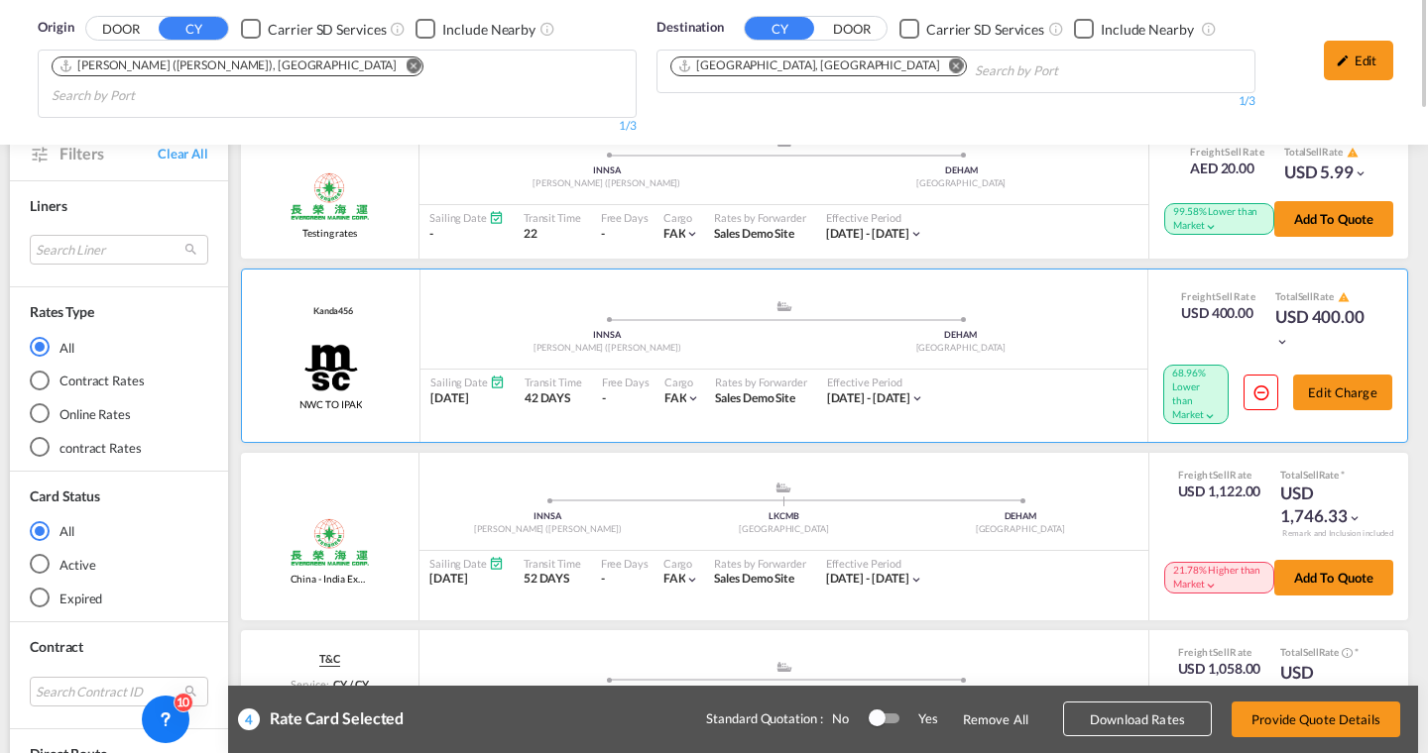
scroll to position [0, 0]
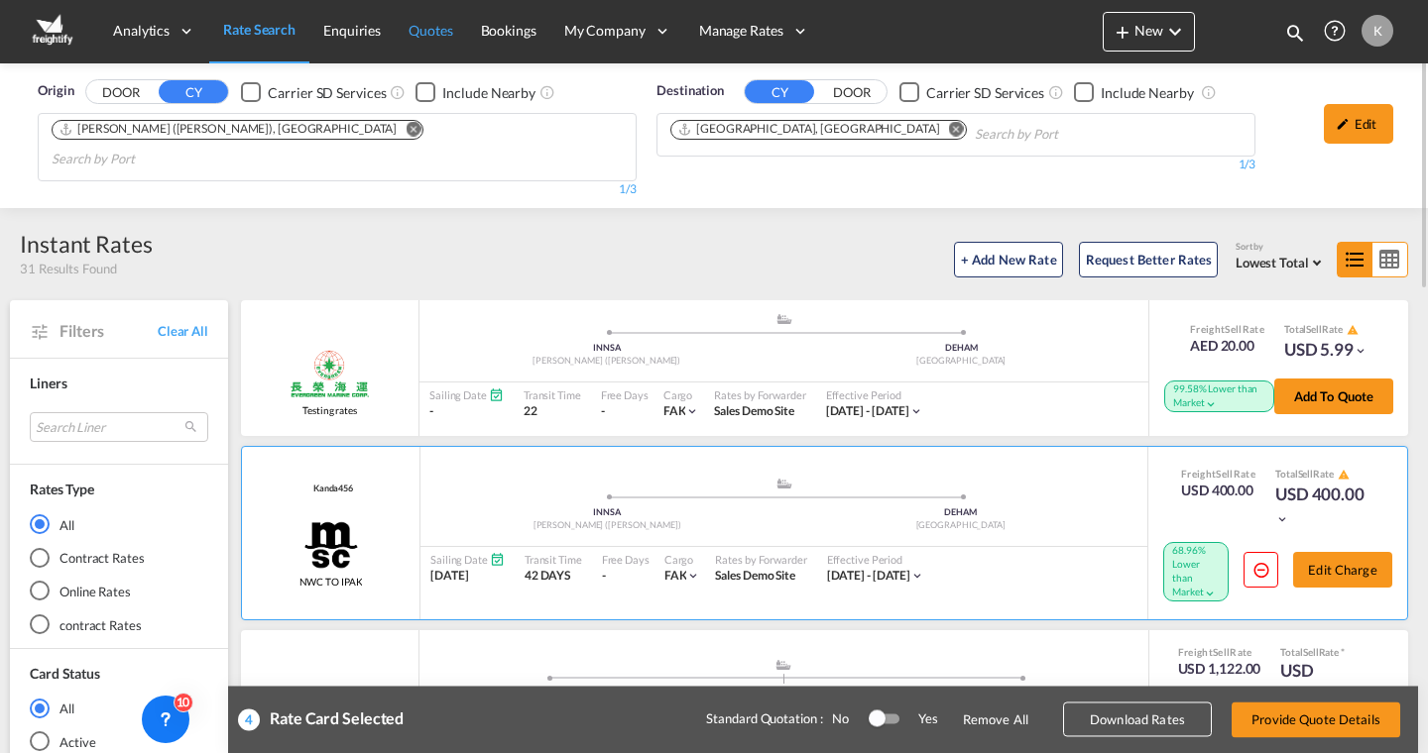
click at [423, 36] on span "Quotes" at bounding box center [430, 30] width 44 height 17
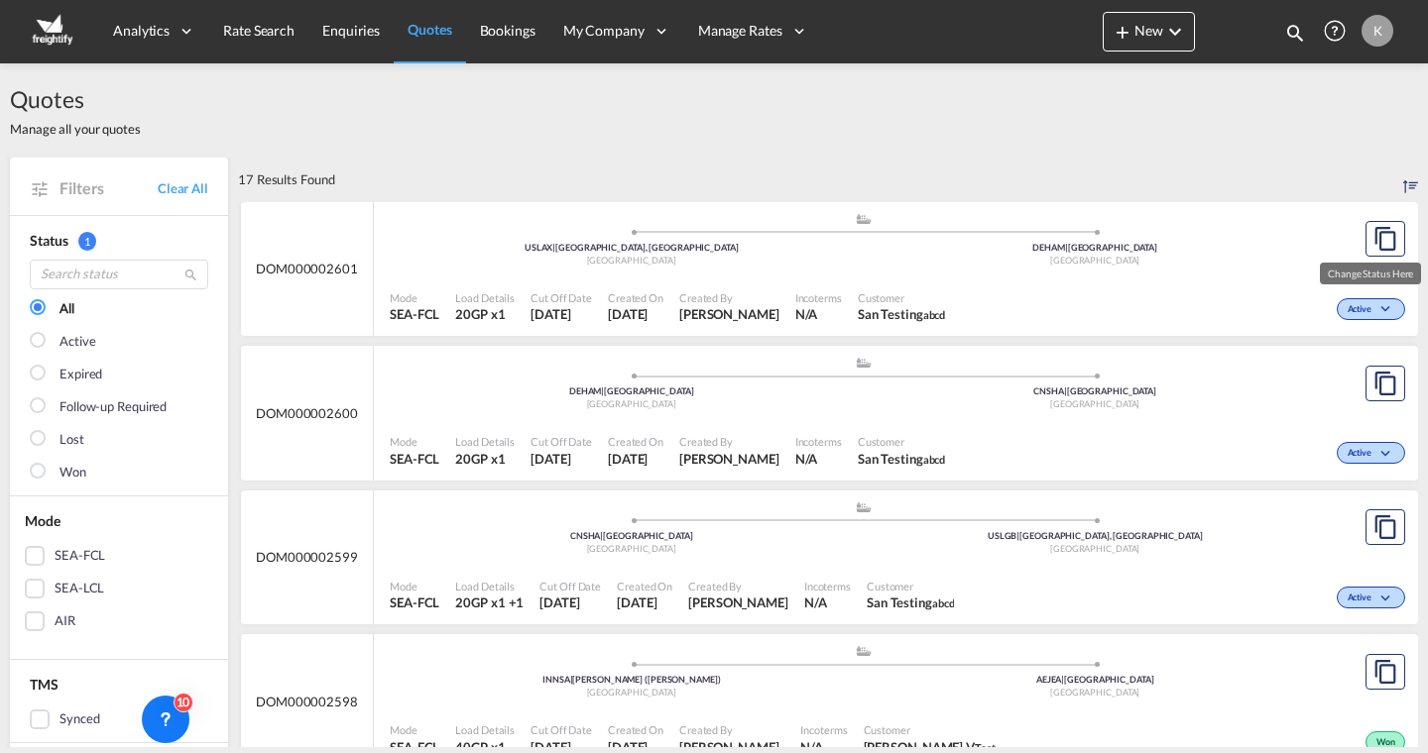
click at [1373, 303] on span "Active" at bounding box center [1361, 310] width 29 height 14
click at [977, 124] on div "Follow-up Required Lost Won" at bounding box center [714, 376] width 1428 height 753
click at [505, 25] on span "Bookings" at bounding box center [508, 30] width 56 height 17
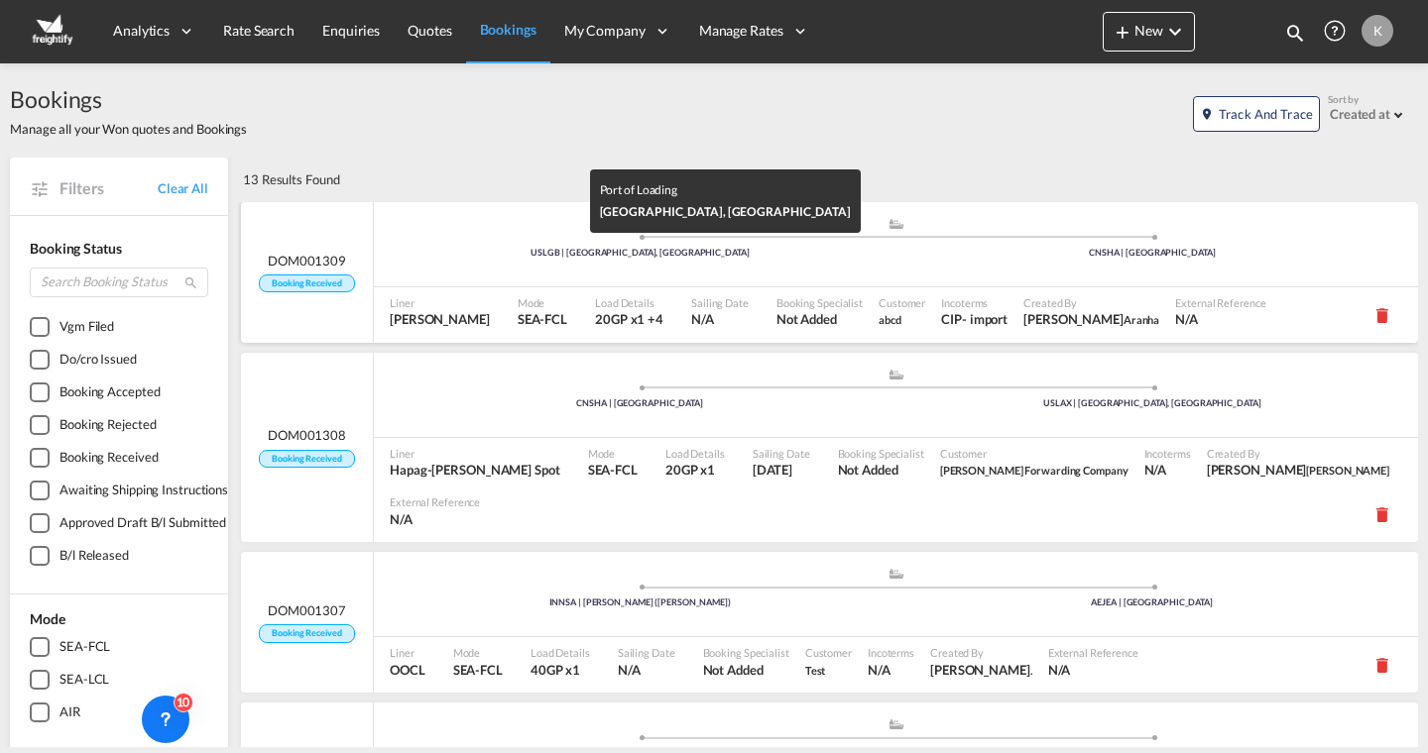
click at [591, 252] on div "USLGB | Long Beach, CA" at bounding box center [640, 253] width 513 height 13
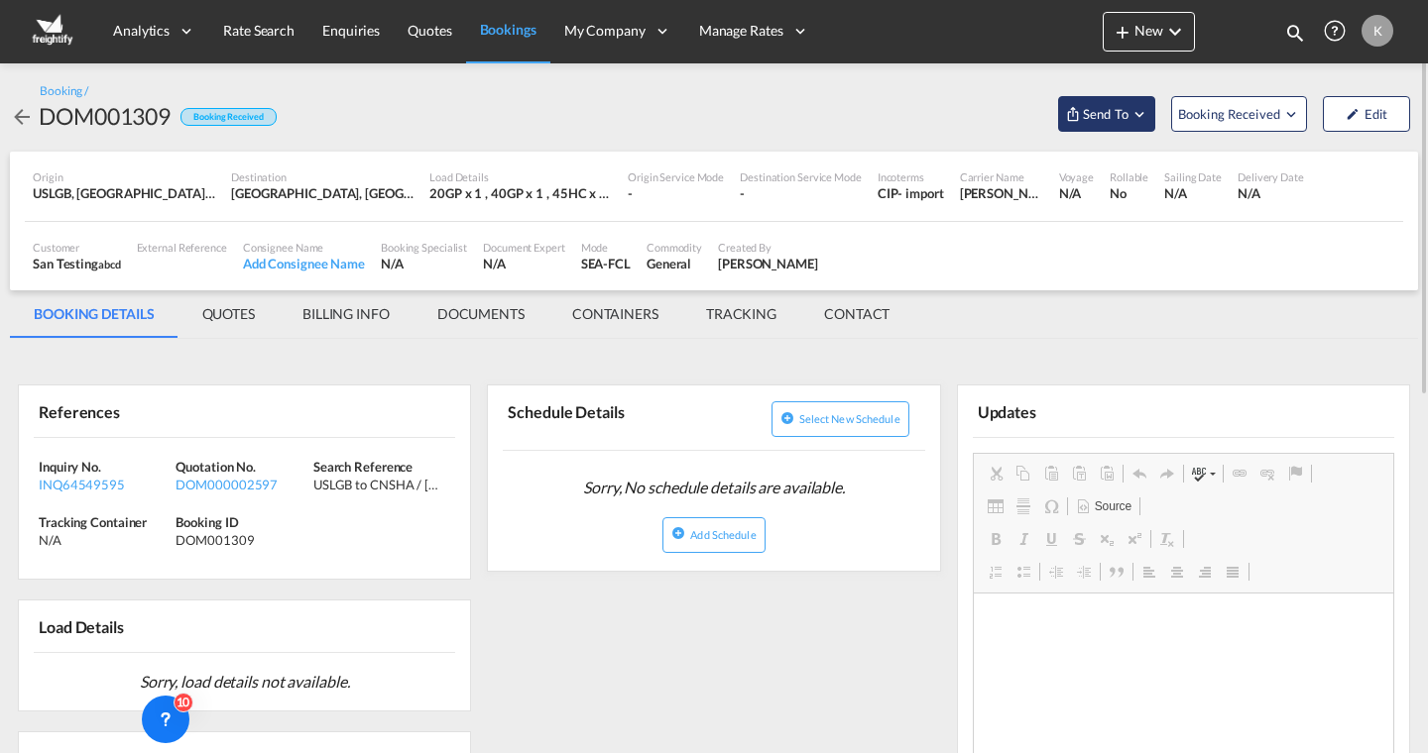
click at [1131, 112] on md-icon "Open demo menu" at bounding box center [1139, 114] width 18 height 18
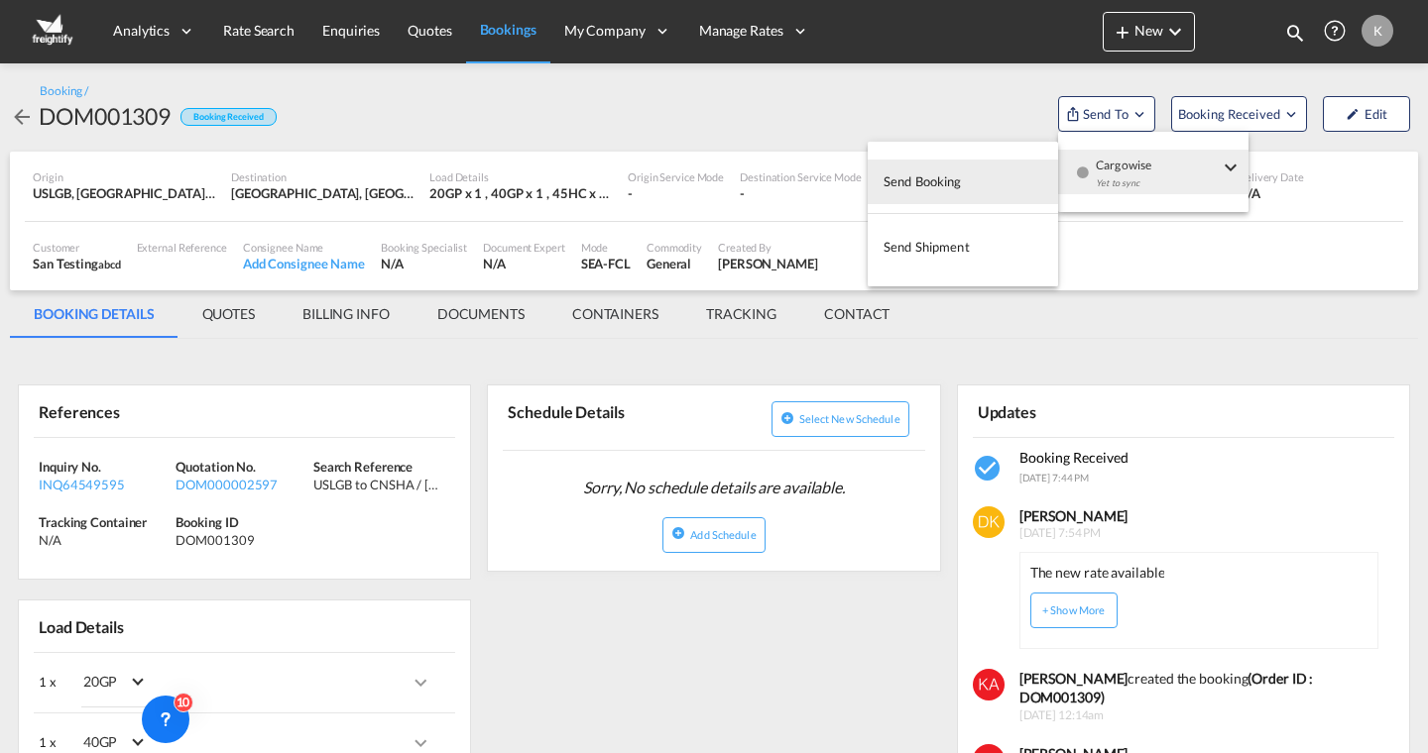
click at [246, 48] on md-backdrop at bounding box center [714, 376] width 1428 height 753
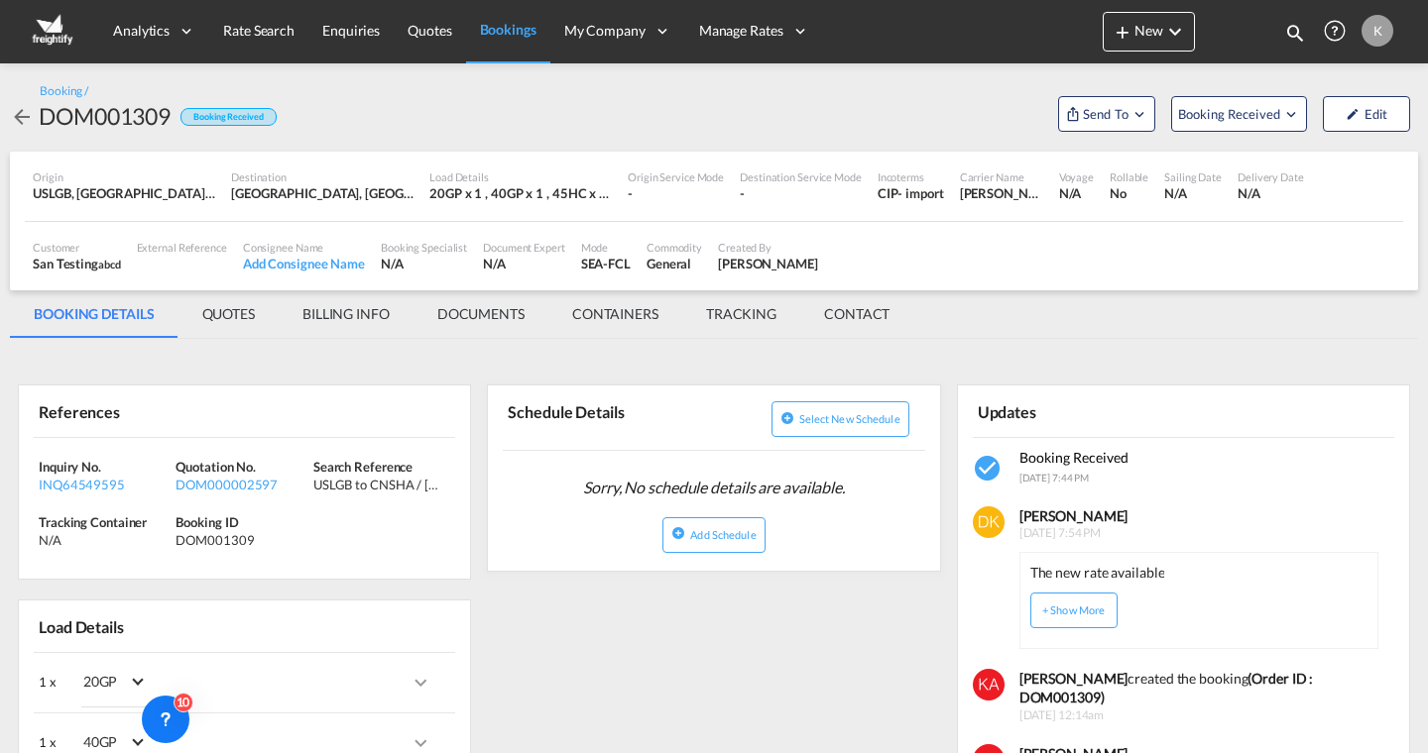
click at [246, 48] on link "Rate Search" at bounding box center [258, 31] width 99 height 64
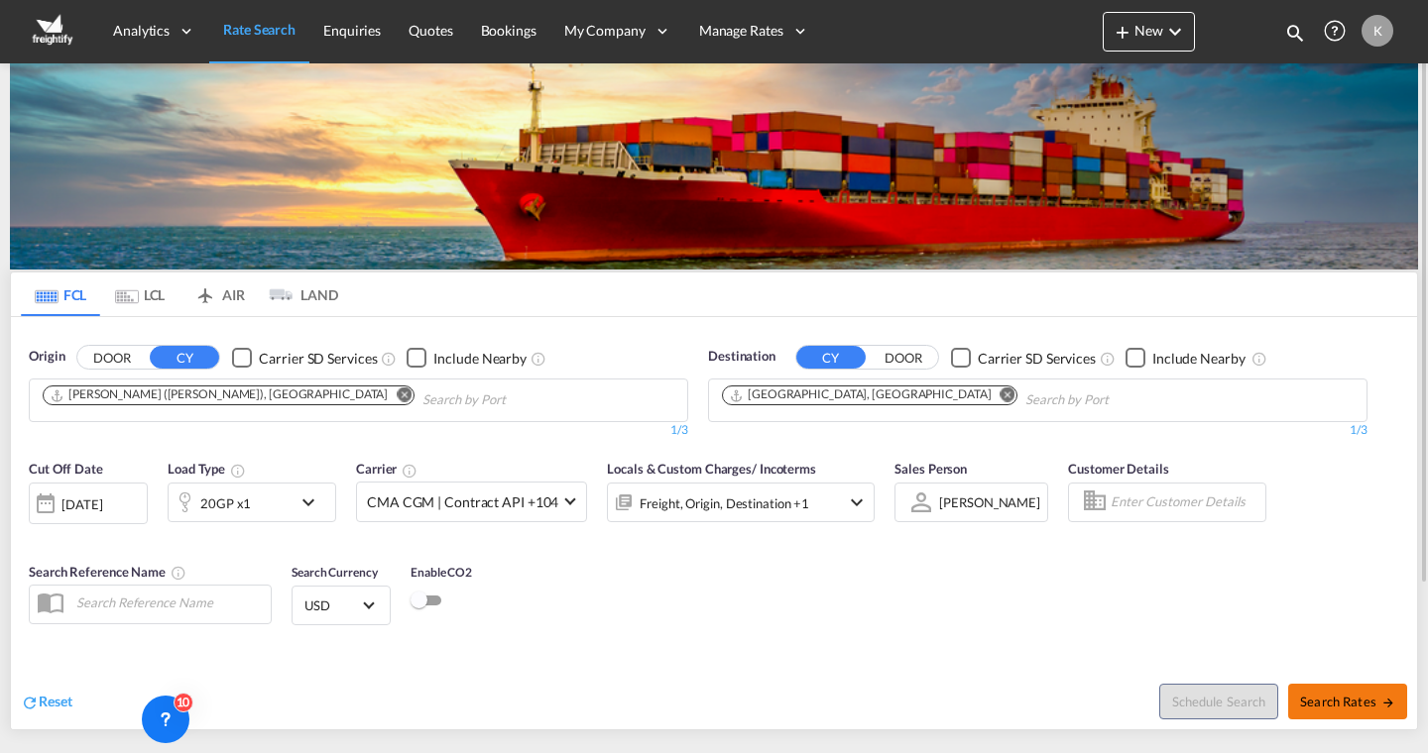
click at [1330, 704] on span "Search Rates" at bounding box center [1347, 702] width 95 height 16
type input "INNSA to DEHAM / 9 Oct 2025"
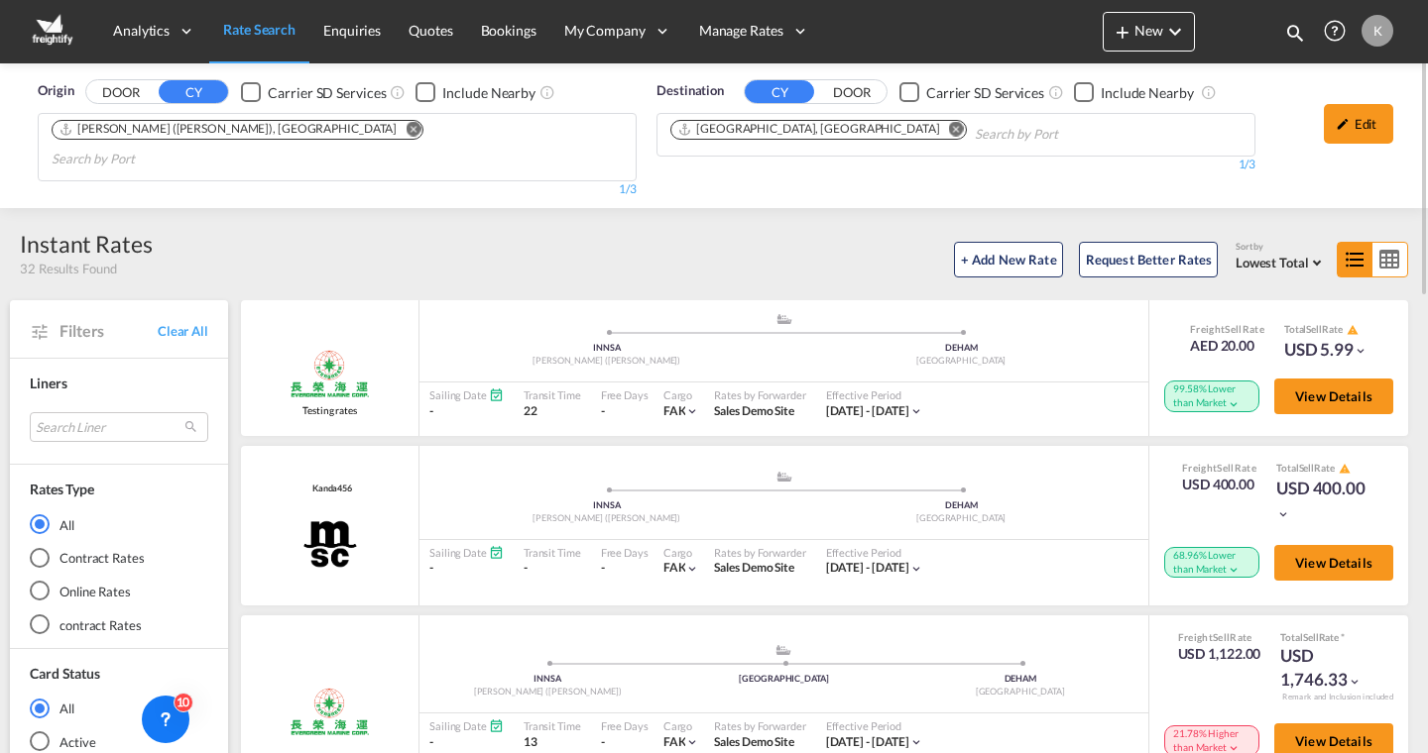
click at [86, 582] on md-radio-button "Online Rates" at bounding box center [119, 592] width 178 height 20
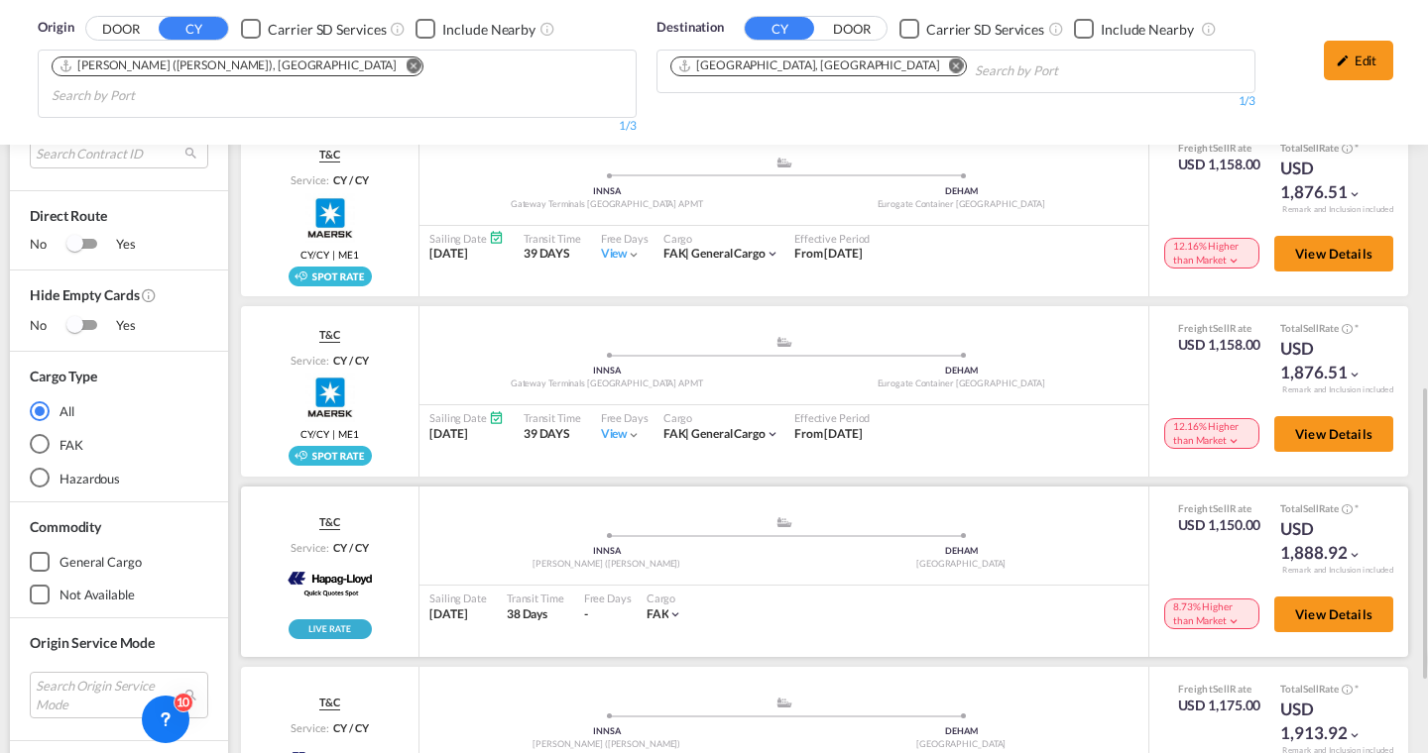
scroll to position [794, 1]
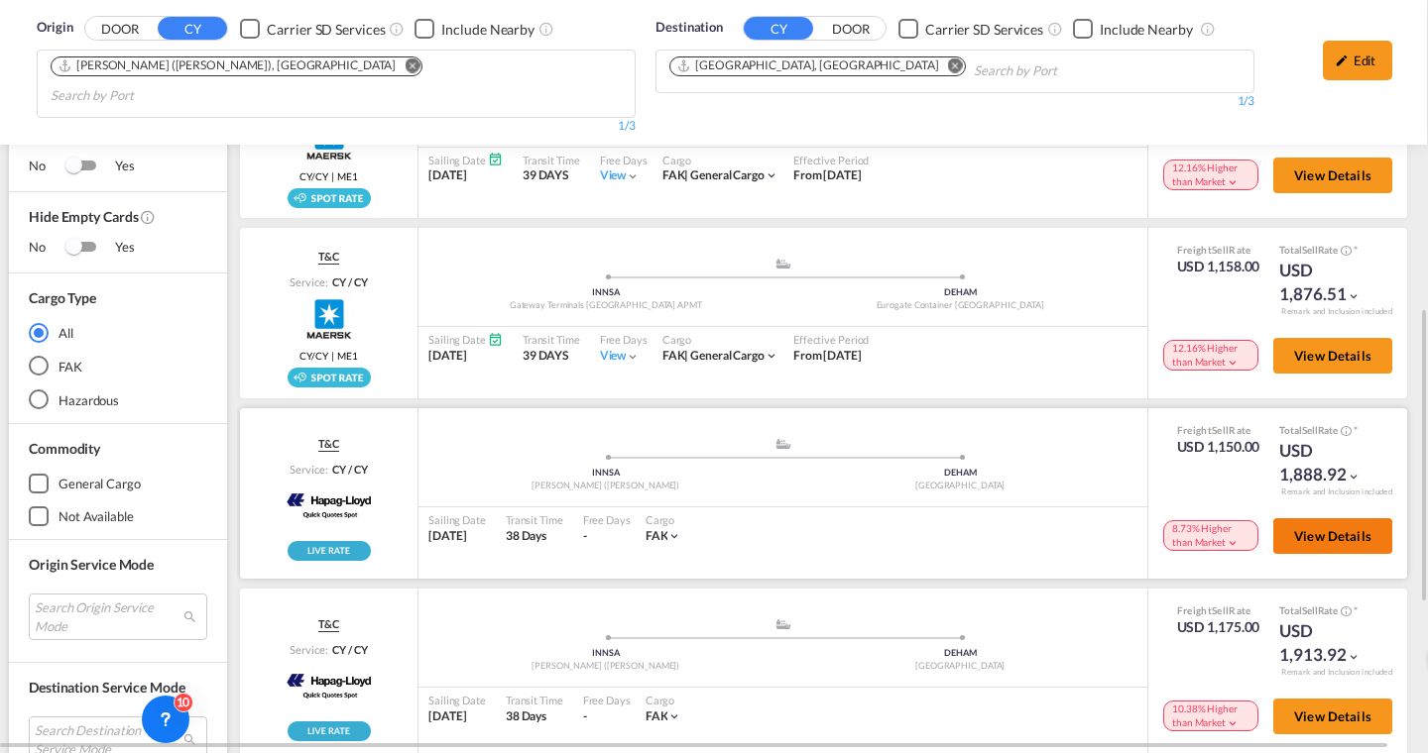
click at [1319, 528] on span "View Details" at bounding box center [1332, 536] width 77 height 16
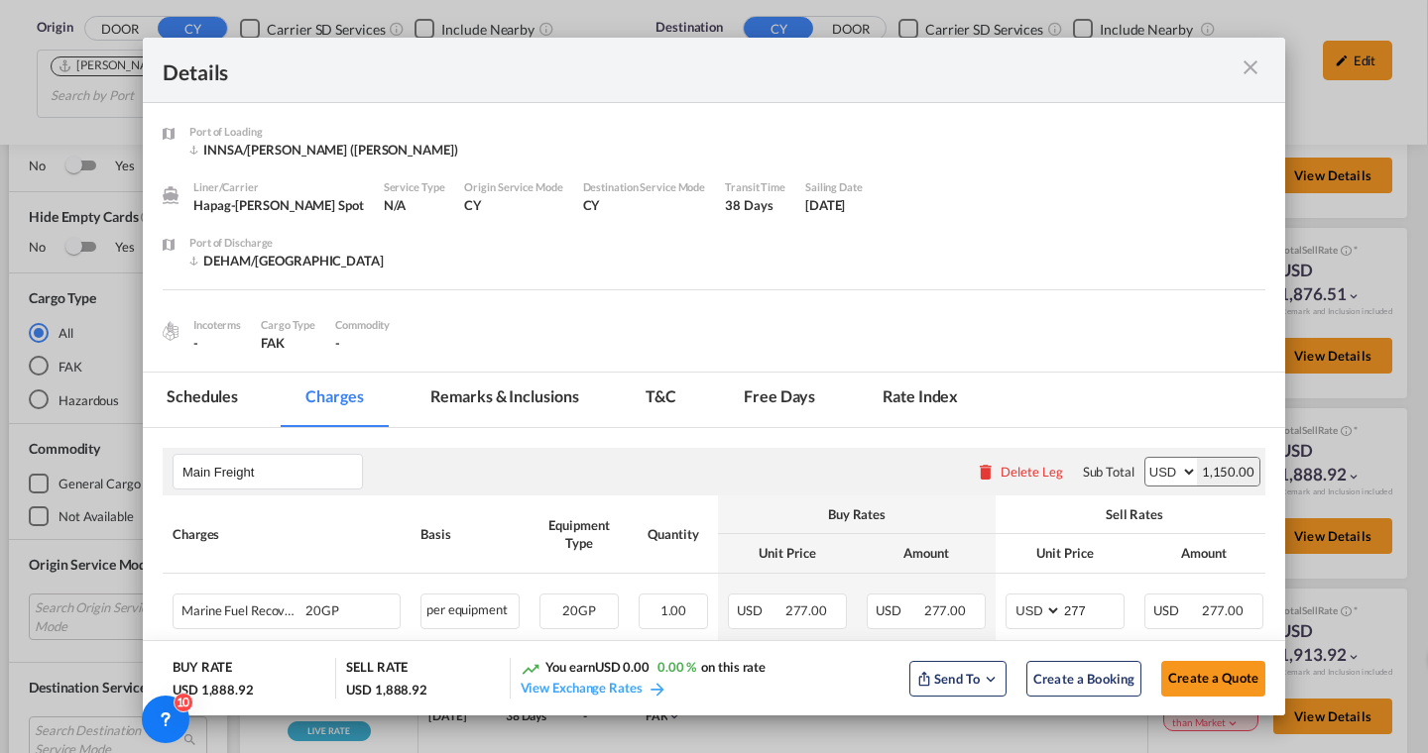
click at [523, 398] on md-tab-item "Remarks & Inclusions" at bounding box center [503, 400] width 195 height 55
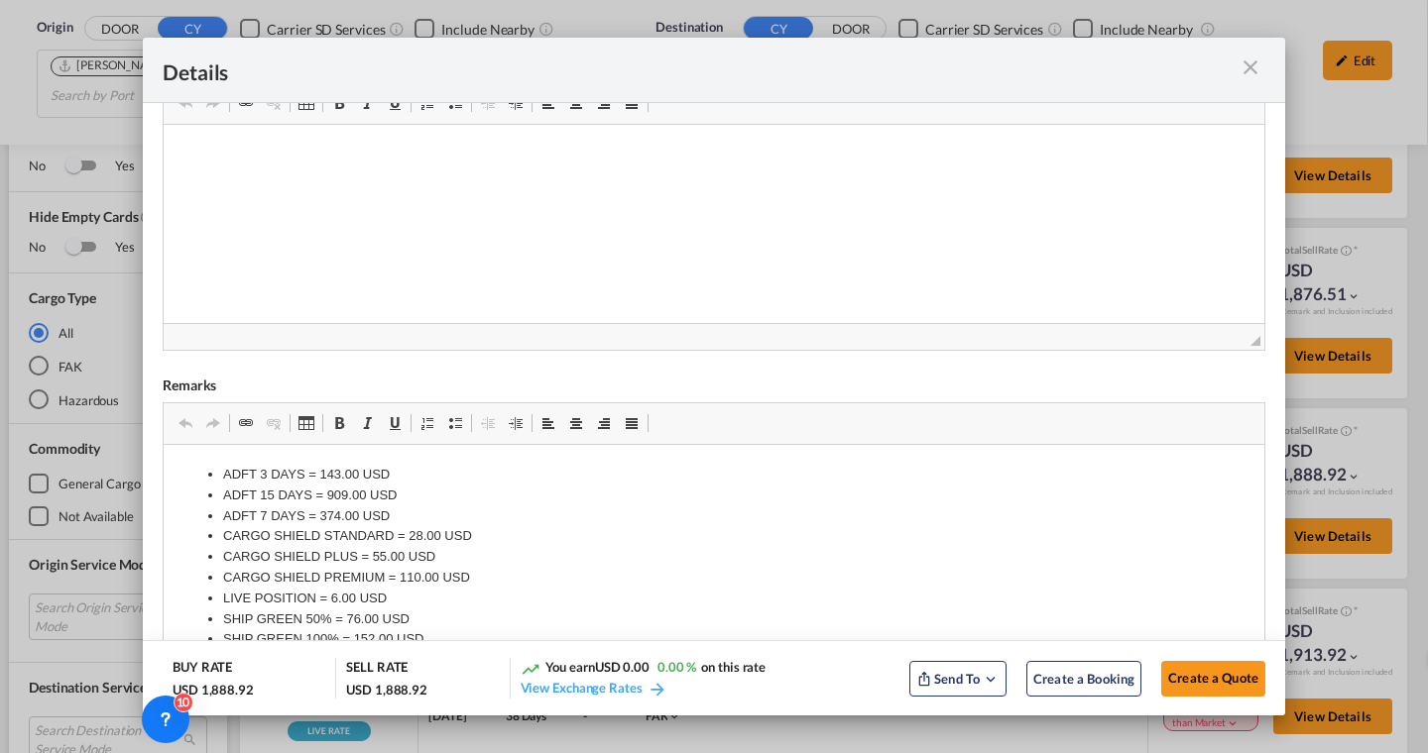
scroll to position [0, 0]
click at [1256, 71] on md-icon "icon-close m-3 fg-AAA8AD cursor" at bounding box center [1250, 68] width 24 height 24
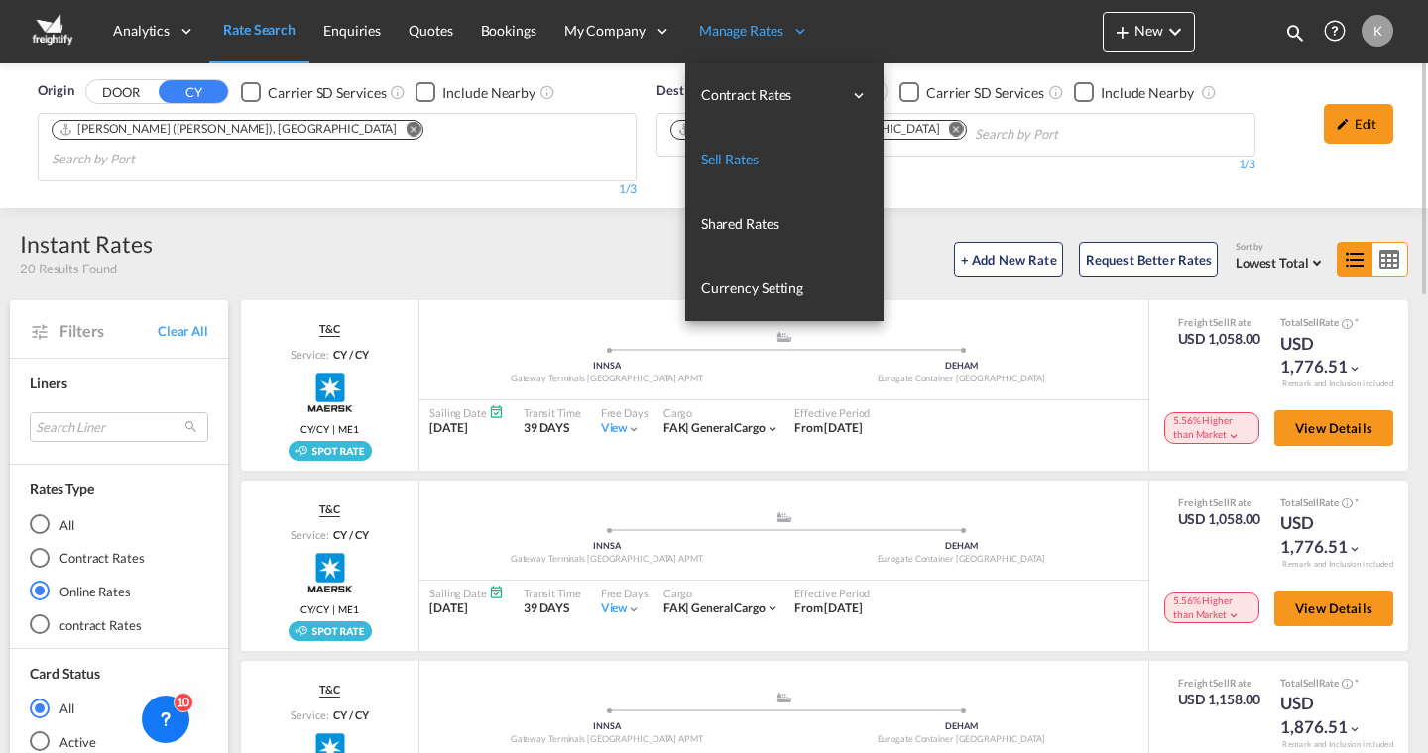
click at [734, 168] on span "Sell Rates" at bounding box center [729, 159] width 57 height 17
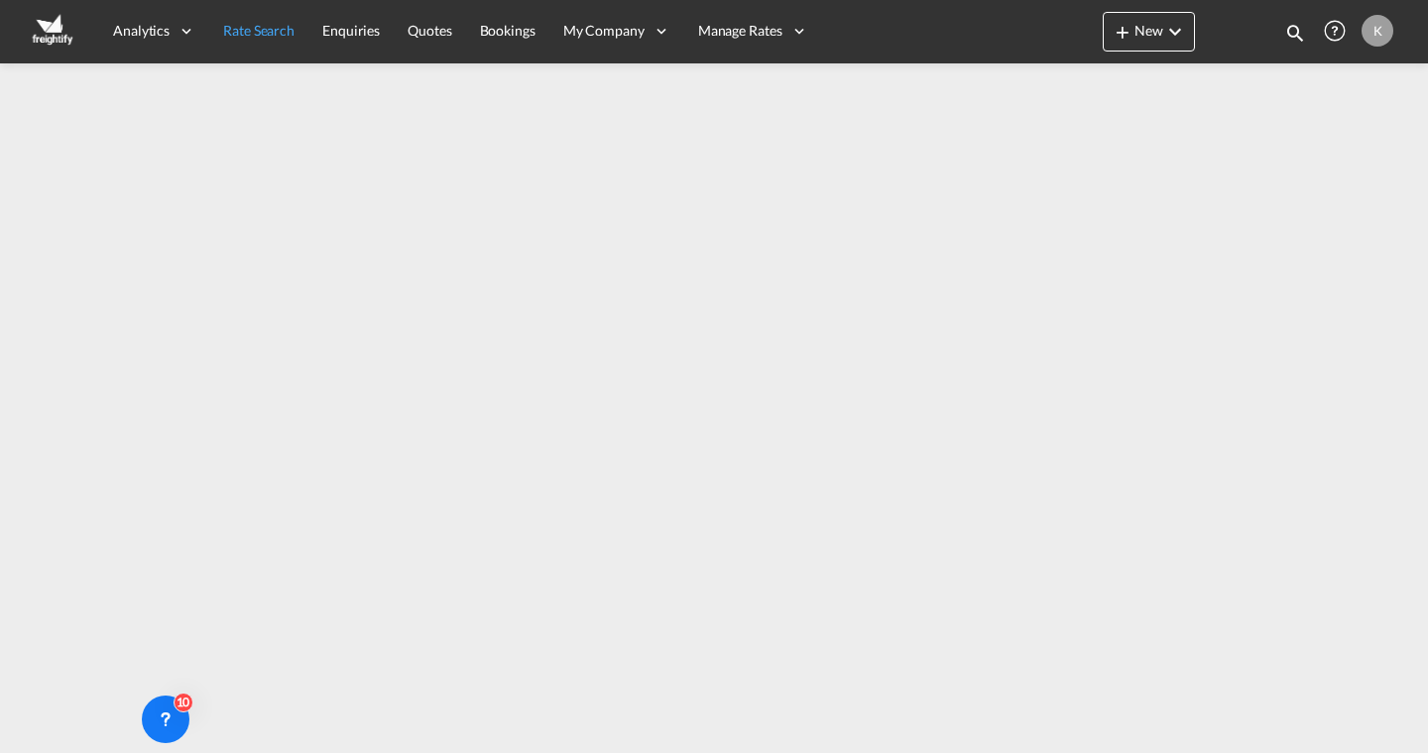
click at [258, 36] on span "Rate Search" at bounding box center [258, 30] width 71 height 17
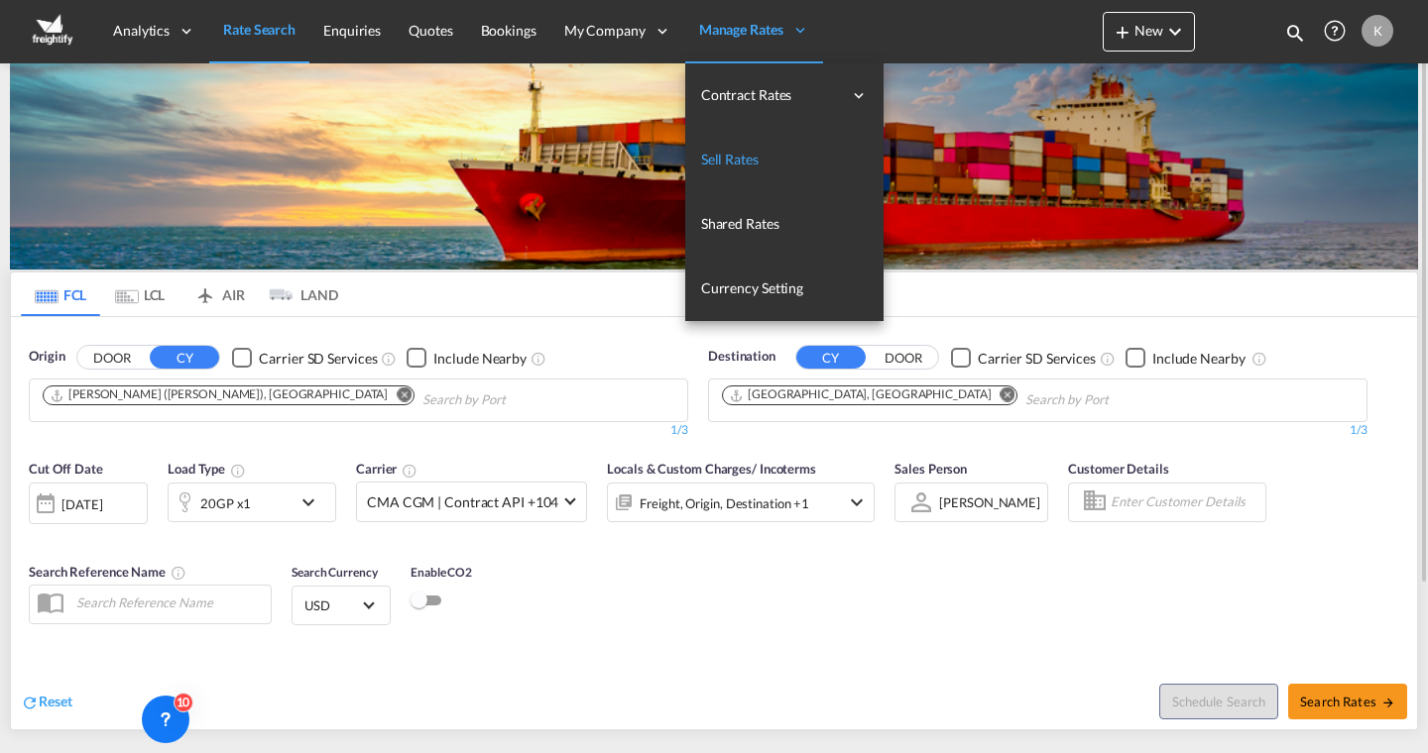
click at [766, 153] on link "Sell Rates" at bounding box center [784, 160] width 198 height 64
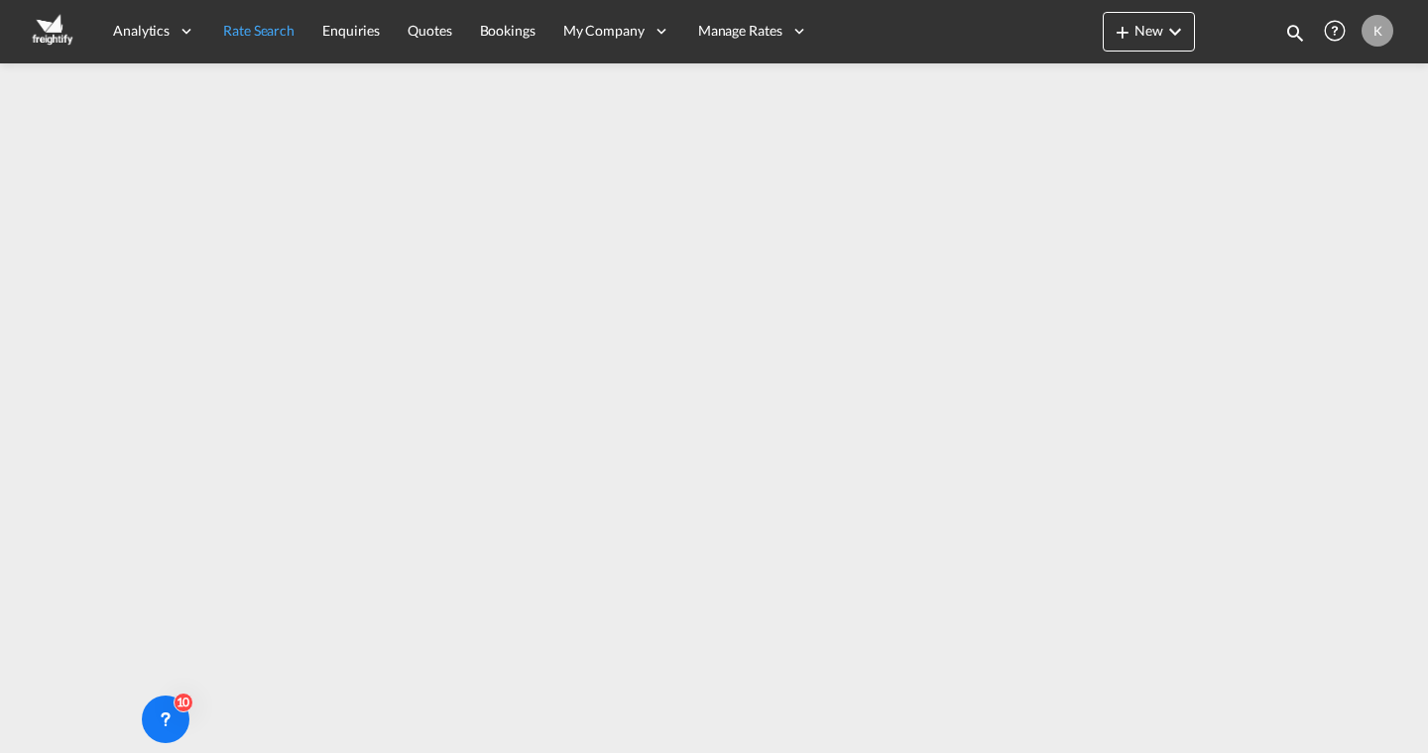
click at [263, 23] on span "Rate Search" at bounding box center [258, 30] width 71 height 17
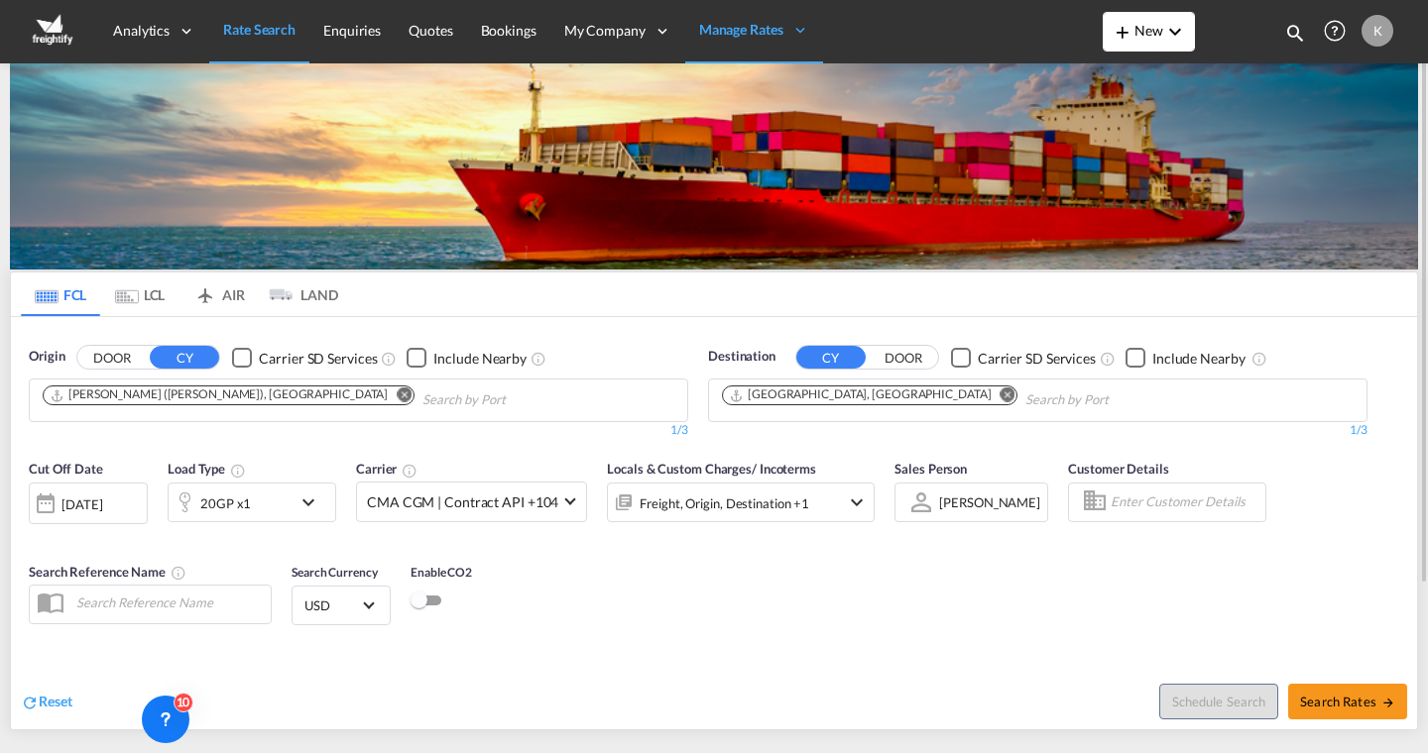
click at [1123, 32] on md-icon "icon-plus 400-fg" at bounding box center [1122, 32] width 24 height 24
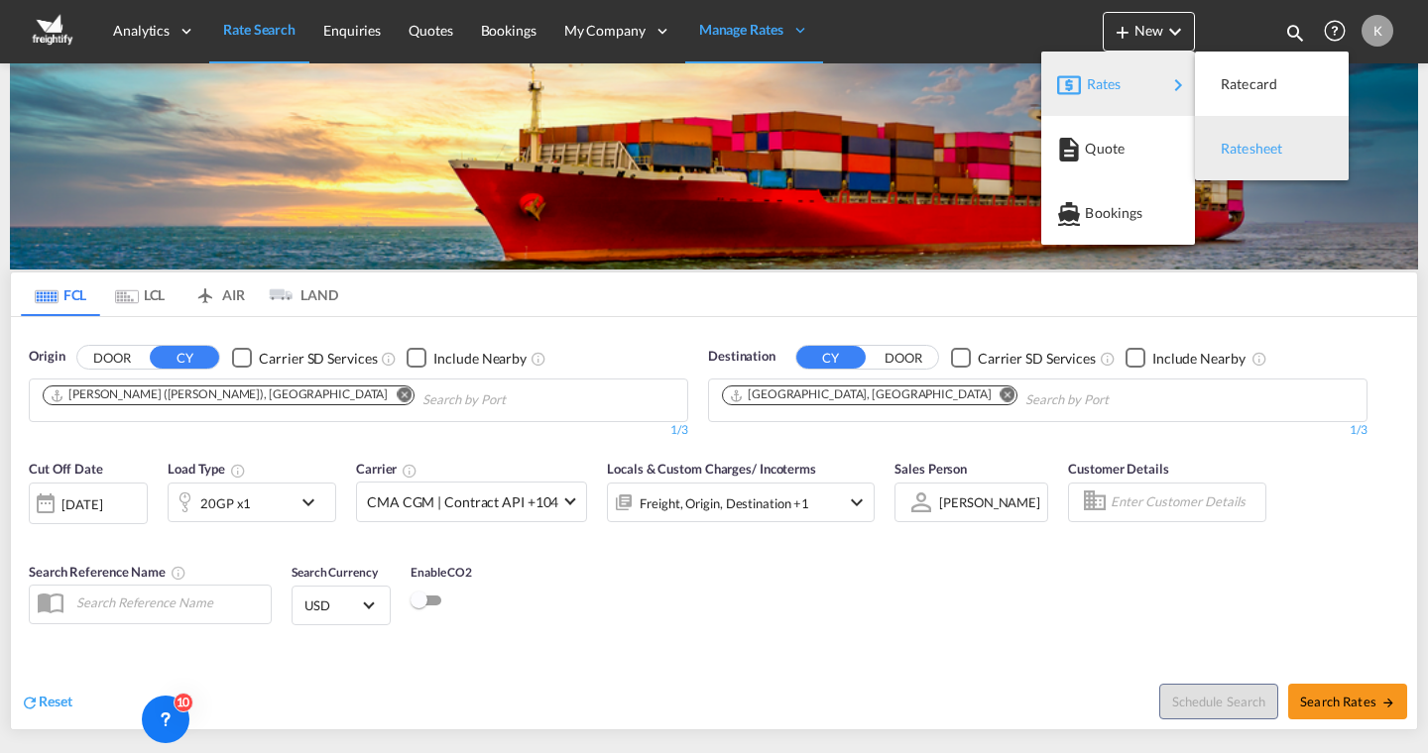
click at [1235, 145] on span "Ratesheet" at bounding box center [1231, 149] width 22 height 40
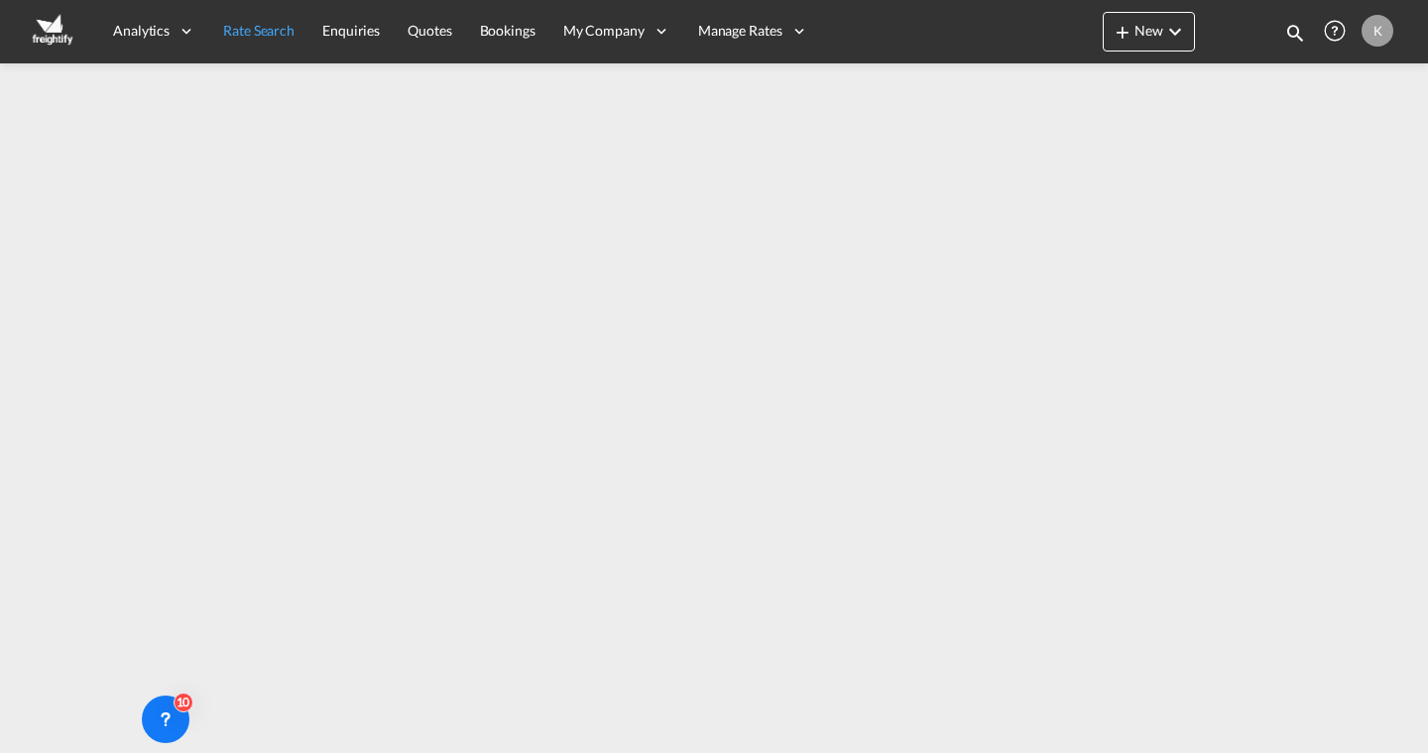
click at [251, 41] on link "Rate Search" at bounding box center [258, 31] width 99 height 64
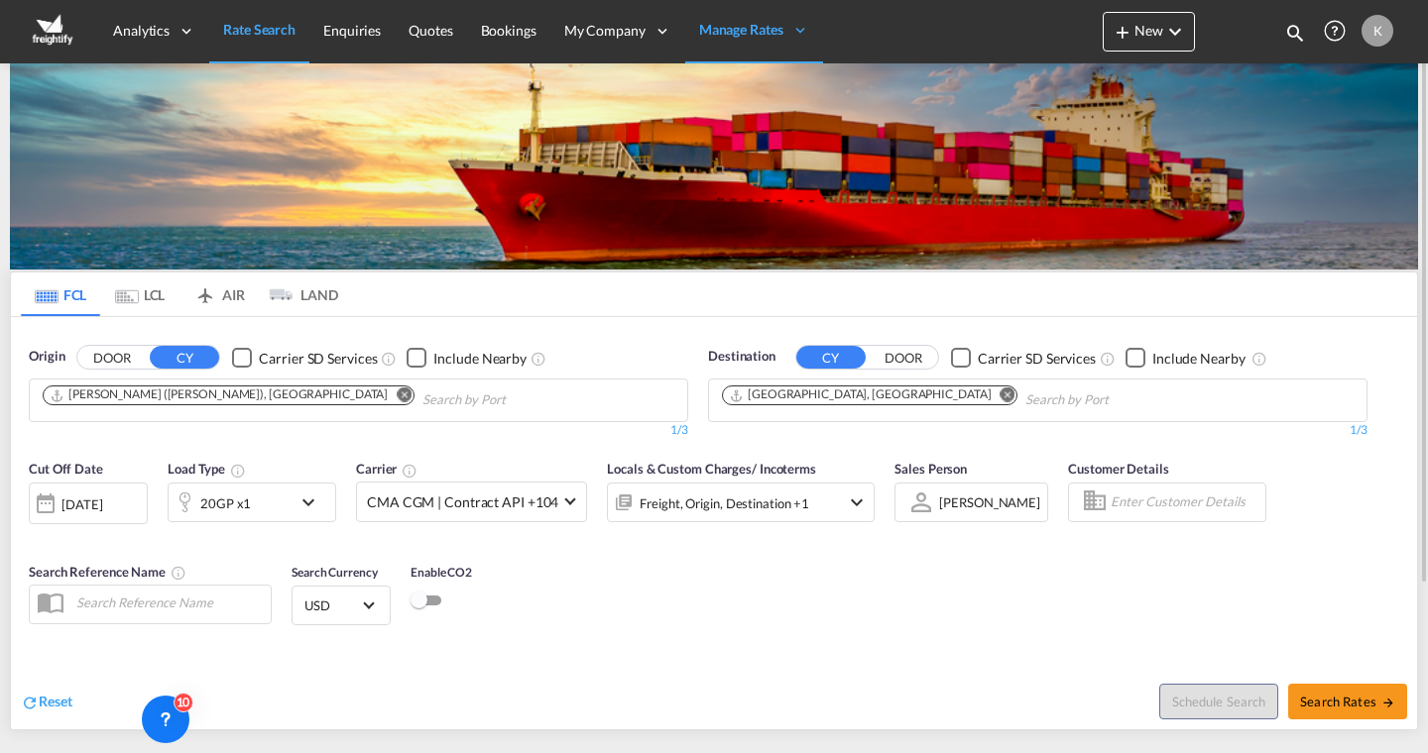
click at [284, 303] on md-icon "Use the left and right arrow keys to navigate between tabs" at bounding box center [281, 295] width 24 height 30
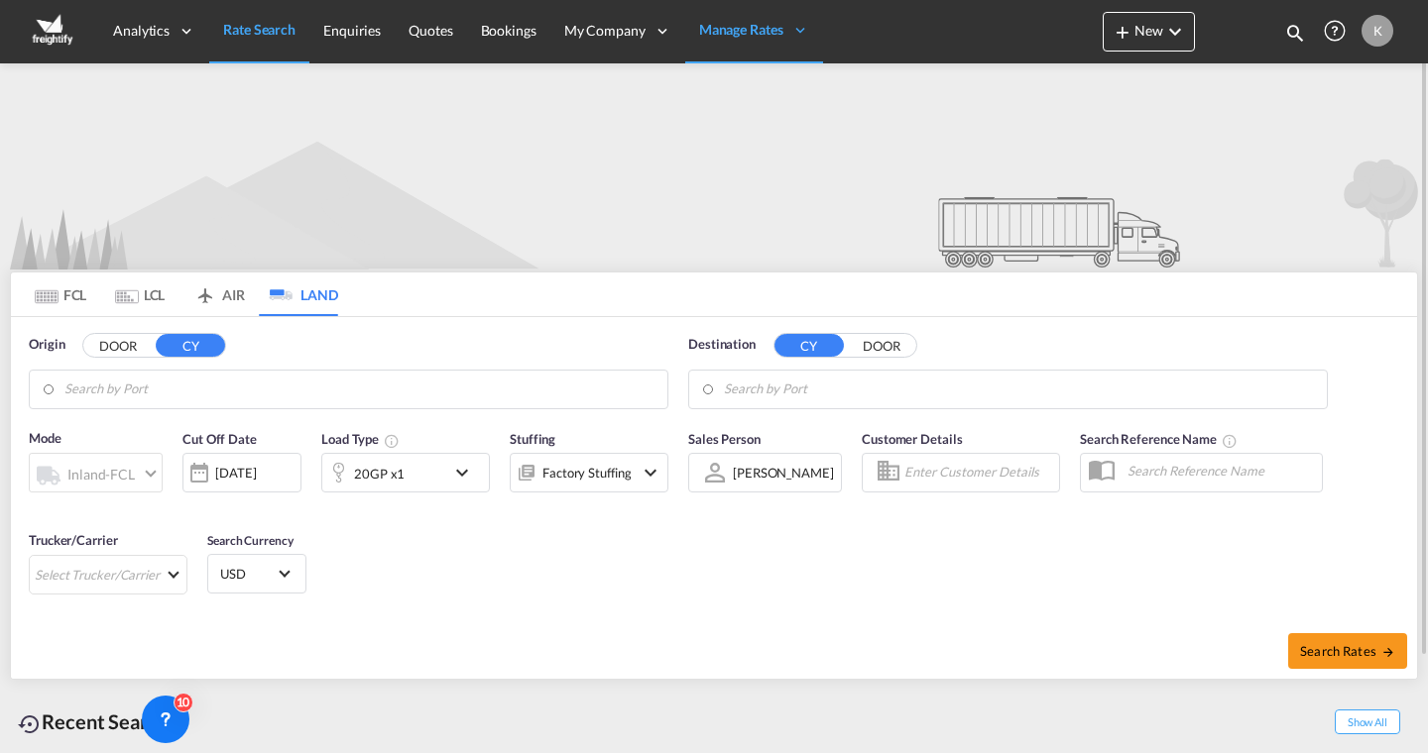
click at [90, 486] on md-select-value "Inland-FCL" at bounding box center [113, 473] width 96 height 29
click at [119, 476] on div "Inland-FCL" at bounding box center [100, 474] width 67 height 17
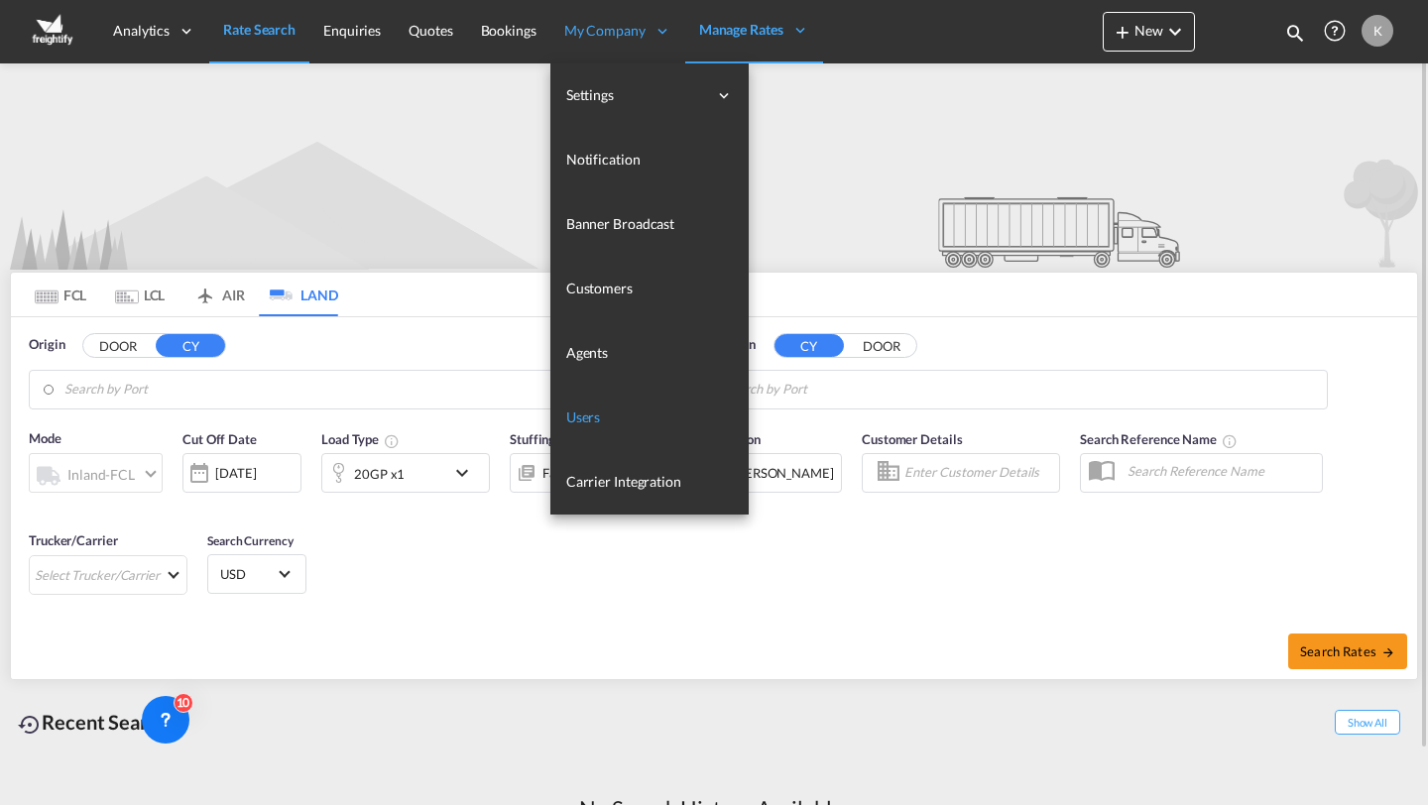
click at [623, 404] on link "Users" at bounding box center [649, 418] width 198 height 64
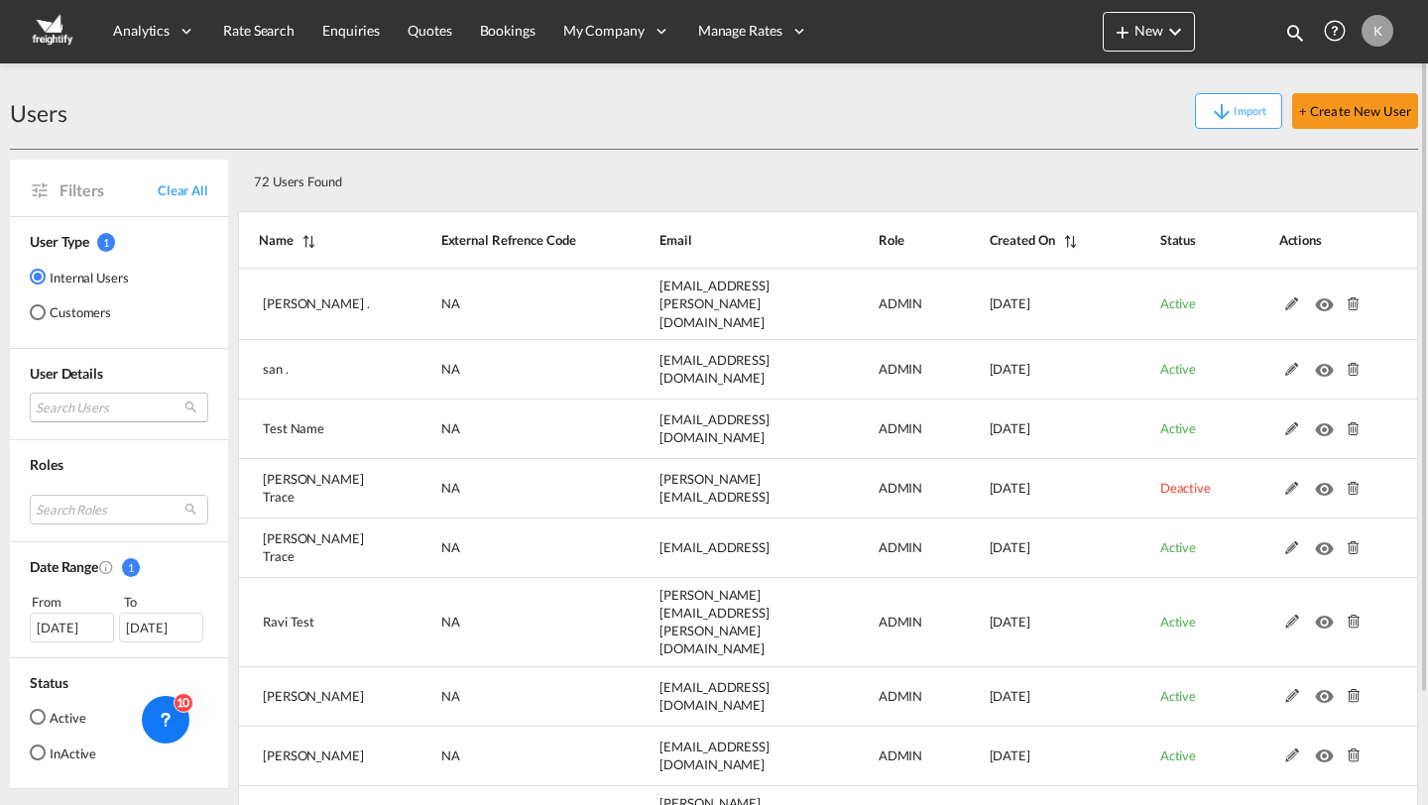
click at [119, 409] on md-select "Search Users murugesh . murgesh.raghavendra@freightify.com san . sangeetha@gmai…" at bounding box center [119, 408] width 178 height 30
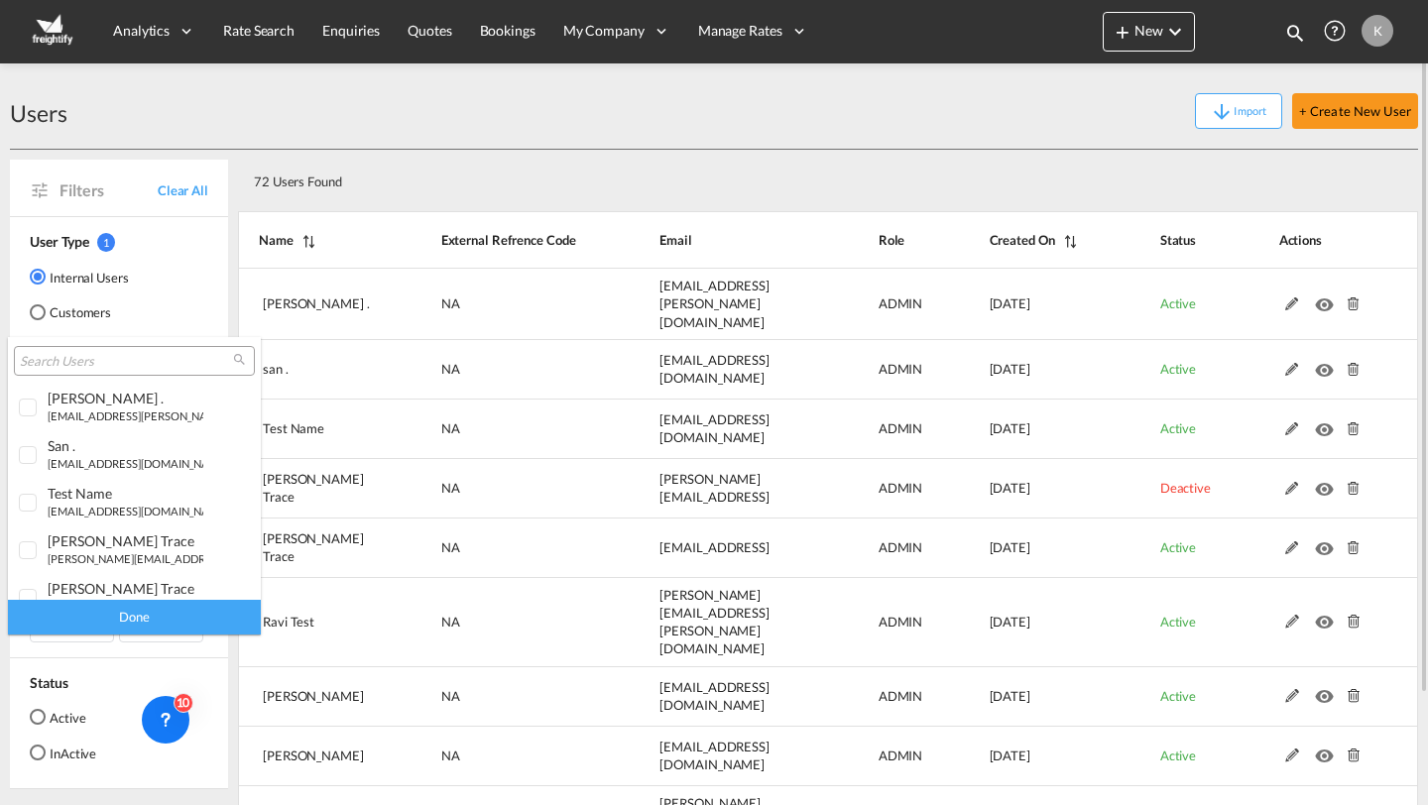
type md-option "[object Object]"
click at [101, 357] on input "search" at bounding box center [126, 362] width 213 height 18
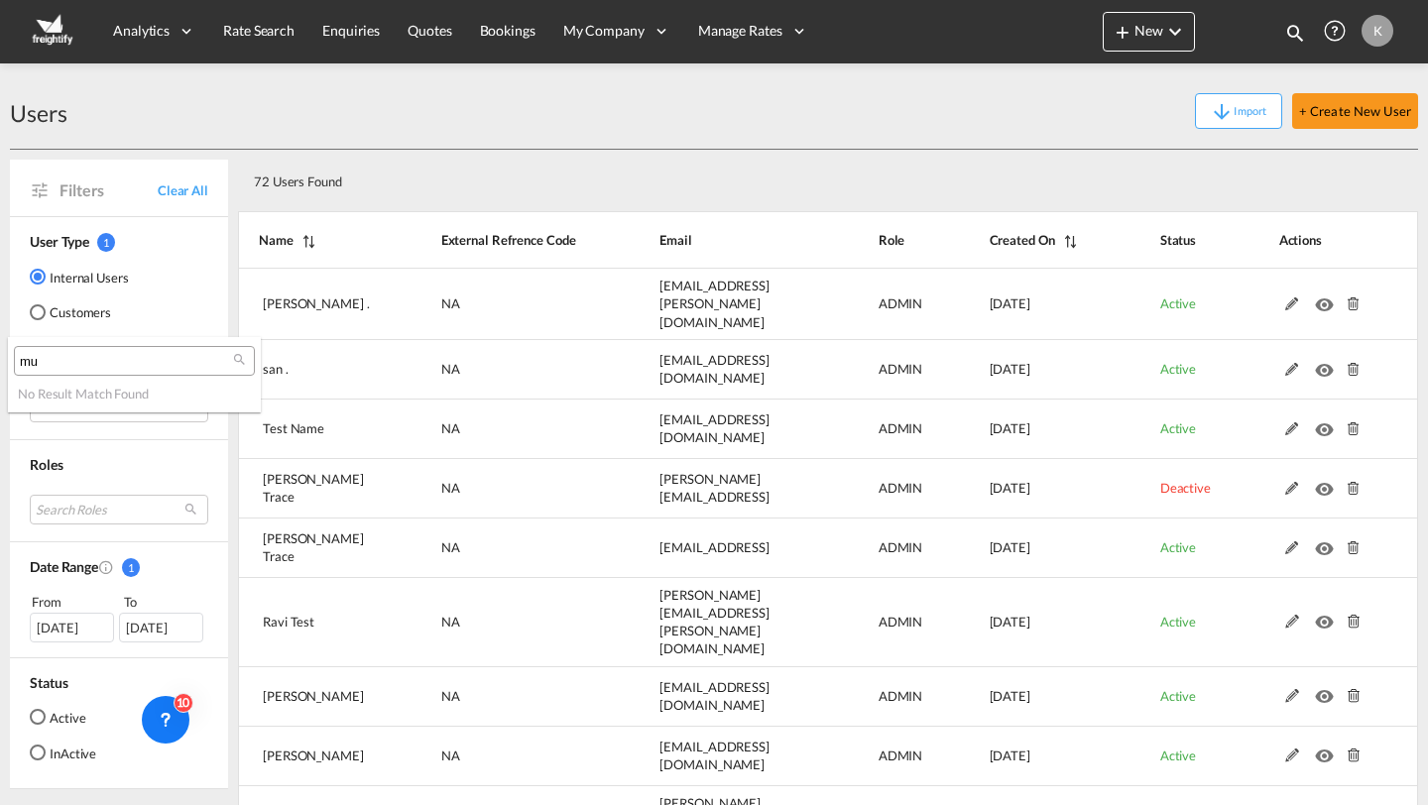
type input "m"
type input "alpha"
